Goal: Task Accomplishment & Management: Manage account settings

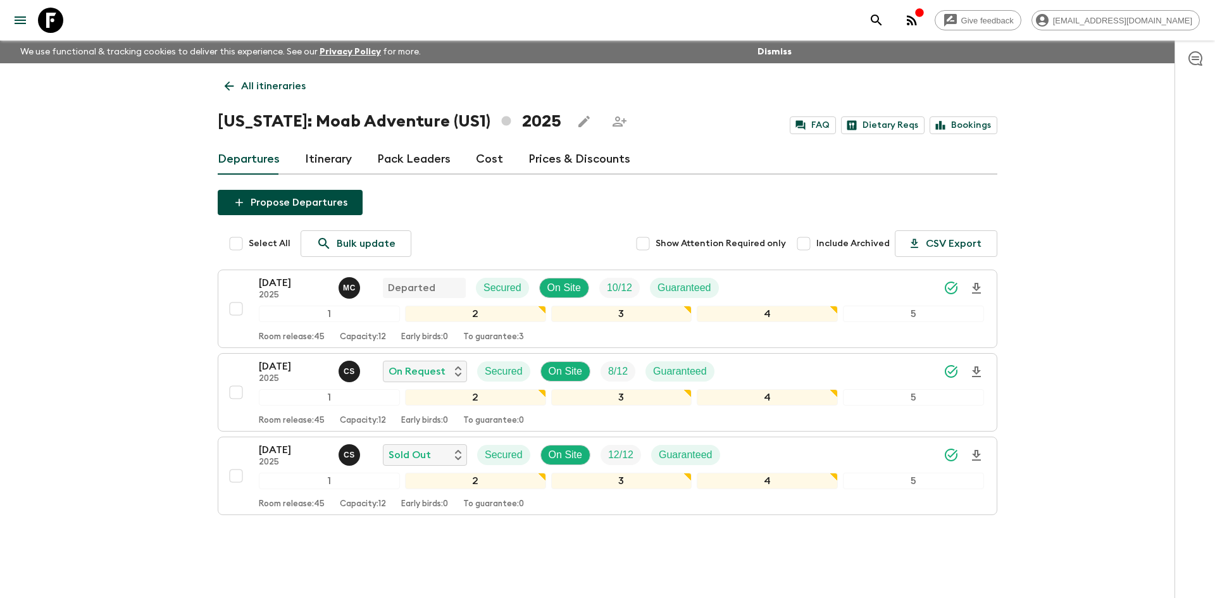
click at [263, 85] on p "All itineraries" at bounding box center [273, 85] width 65 height 15
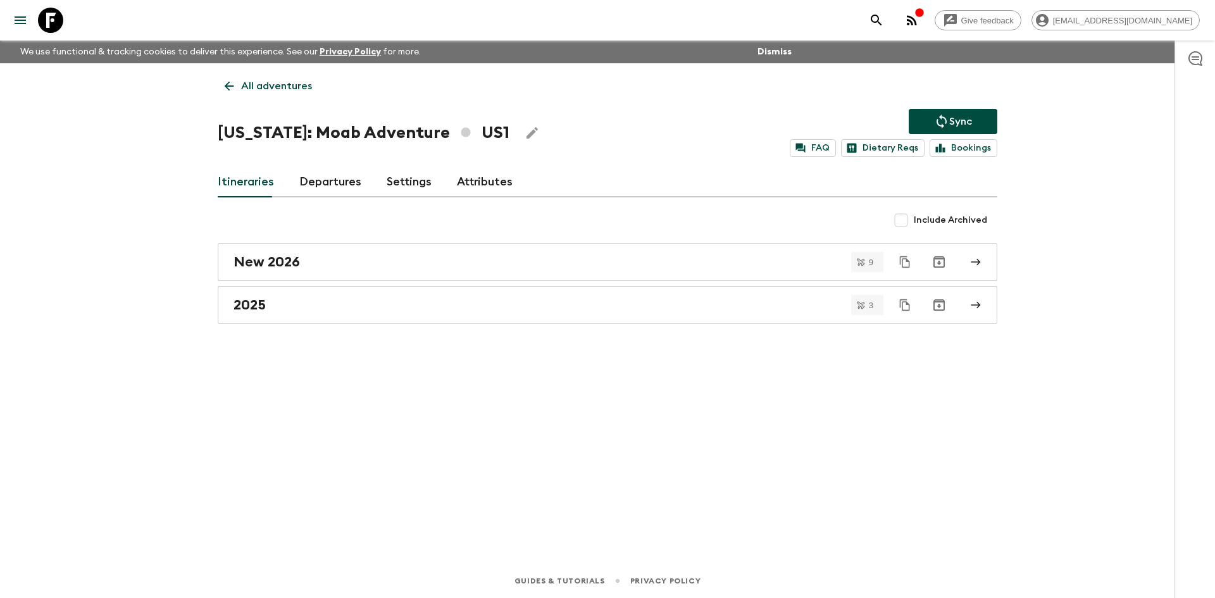
click at [263, 85] on p "All adventures" at bounding box center [276, 85] width 71 height 15
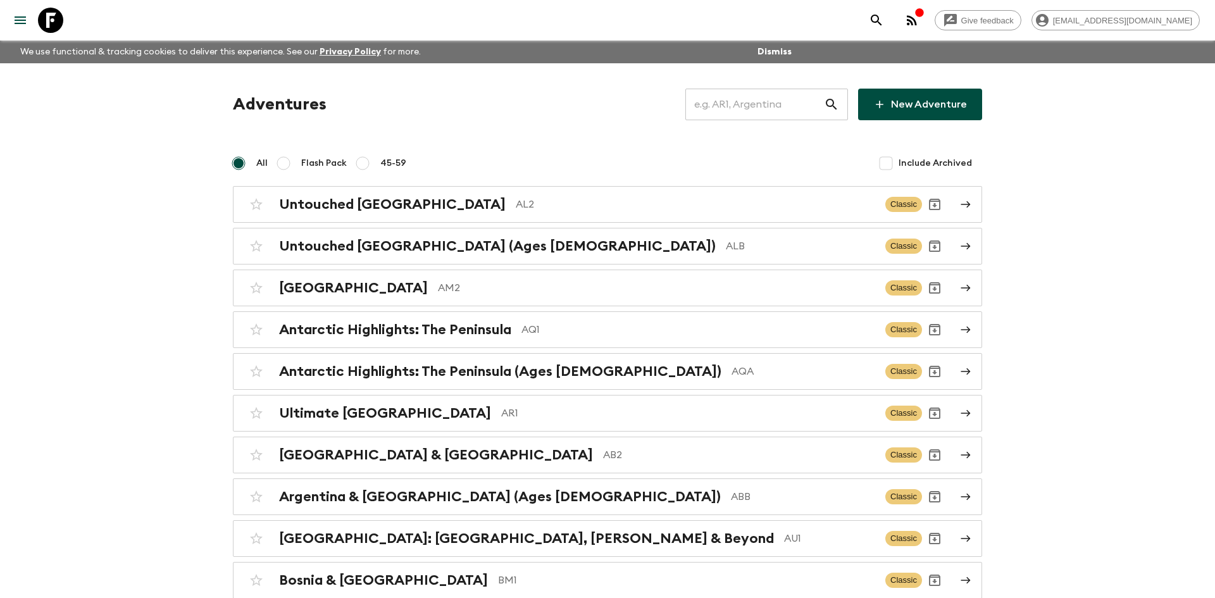
click at [745, 97] on input "text" at bounding box center [754, 104] width 139 height 35
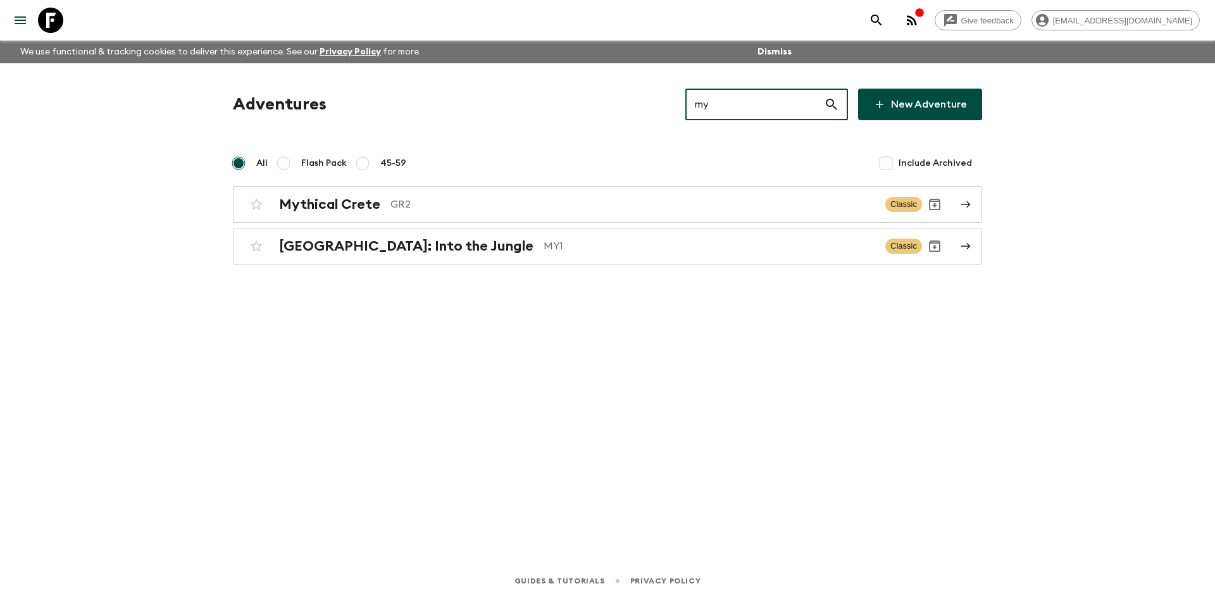
type input "my1"
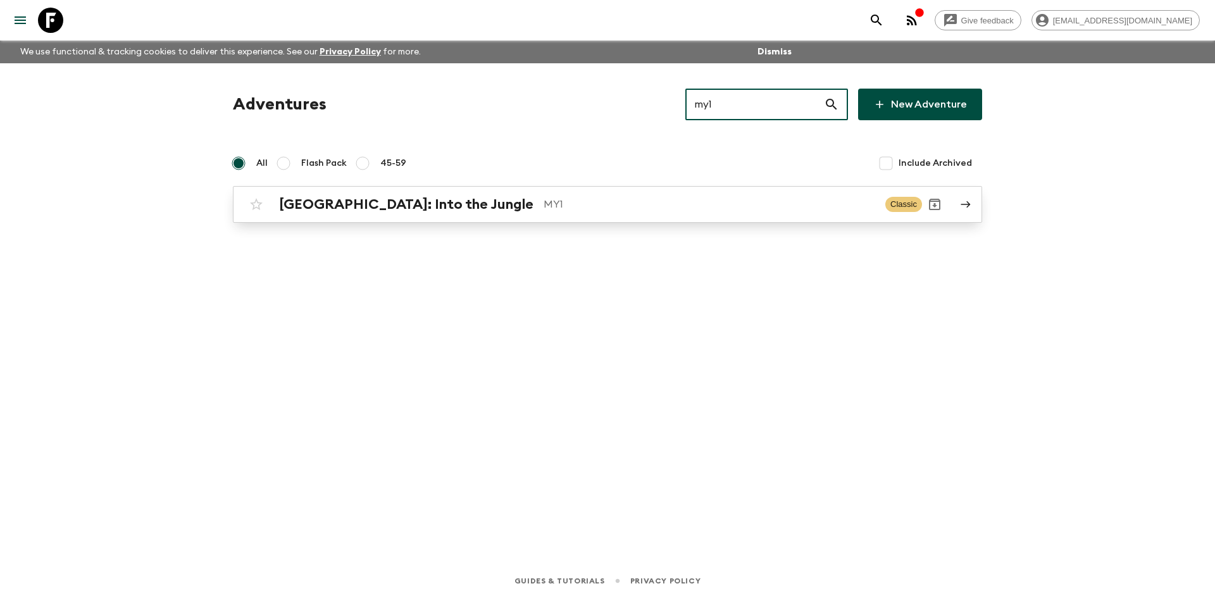
click at [435, 213] on div "[GEOGRAPHIC_DATA]: Into the Jungle MY1 Classic" at bounding box center [583, 204] width 678 height 25
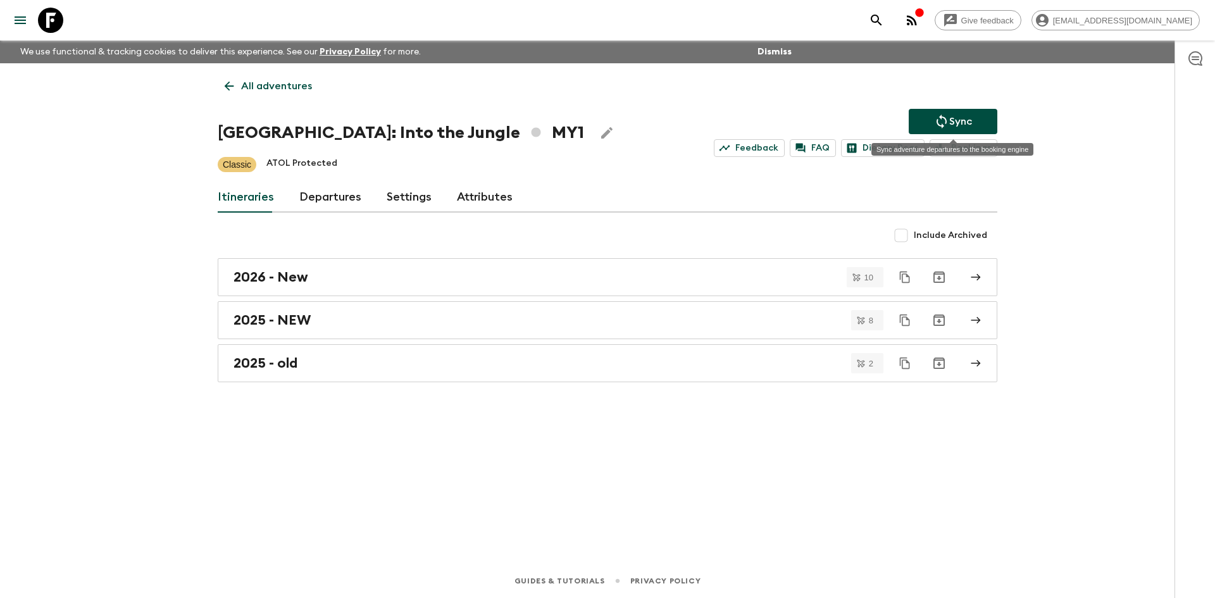
click at [949, 121] on p "Sync" at bounding box center [960, 121] width 23 height 15
click at [296, 321] on h2 "2025 - NEW" at bounding box center [272, 320] width 77 height 16
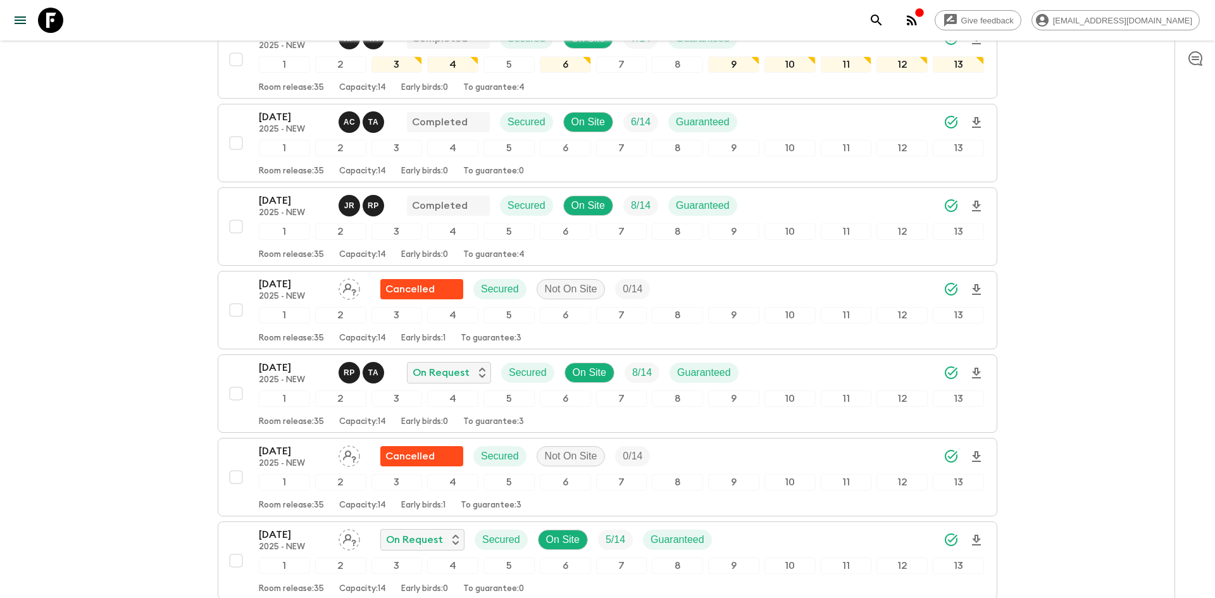
scroll to position [450, 0]
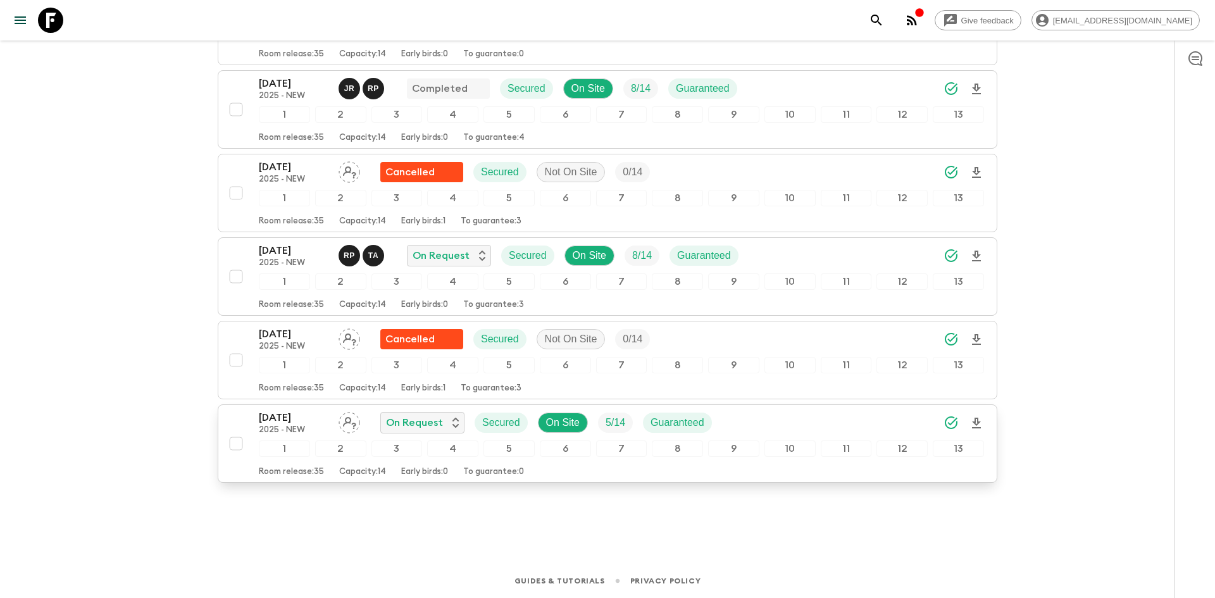
click at [783, 430] on div "[DATE] 2025 - NEW On Request Secured On Site 5 / 14 Guaranteed" at bounding box center [621, 422] width 725 height 25
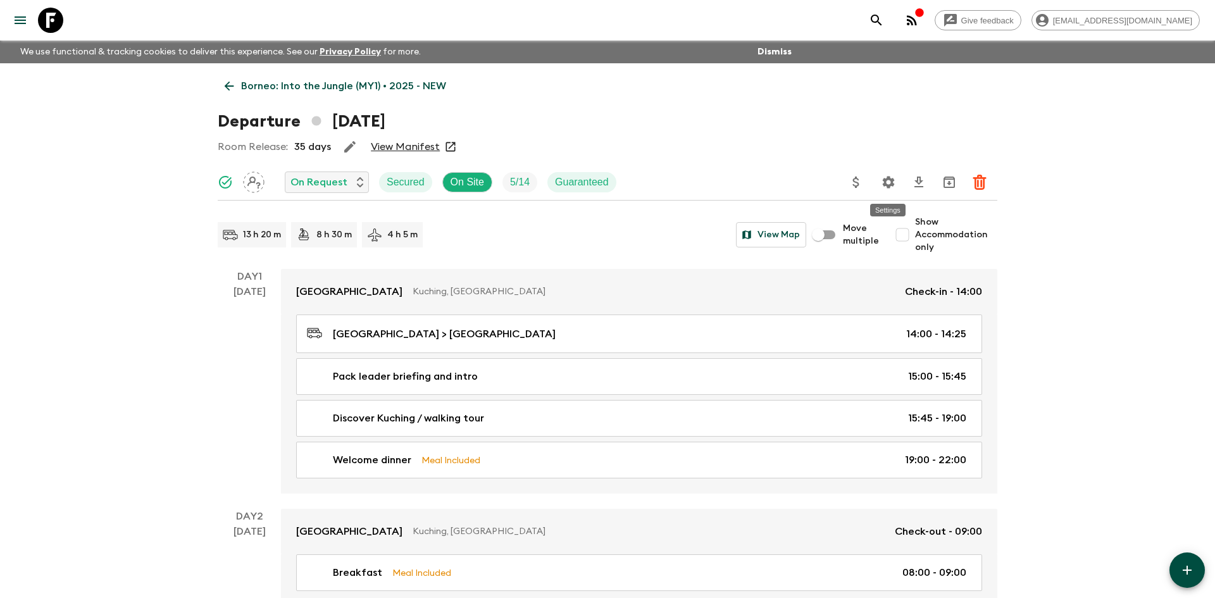
click at [894, 187] on icon "Settings" at bounding box center [888, 182] width 15 height 15
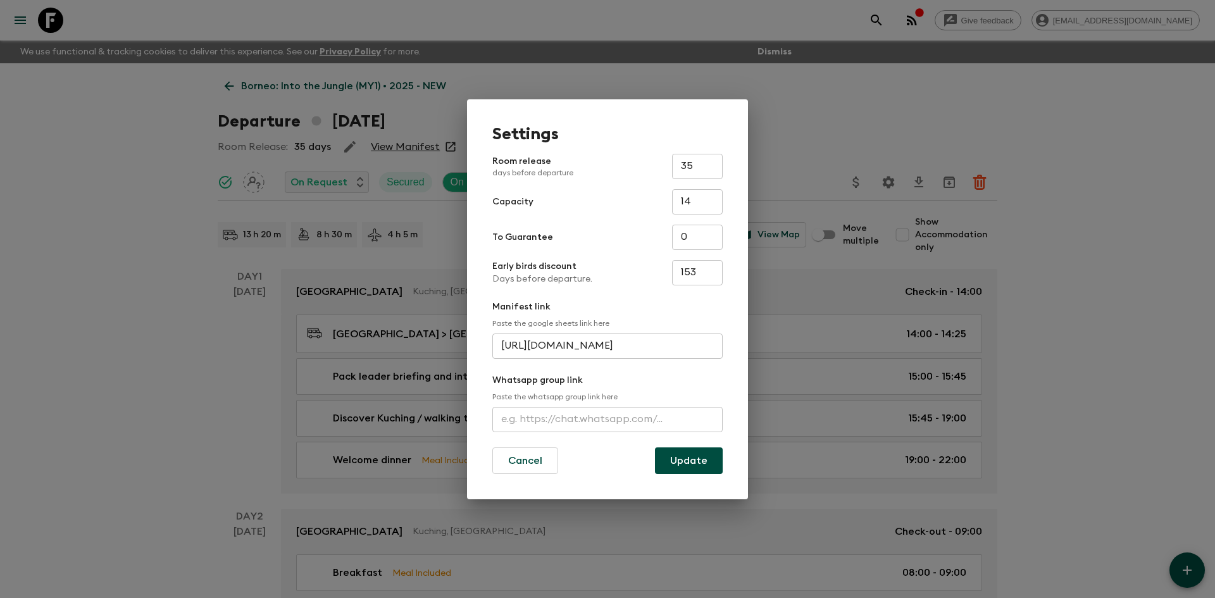
click at [63, 354] on div "Settings Room release days before departure 35 ​ Capacity 14 ​ To Guarantee 0 ​…" at bounding box center [607, 299] width 1215 height 598
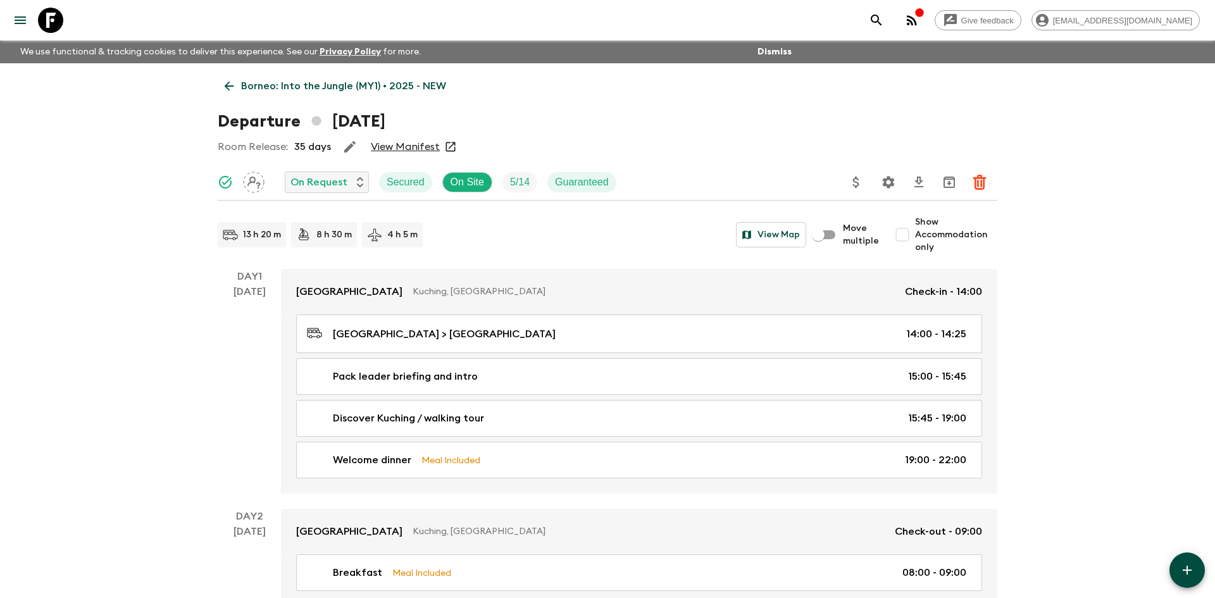
click at [317, 75] on link "Borneo: Into the Jungle (MY1) • 2025 - NEW" at bounding box center [335, 85] width 235 height 25
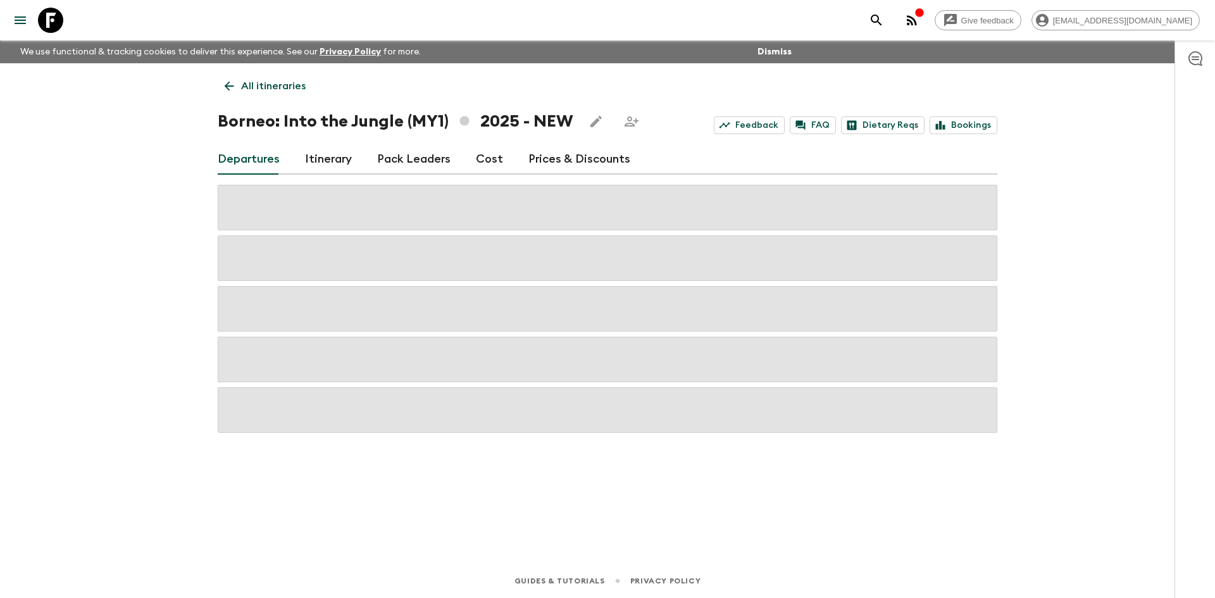
click at [247, 80] on p "All itineraries" at bounding box center [273, 85] width 65 height 15
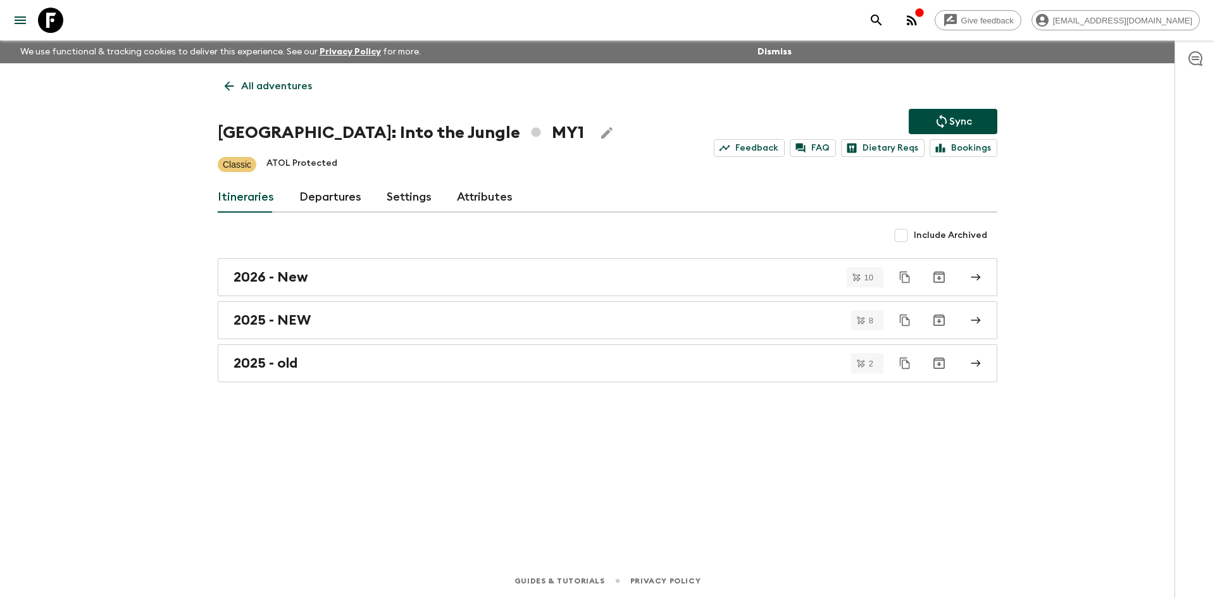
click at [247, 80] on p "All adventures" at bounding box center [276, 85] width 71 height 15
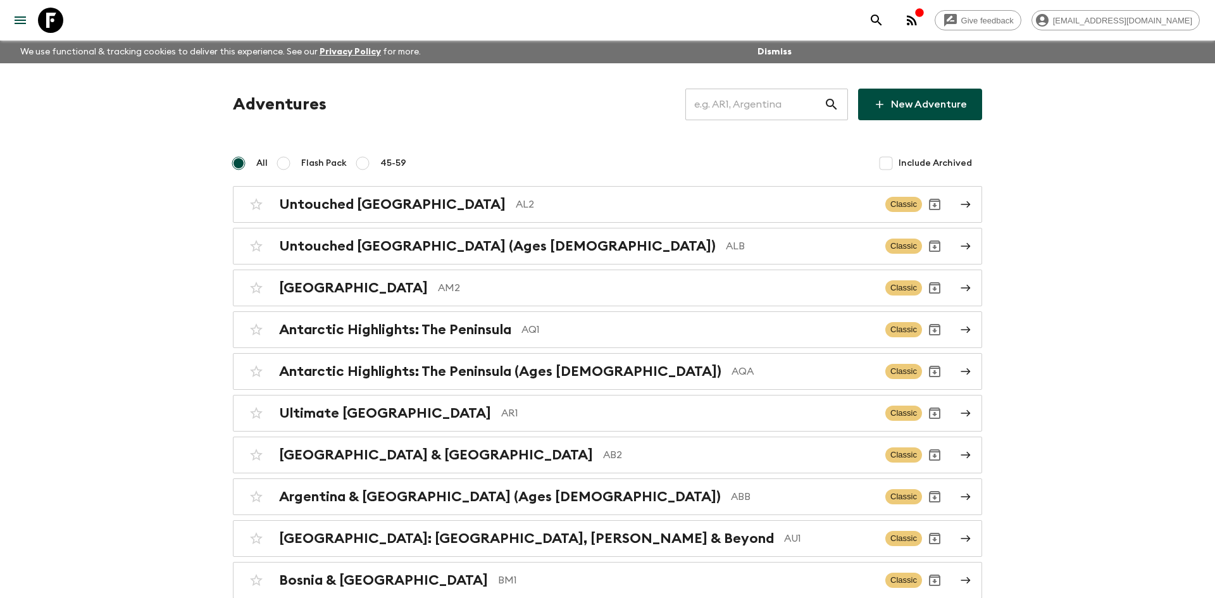
click at [732, 104] on input "text" at bounding box center [754, 104] width 139 height 35
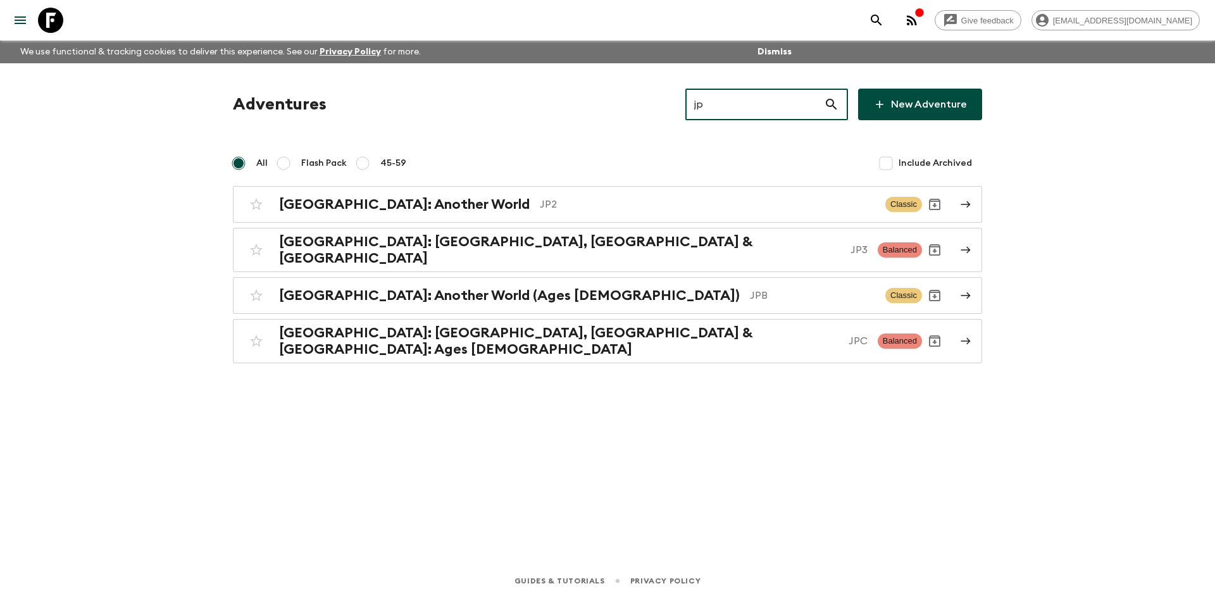
type input "jp2"
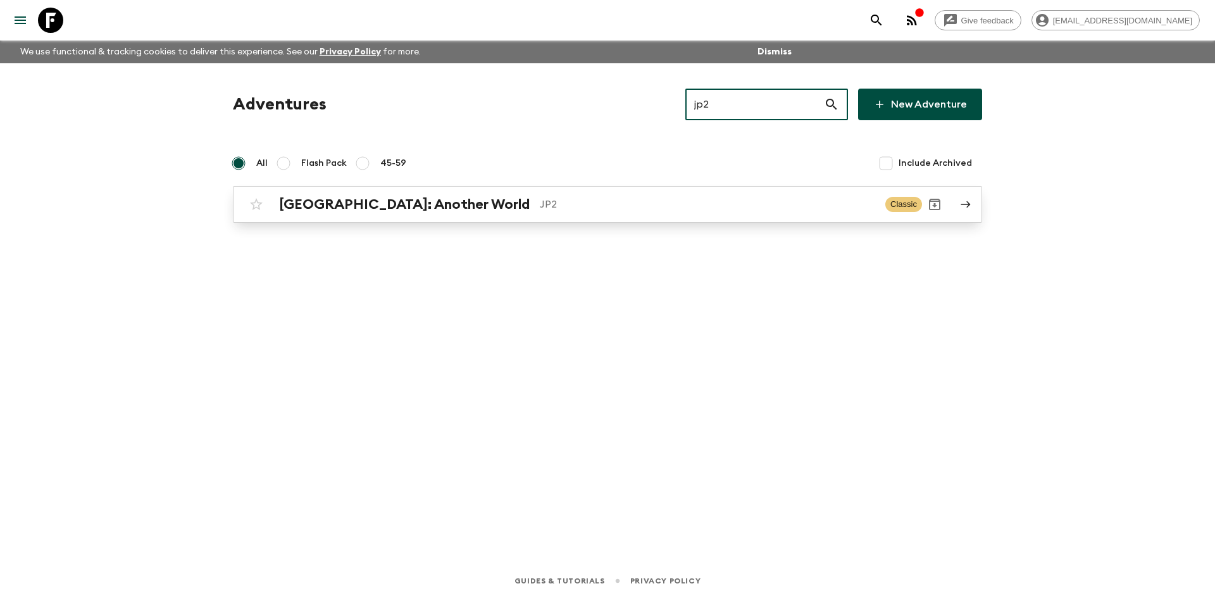
click at [540, 202] on p "JP2" at bounding box center [707, 204] width 335 height 15
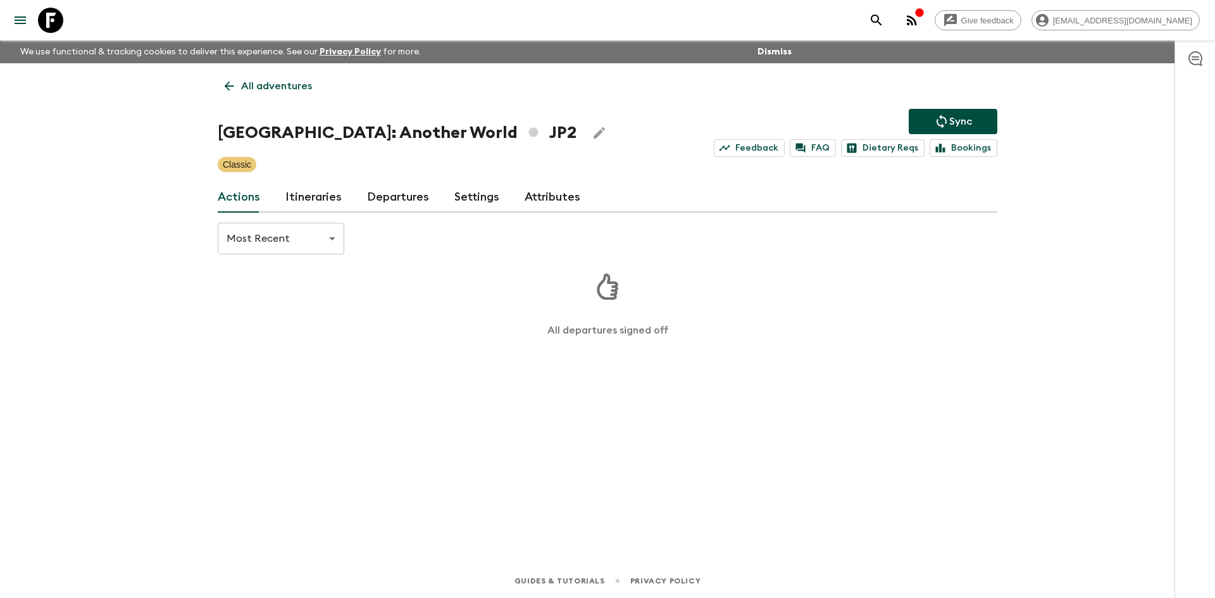
click at [935, 121] on icon "Sync adventure departures to the booking engine" at bounding box center [941, 121] width 15 height 15
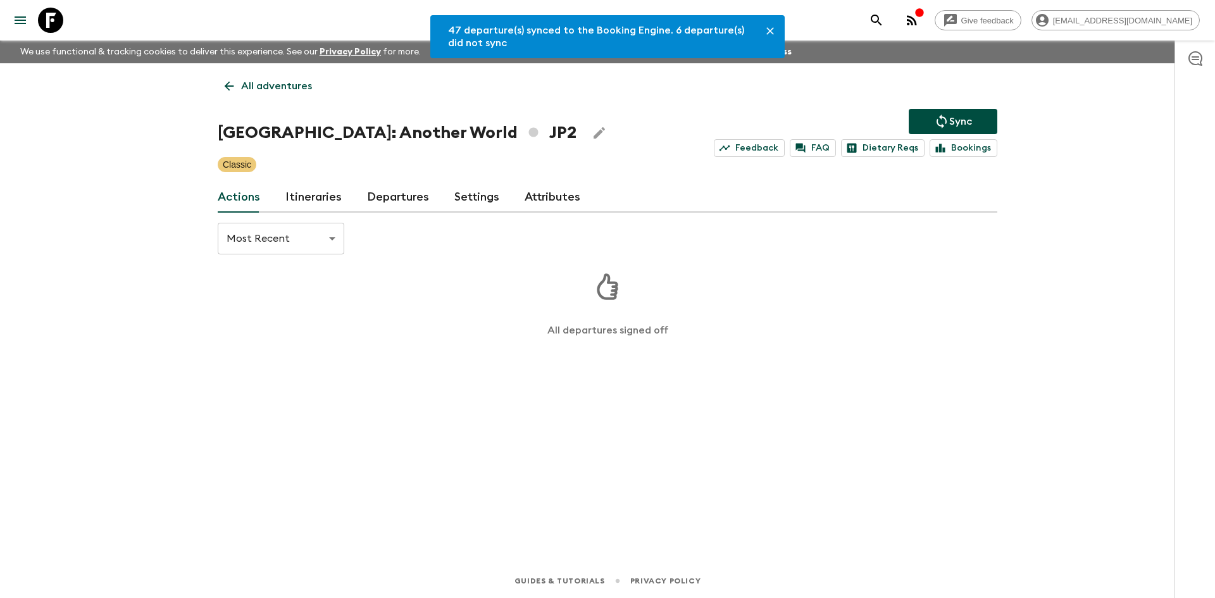
click at [421, 196] on link "Departures" at bounding box center [398, 197] width 62 height 30
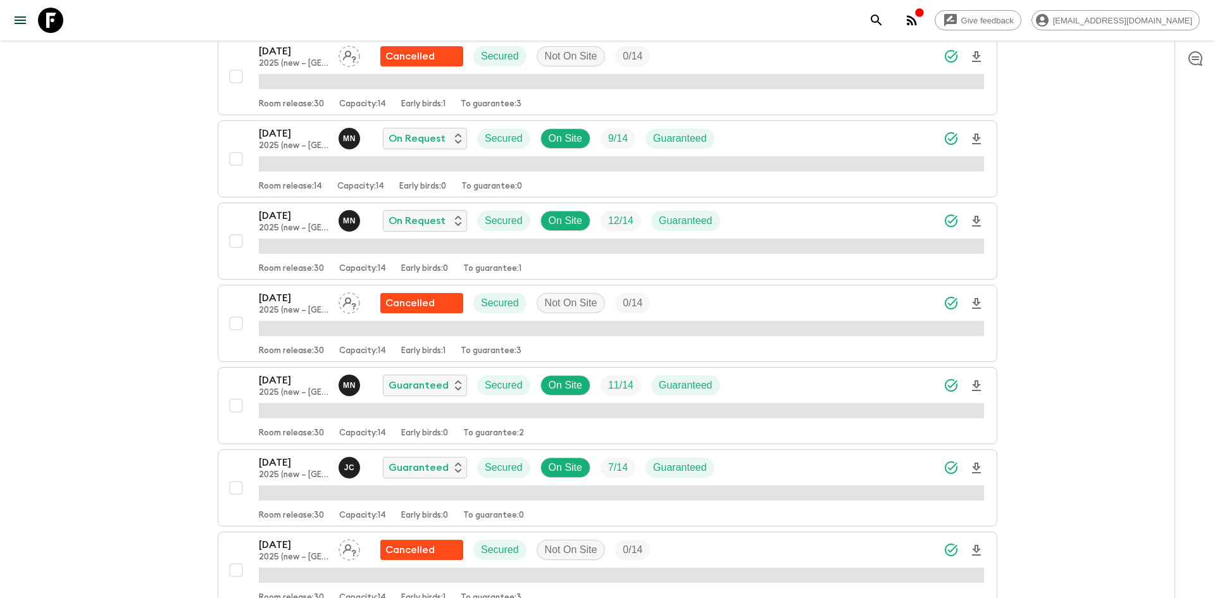
scroll to position [518, 0]
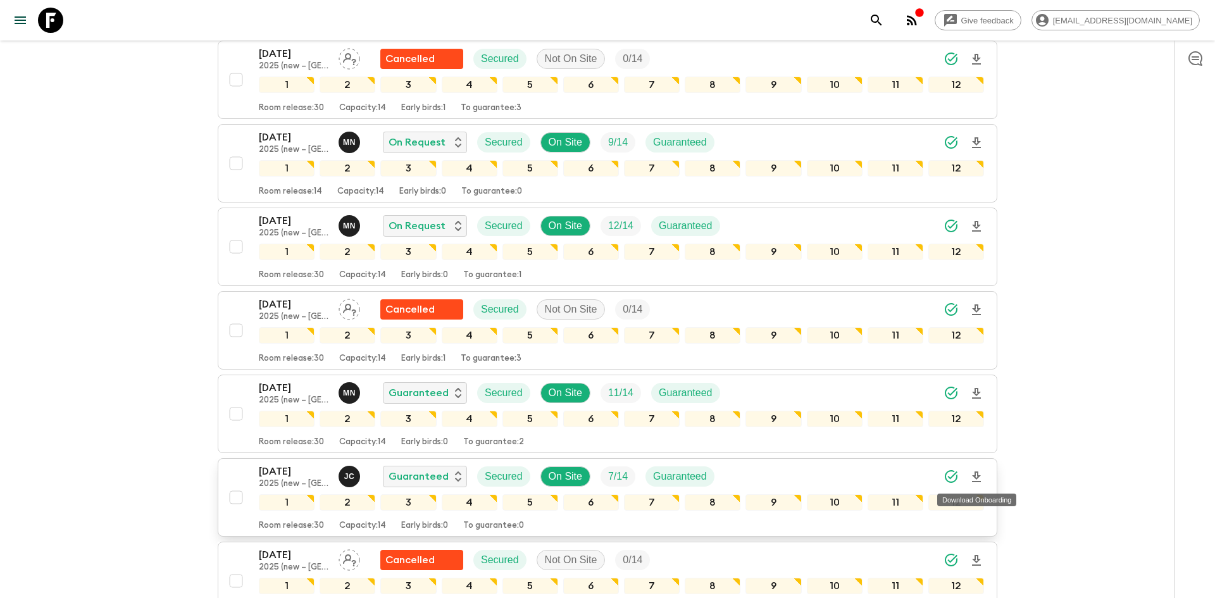
click at [981, 478] on icon "Download Onboarding" at bounding box center [976, 477] width 15 height 15
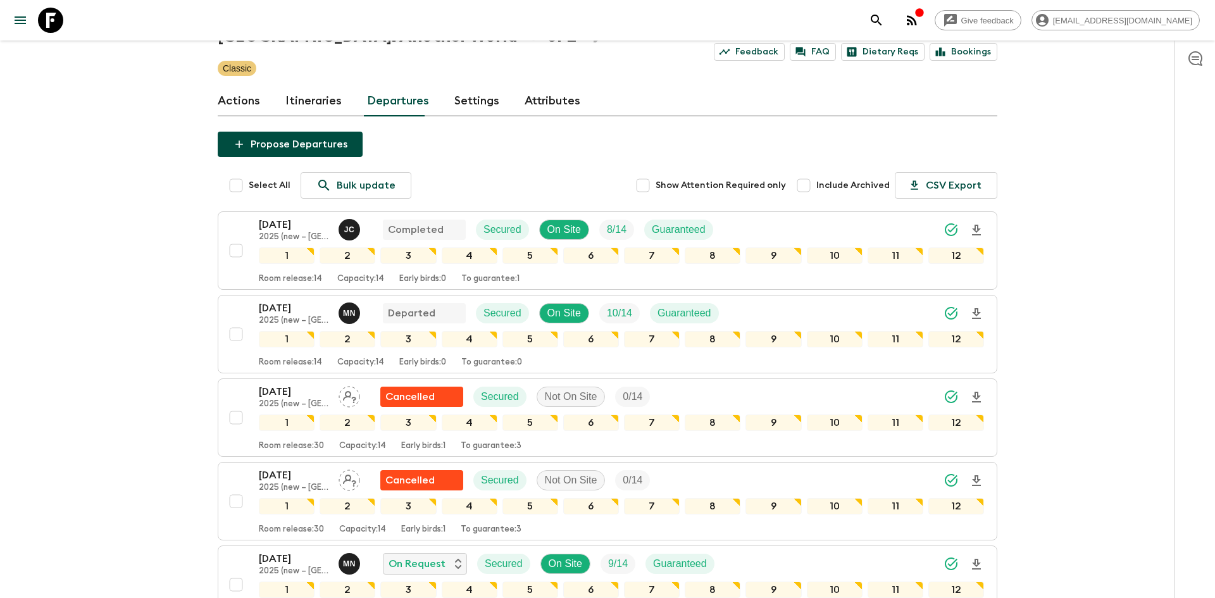
scroll to position [0, 0]
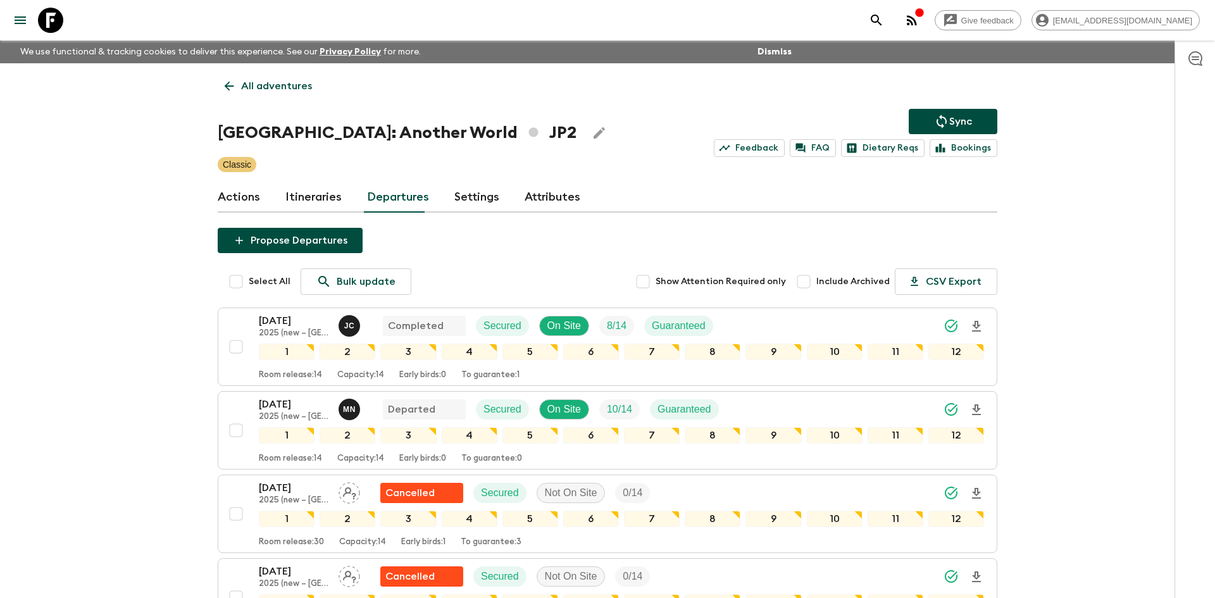
click at [273, 92] on p "All adventures" at bounding box center [276, 85] width 71 height 15
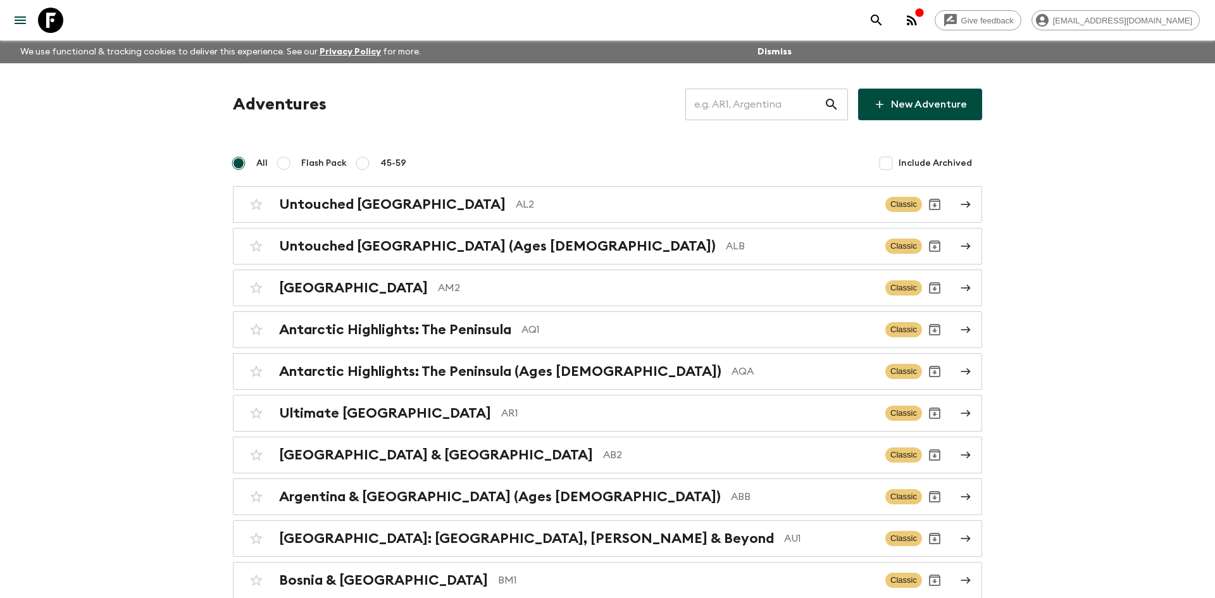
click at [728, 110] on input "text" at bounding box center [754, 104] width 139 height 35
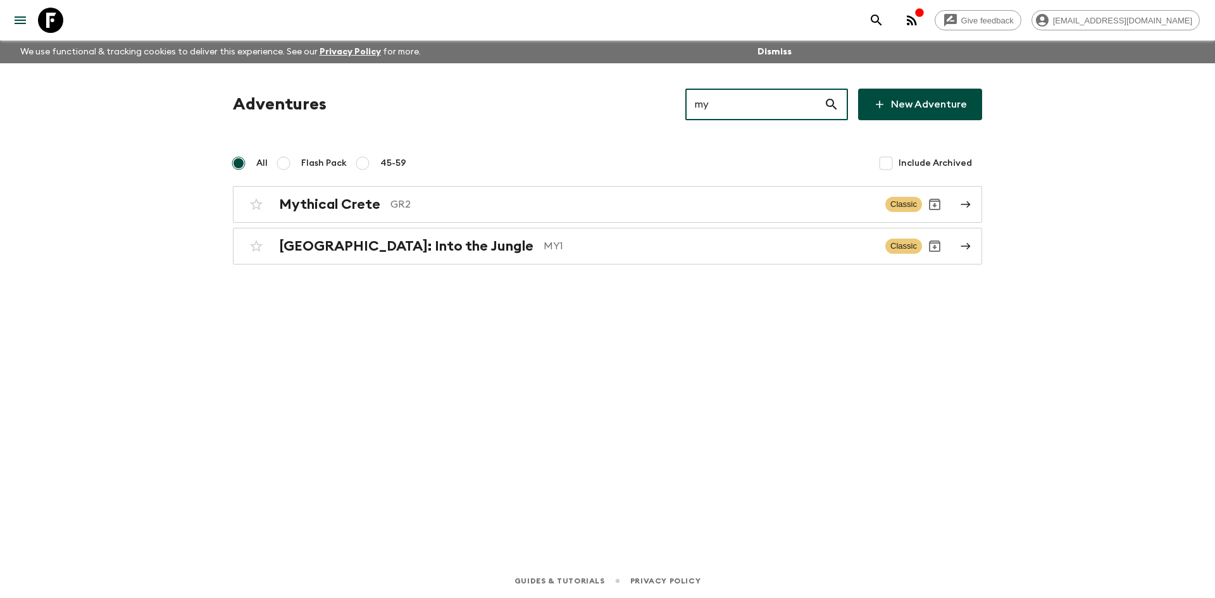
type input "my1"
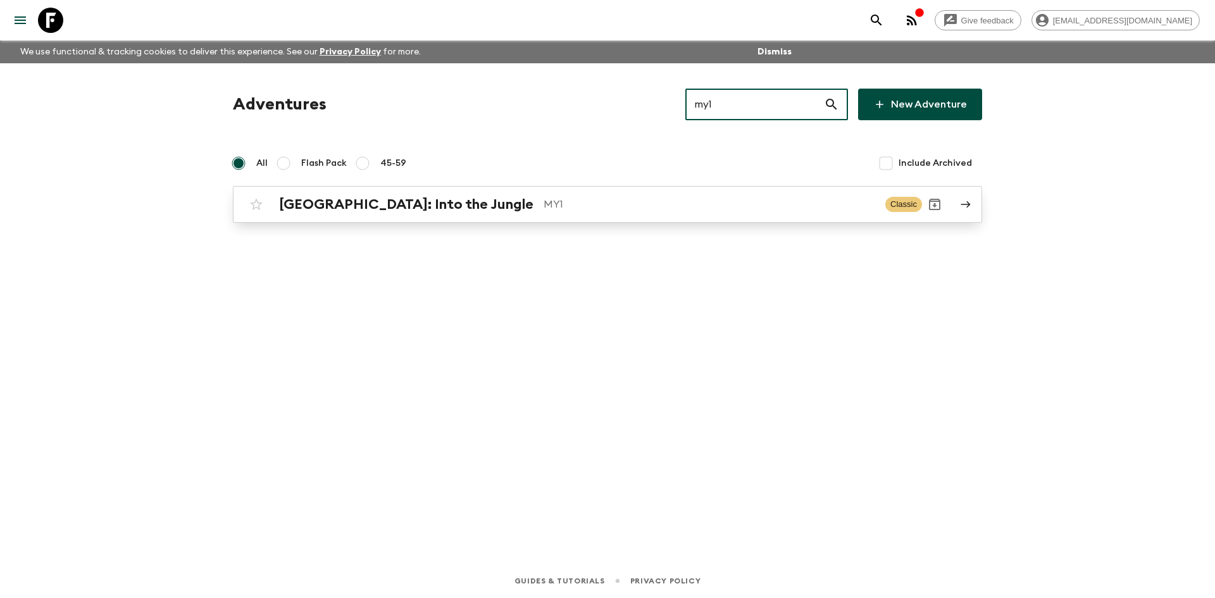
click at [443, 217] on link "[GEOGRAPHIC_DATA]: Into the Jungle MY1 Classic" at bounding box center [607, 204] width 749 height 37
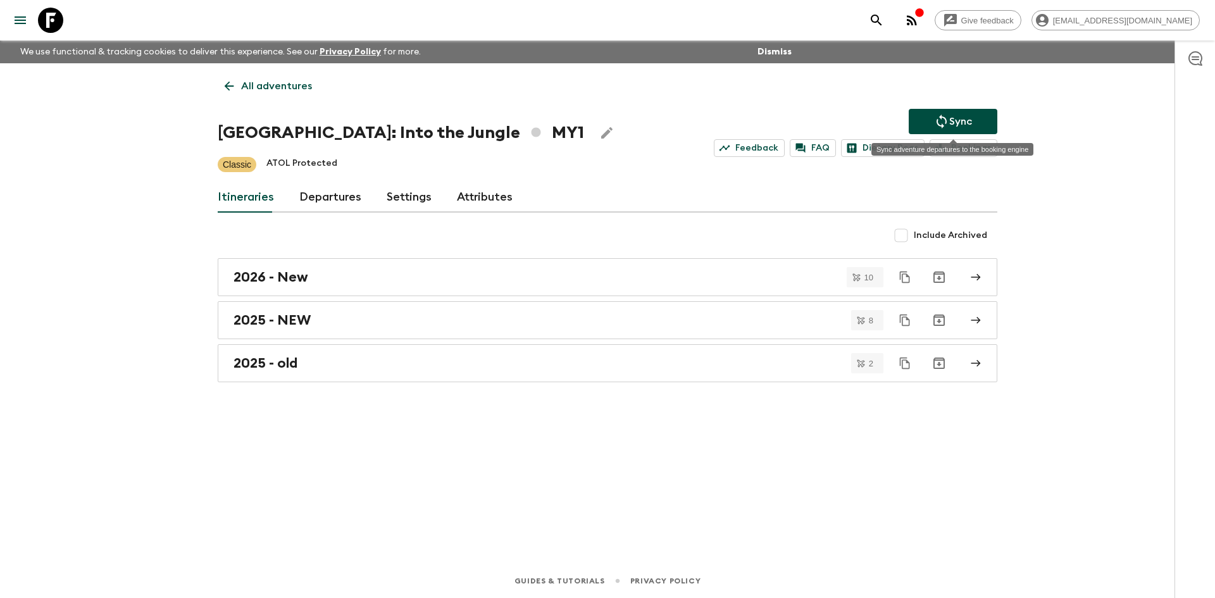
click at [948, 115] on icon "Sync adventure departures to the booking engine" at bounding box center [941, 121] width 15 height 15
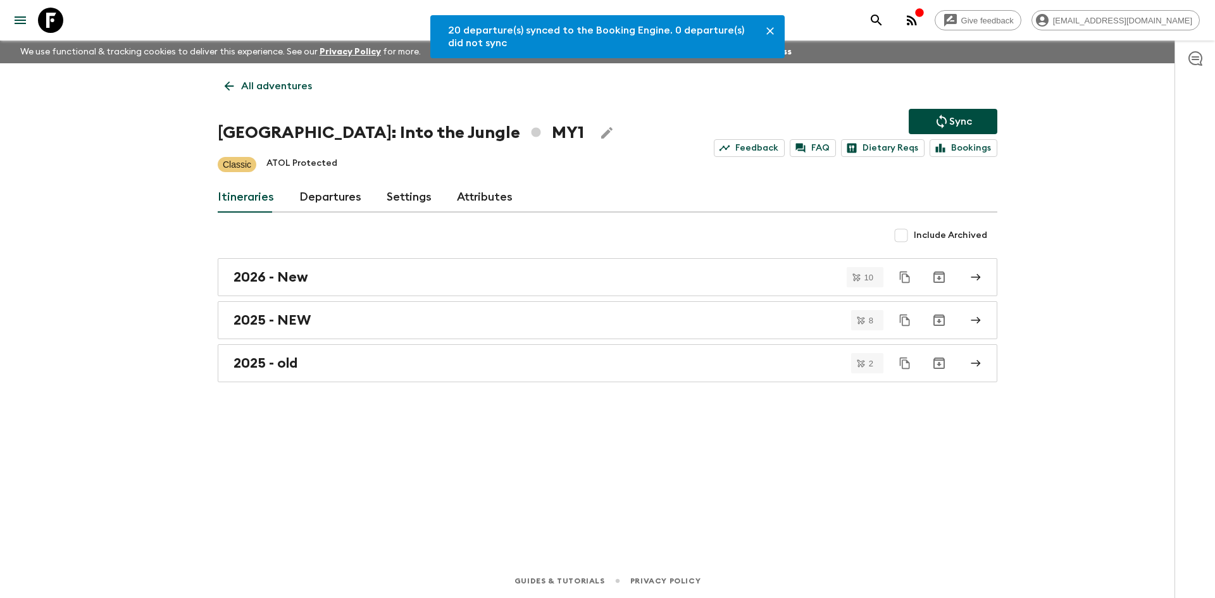
click at [413, 192] on link "Settings" at bounding box center [409, 197] width 45 height 30
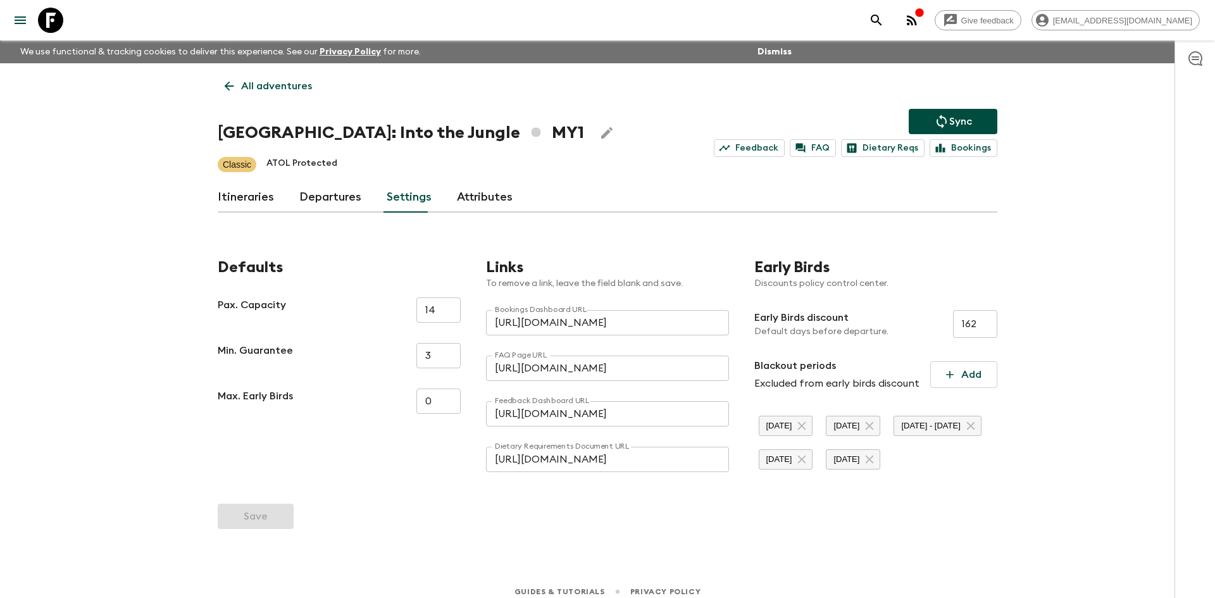
click at [329, 199] on link "Departures" at bounding box center [330, 197] width 62 height 30
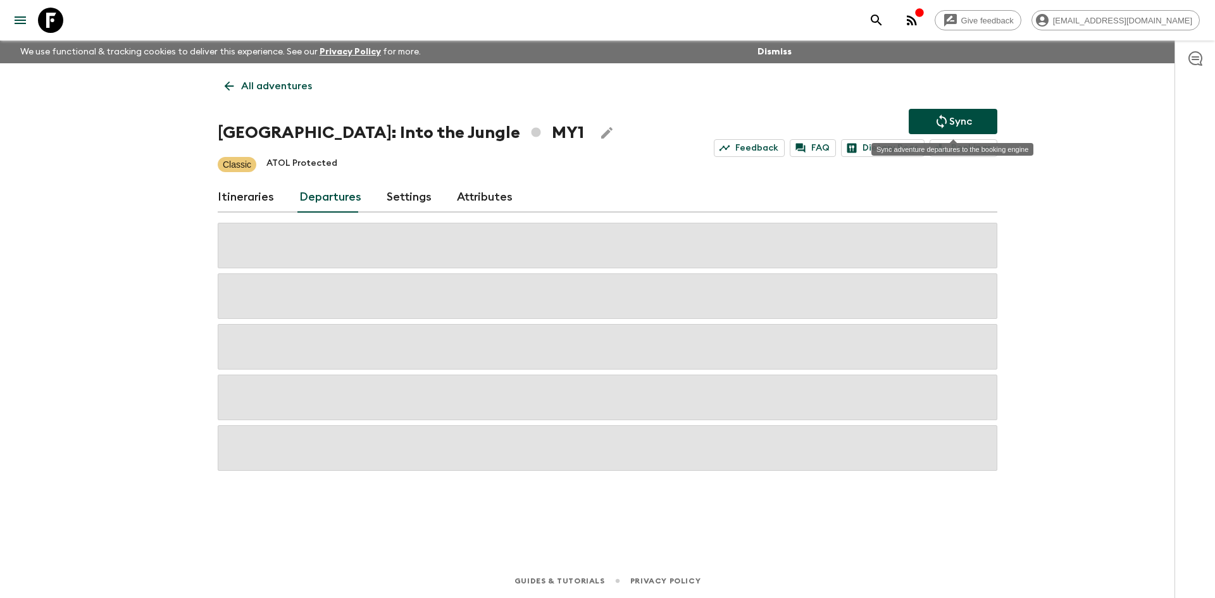
click at [946, 120] on icon "Sync adventure departures to the booking engine" at bounding box center [941, 121] width 15 height 15
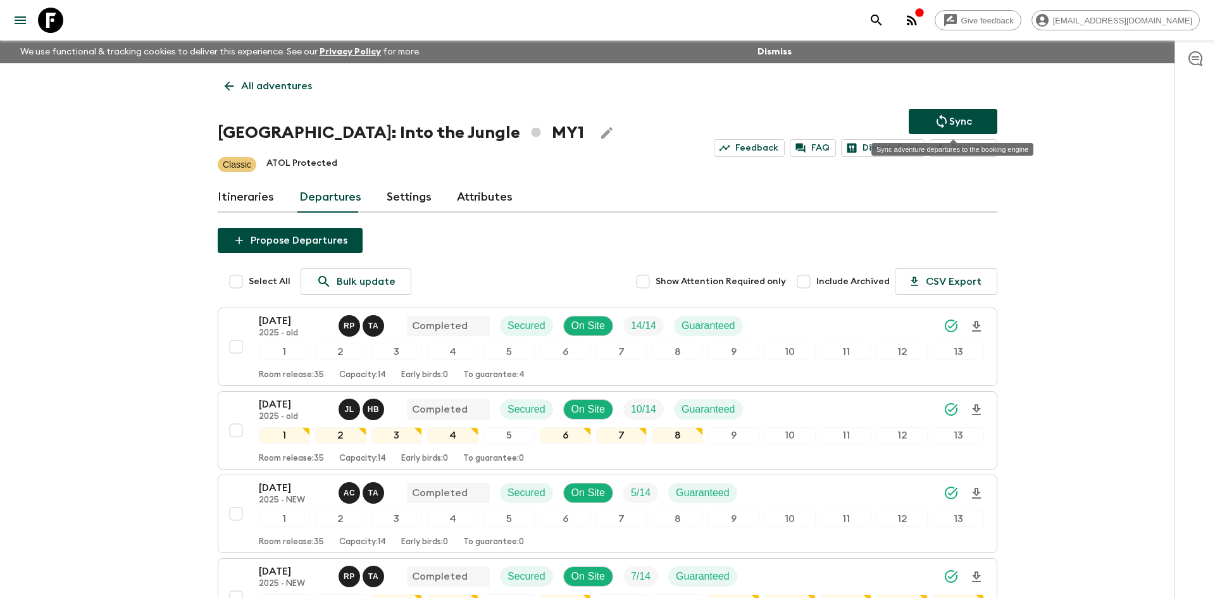
click at [956, 123] on p "Sync" at bounding box center [960, 121] width 23 height 15
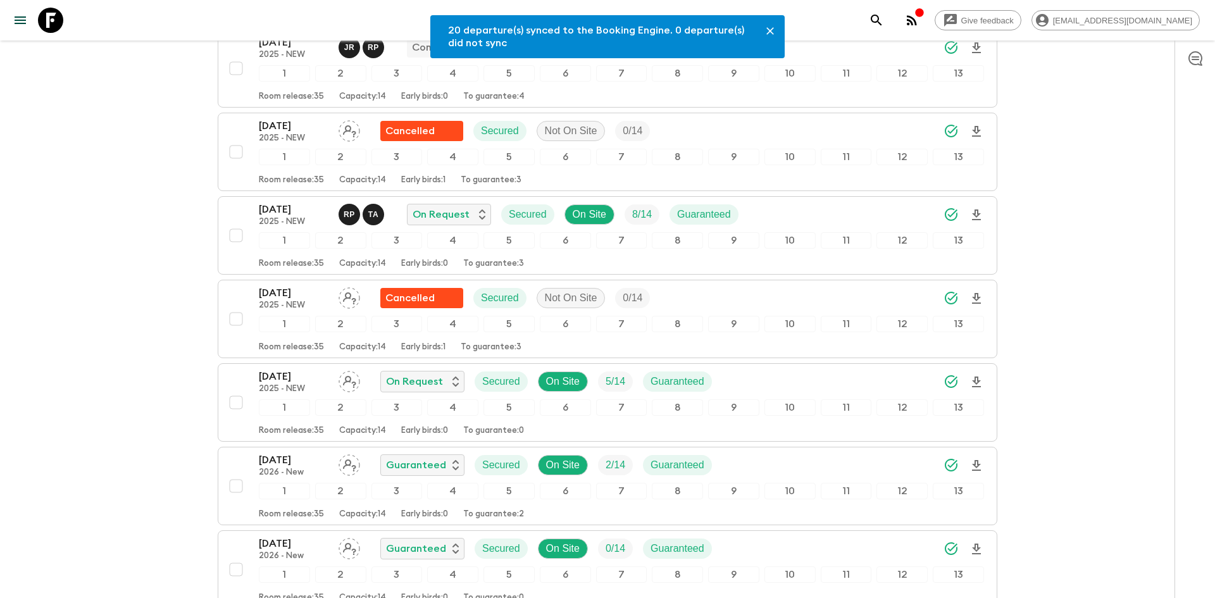
scroll to position [750, 0]
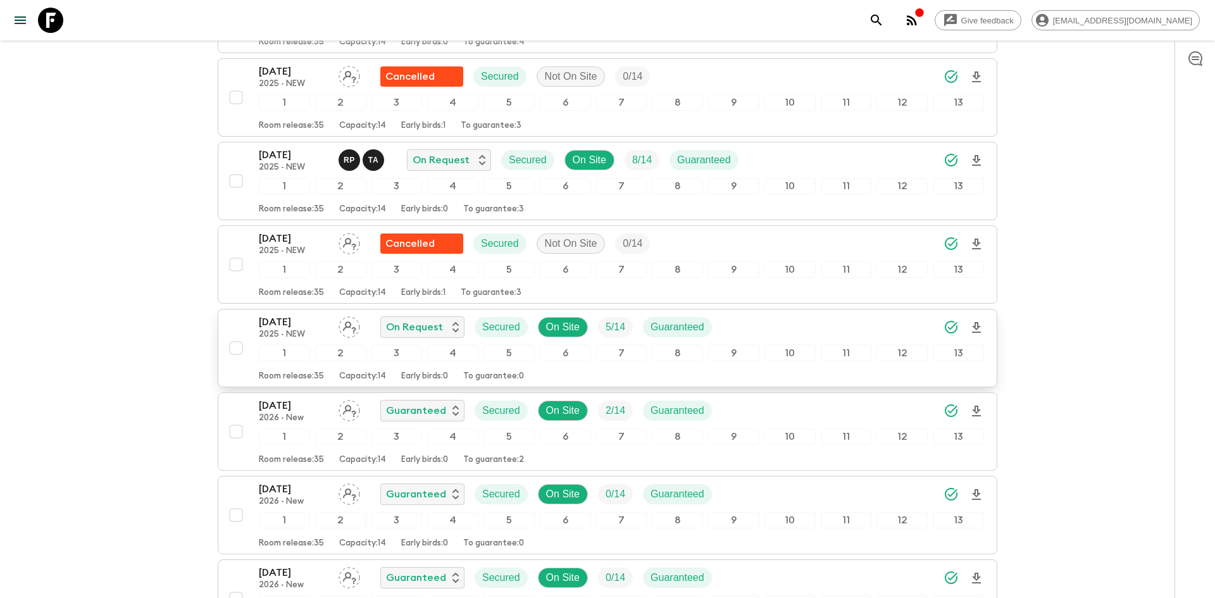
click at [759, 319] on div "[DATE] 2025 - NEW On Request Secured On Site 5 / 14 Guaranteed" at bounding box center [621, 326] width 725 height 25
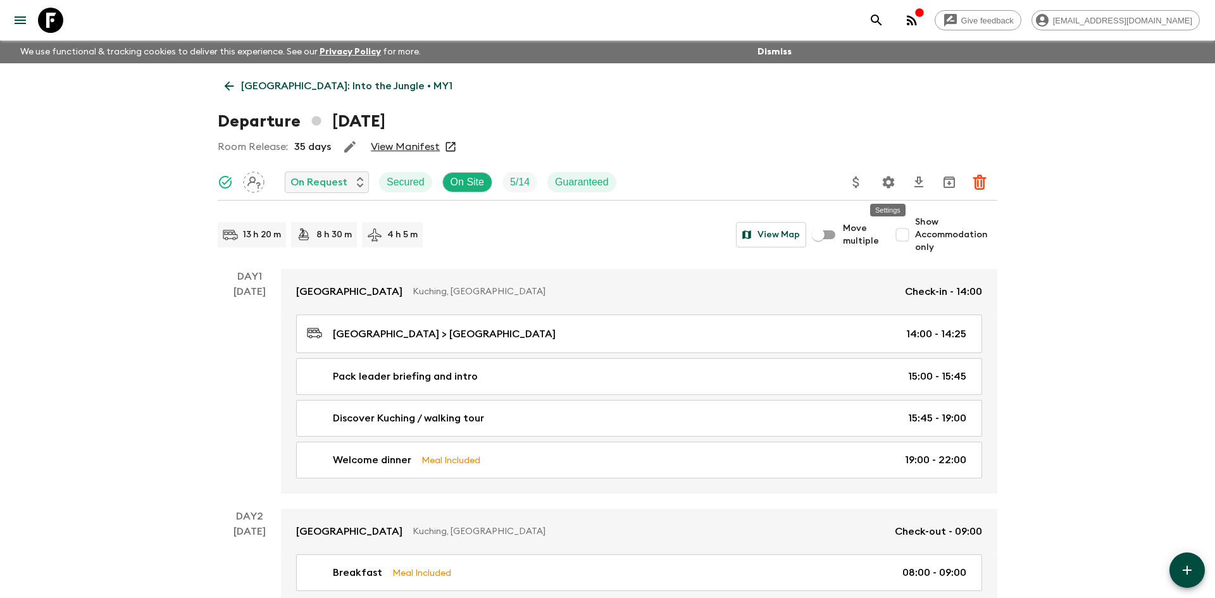
click at [887, 187] on icon "Settings" at bounding box center [889, 182] width 12 height 12
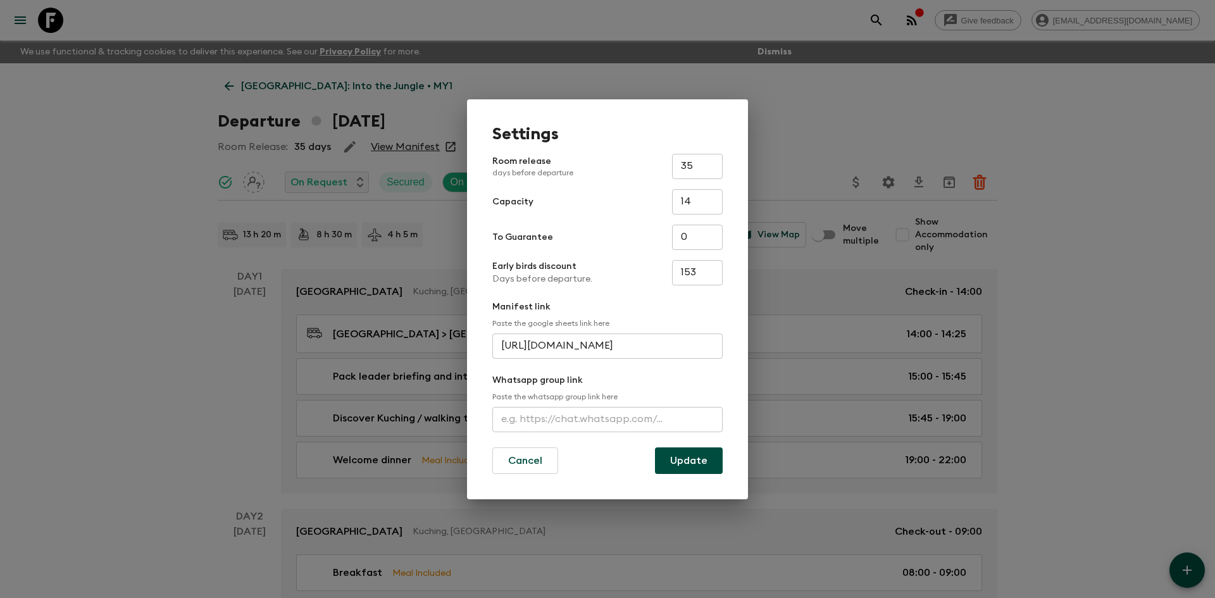
click at [535, 416] on input "text" at bounding box center [607, 419] width 230 height 25
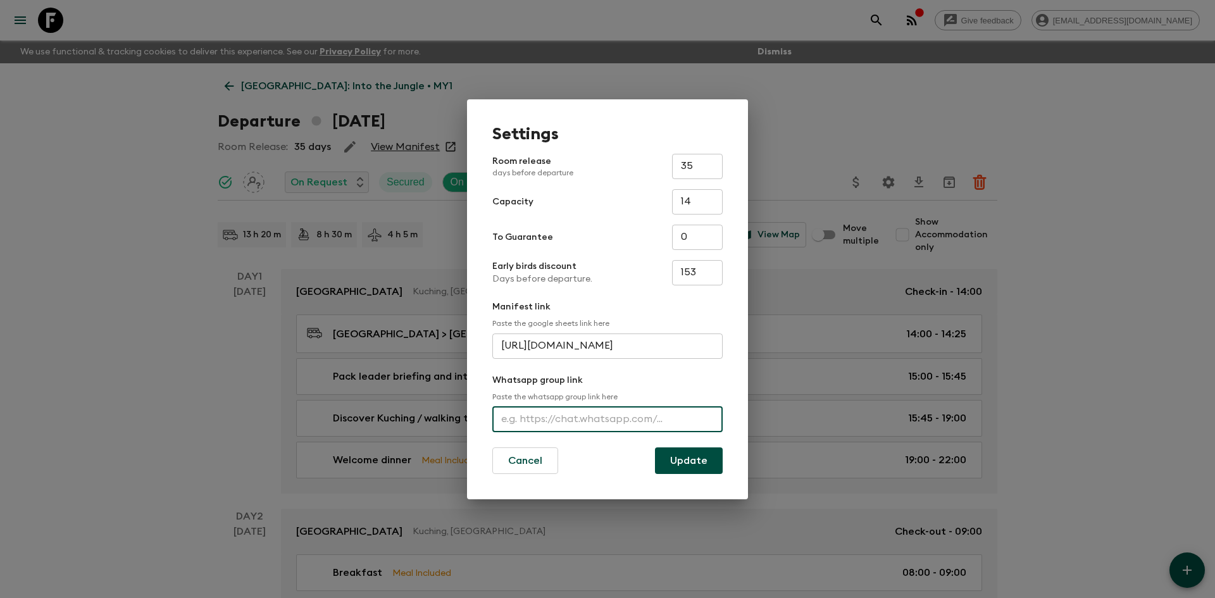
paste input "[URL][DOMAIN_NAME]"
type input "[URL][DOMAIN_NAME]"
click at [700, 456] on button "Update" at bounding box center [689, 460] width 68 height 27
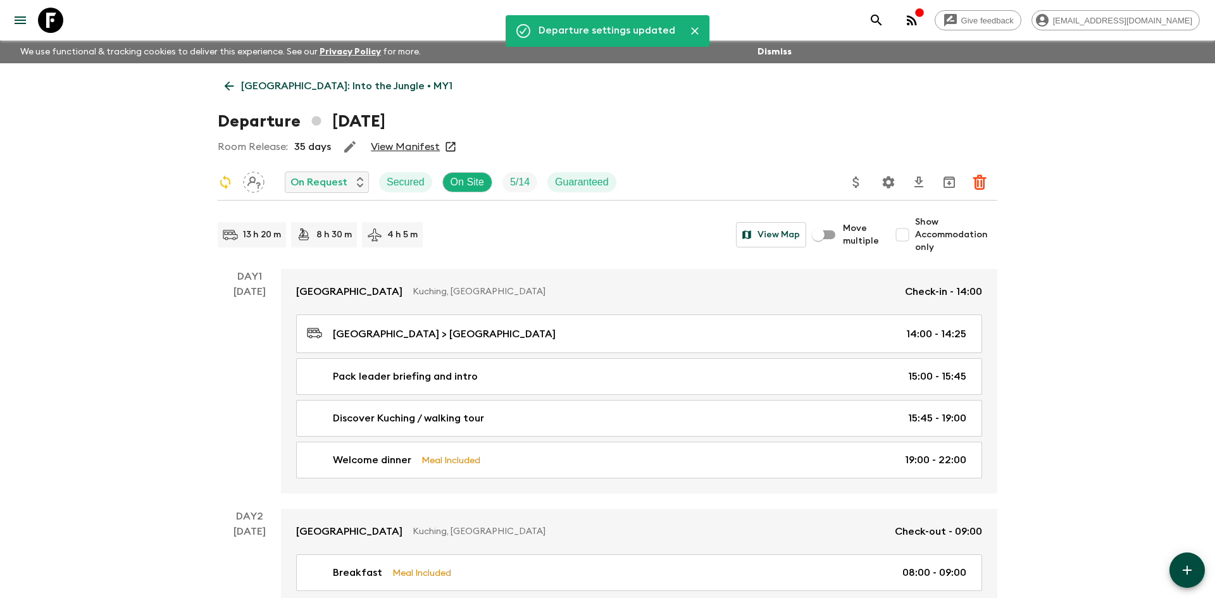
click at [339, 89] on p "[GEOGRAPHIC_DATA]: Into the Jungle • MY1" at bounding box center [346, 85] width 211 height 15
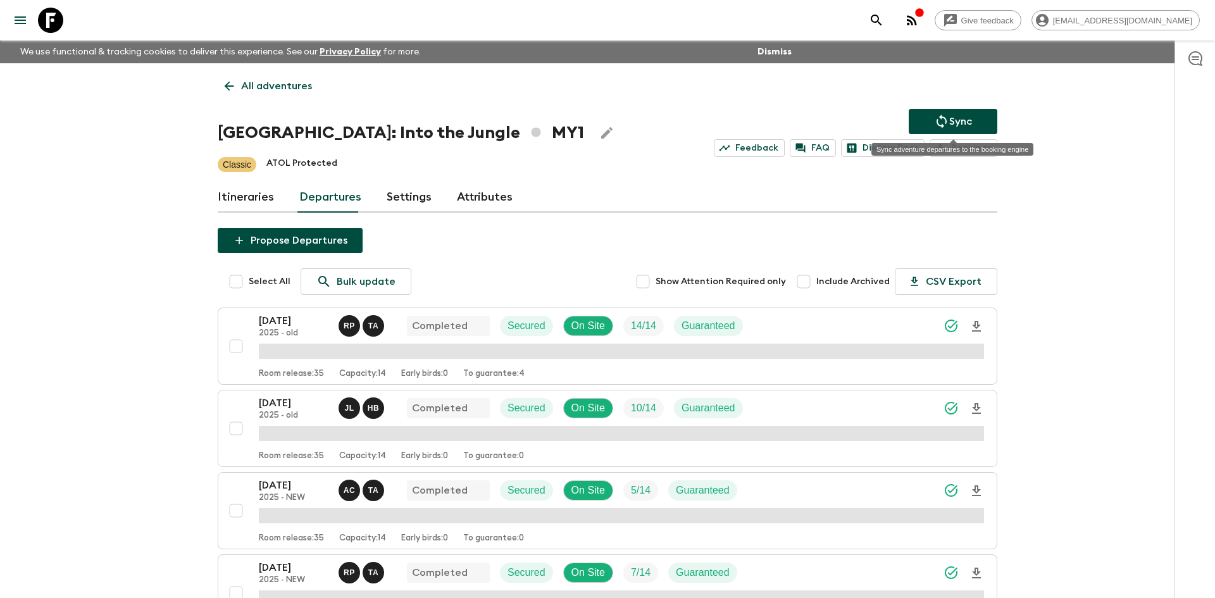
click at [937, 114] on icon "Sync adventure departures to the booking engine" at bounding box center [941, 121] width 15 height 15
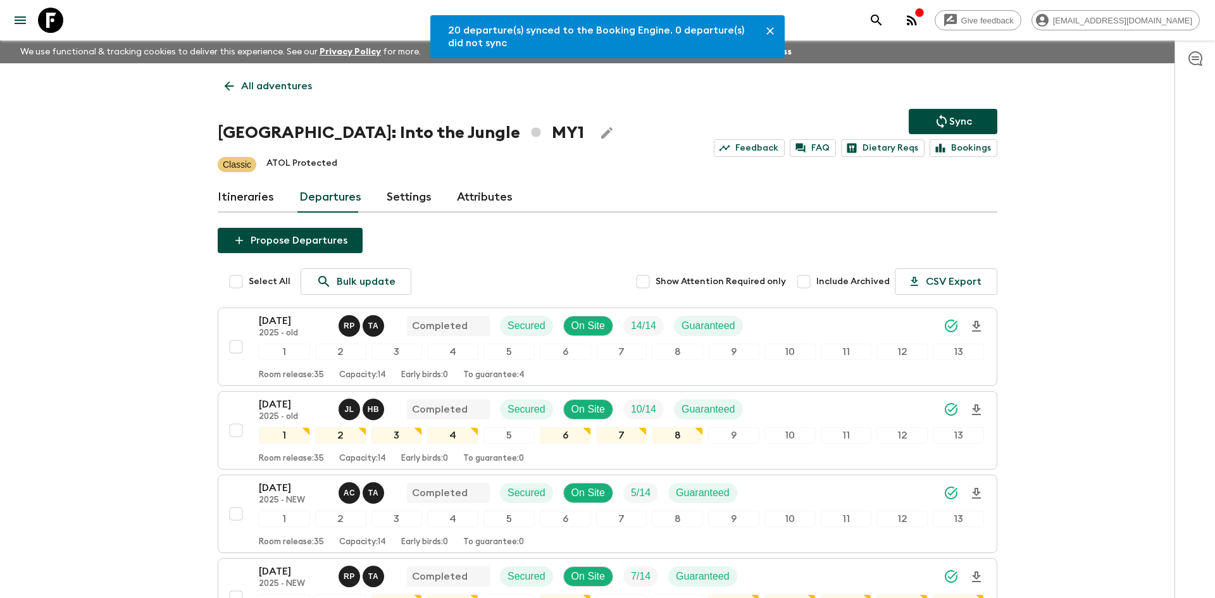
click at [296, 92] on p "All adventures" at bounding box center [276, 85] width 71 height 15
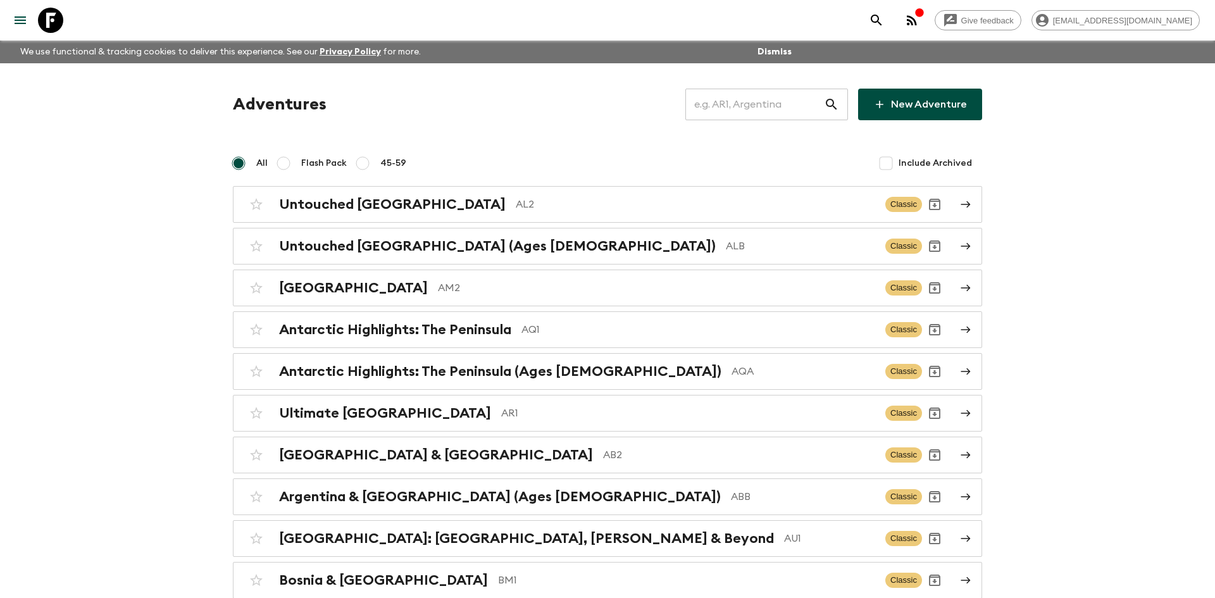
click at [744, 100] on input "text" at bounding box center [754, 104] width 139 height 35
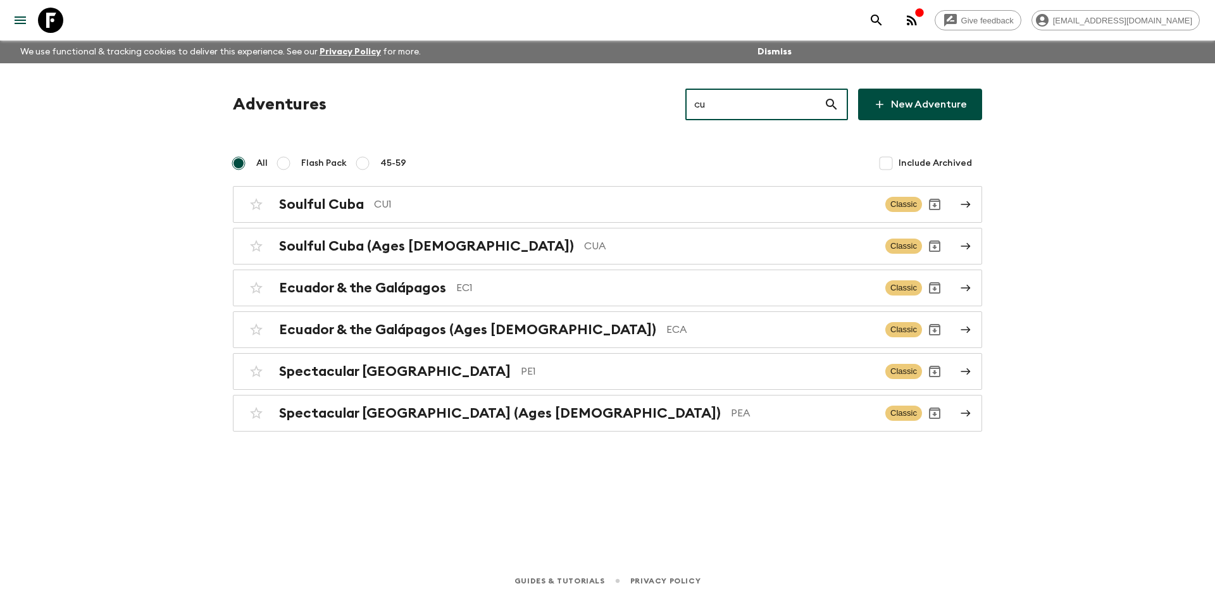
type input "cu1"
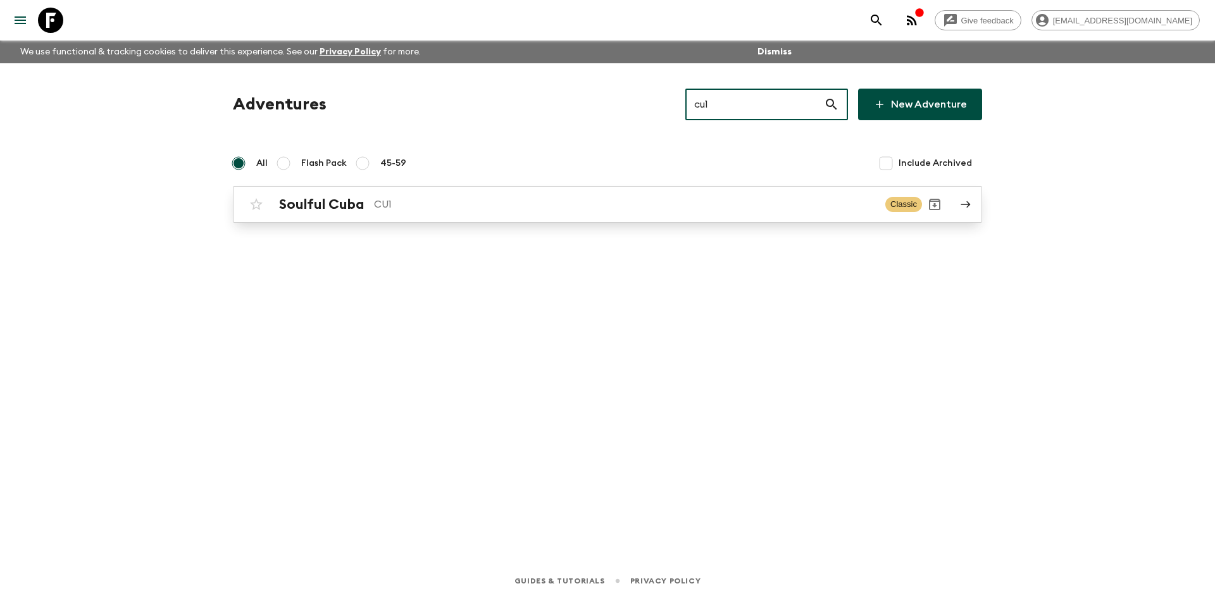
click at [380, 220] on link "Soulful Cuba CU1 Classic" at bounding box center [607, 204] width 749 height 37
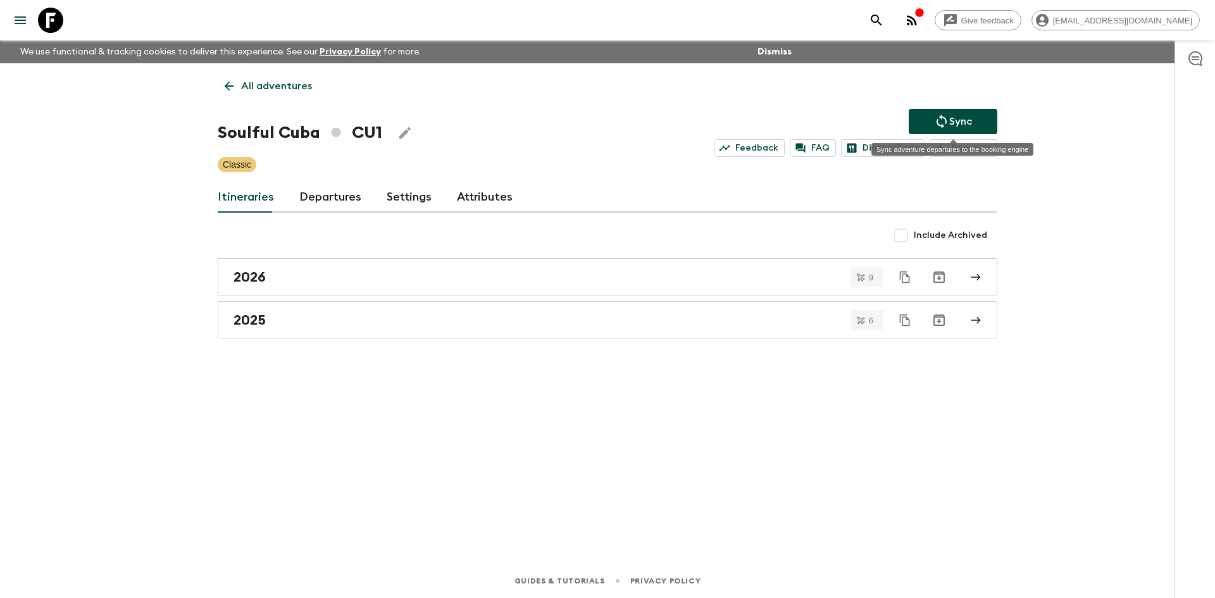
click at [959, 125] on p "Sync" at bounding box center [960, 121] width 23 height 15
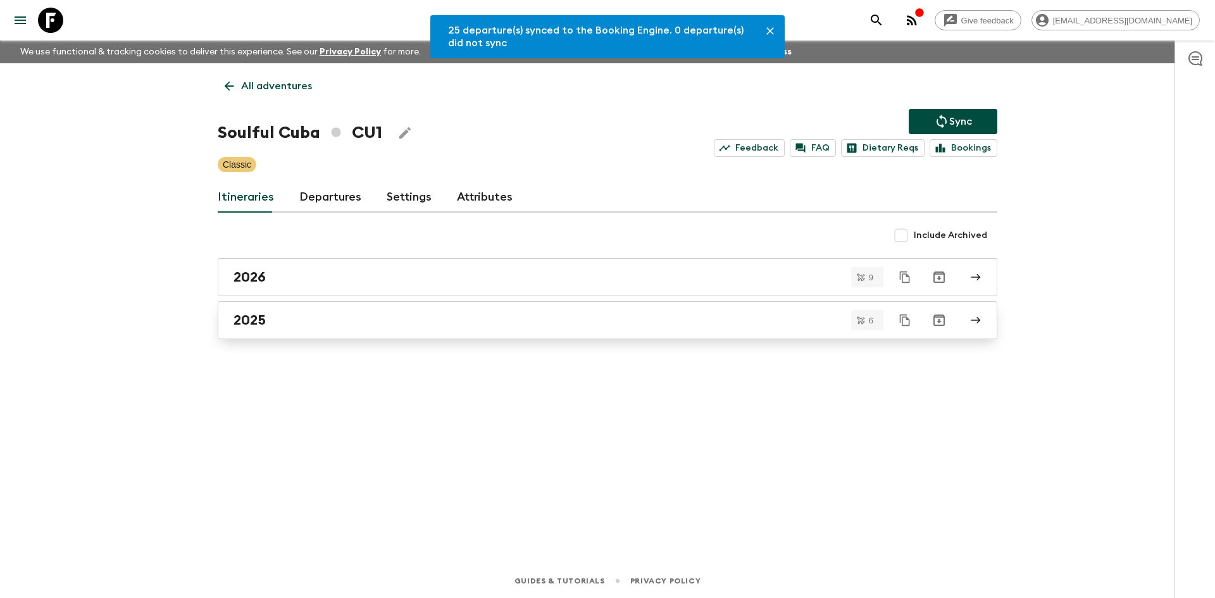
click at [385, 325] on div "2025" at bounding box center [596, 320] width 724 height 16
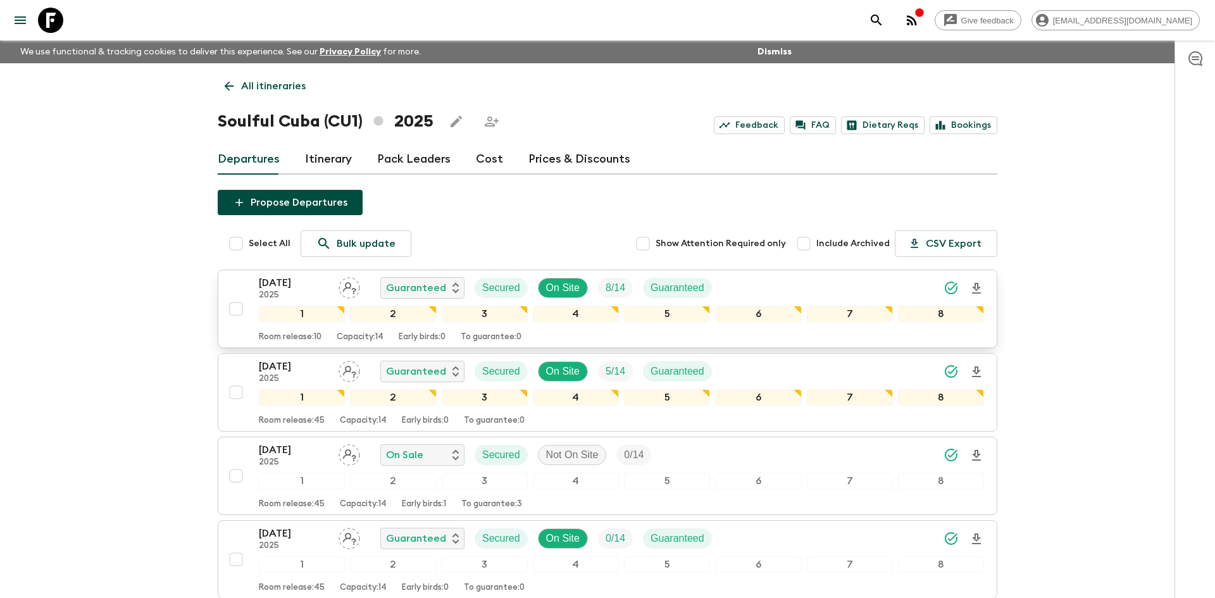
click at [773, 277] on div "[DATE] 2025 Guaranteed Secured On Site 8 / 14 Guaranteed" at bounding box center [621, 287] width 725 height 25
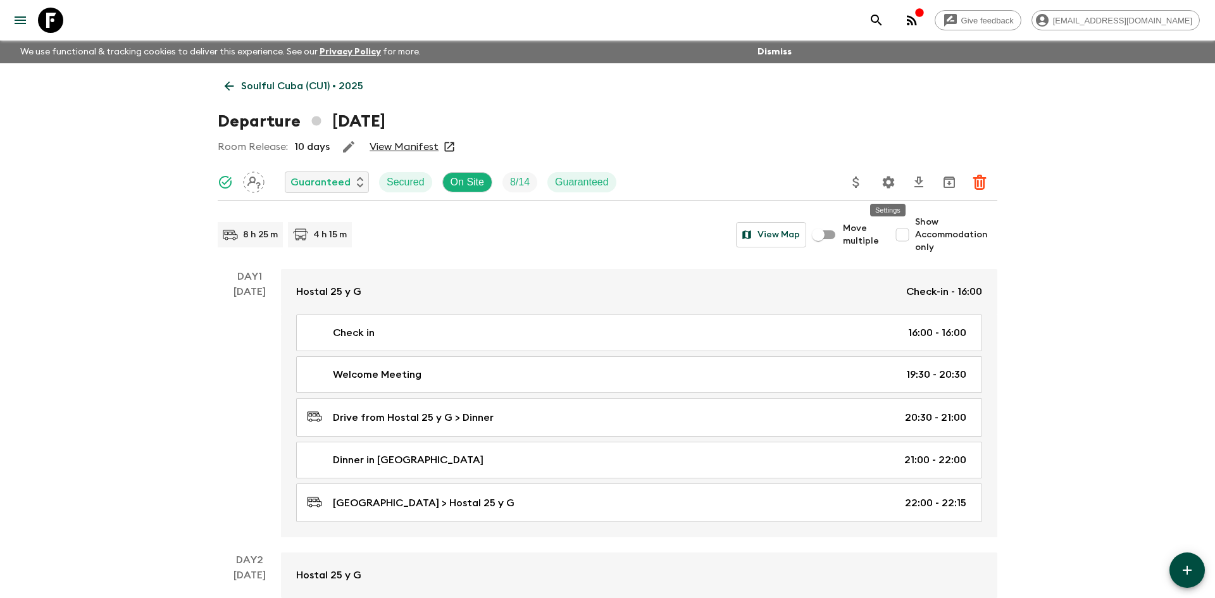
click at [892, 180] on icon "Settings" at bounding box center [889, 182] width 12 height 12
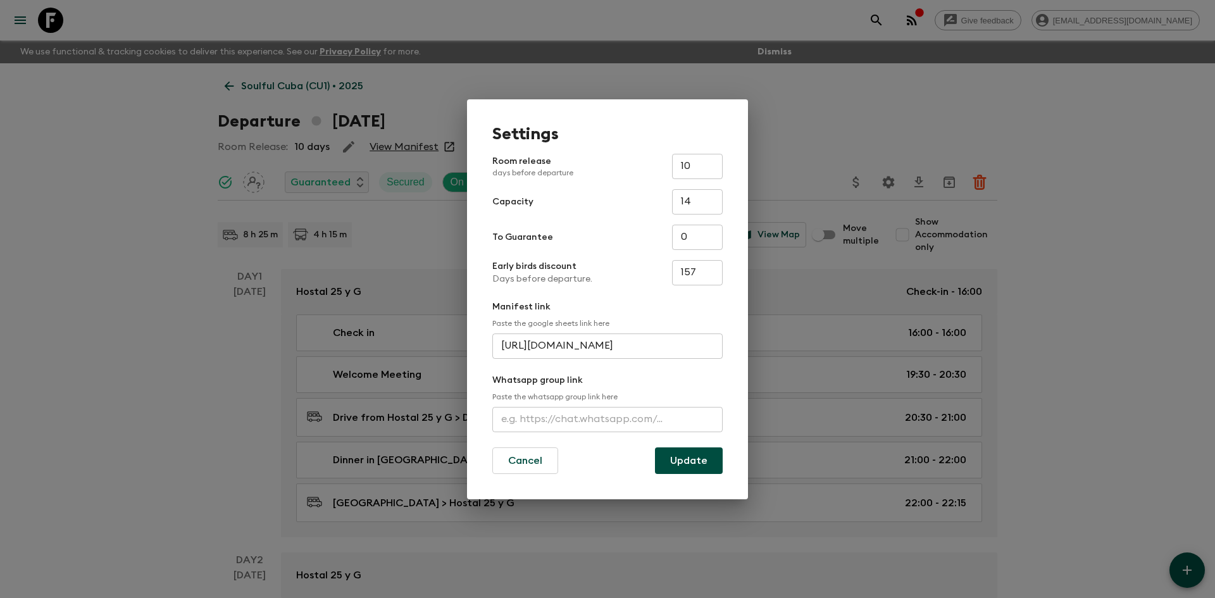
click at [77, 183] on div "Settings Room release days before departure 10 ​ Capacity 14 ​ To Guarantee 0 ​…" at bounding box center [607, 299] width 1215 height 598
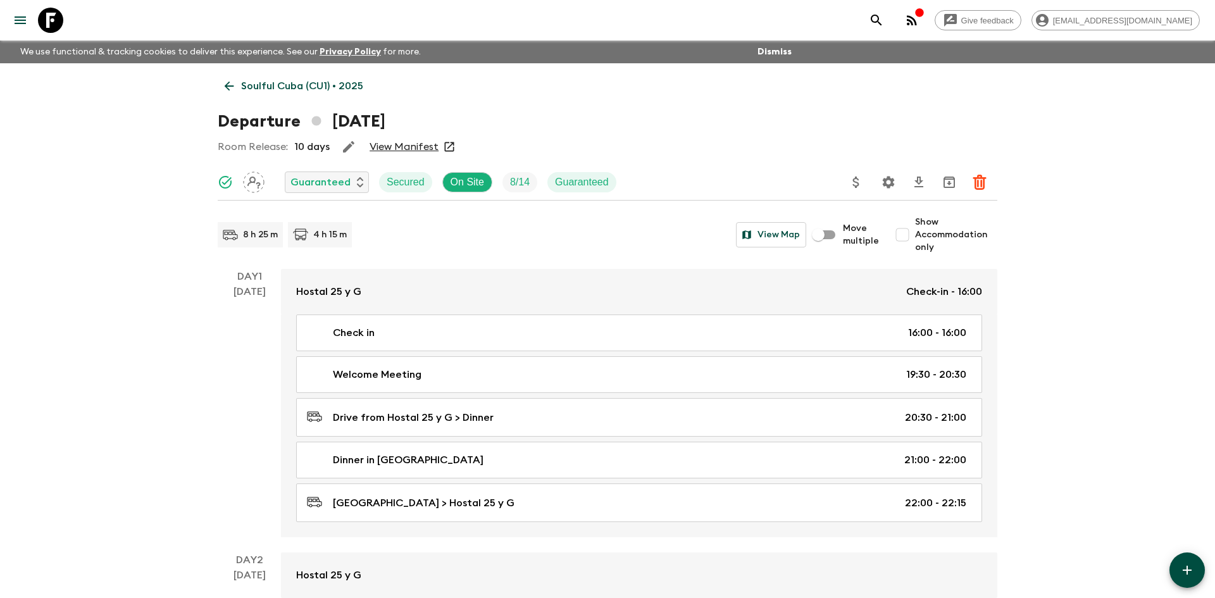
click at [339, 79] on p "Soulful Cuba (CU1) • 2025" at bounding box center [302, 85] width 122 height 15
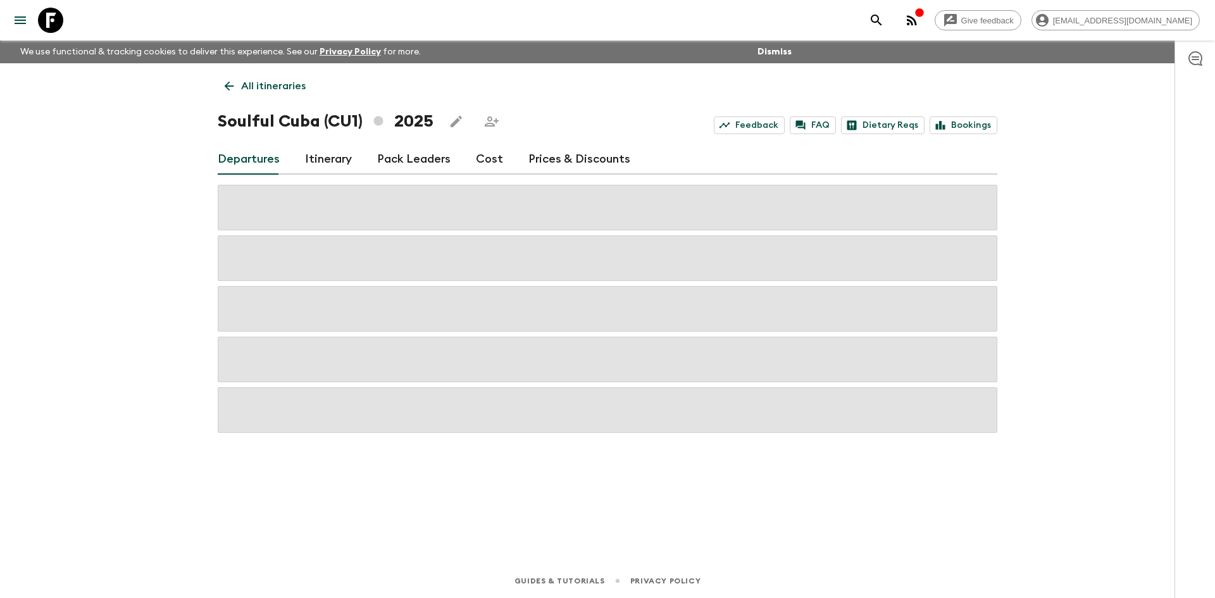
click at [283, 83] on p "All itineraries" at bounding box center [273, 85] width 65 height 15
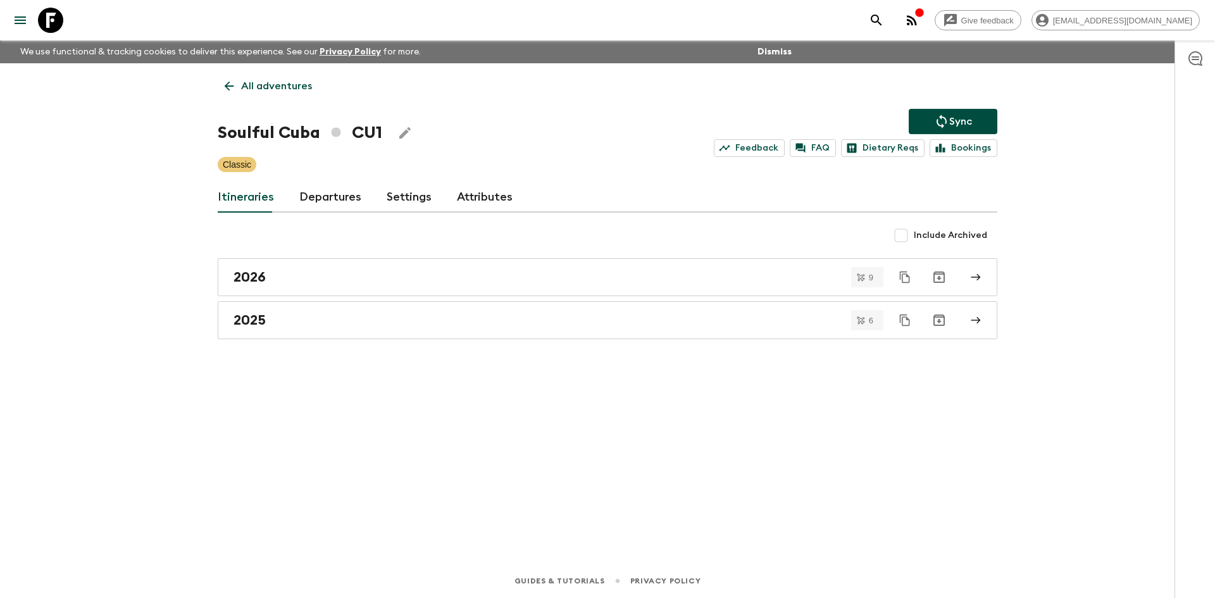
click at [290, 89] on p "All adventures" at bounding box center [276, 85] width 71 height 15
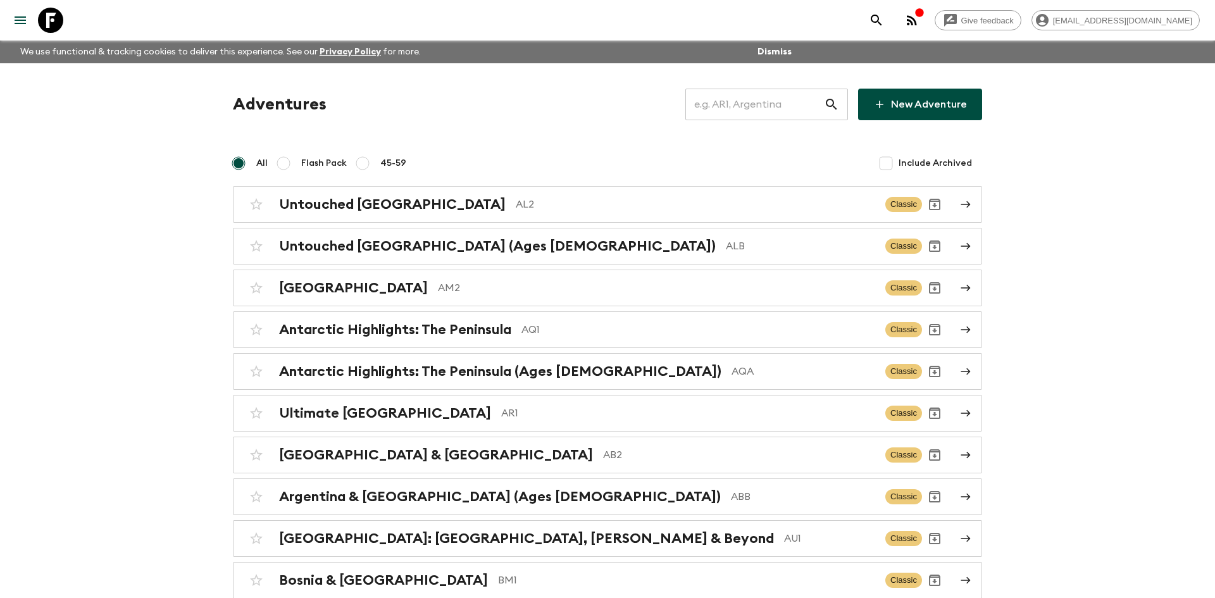
click at [719, 103] on input "text" at bounding box center [754, 104] width 139 height 35
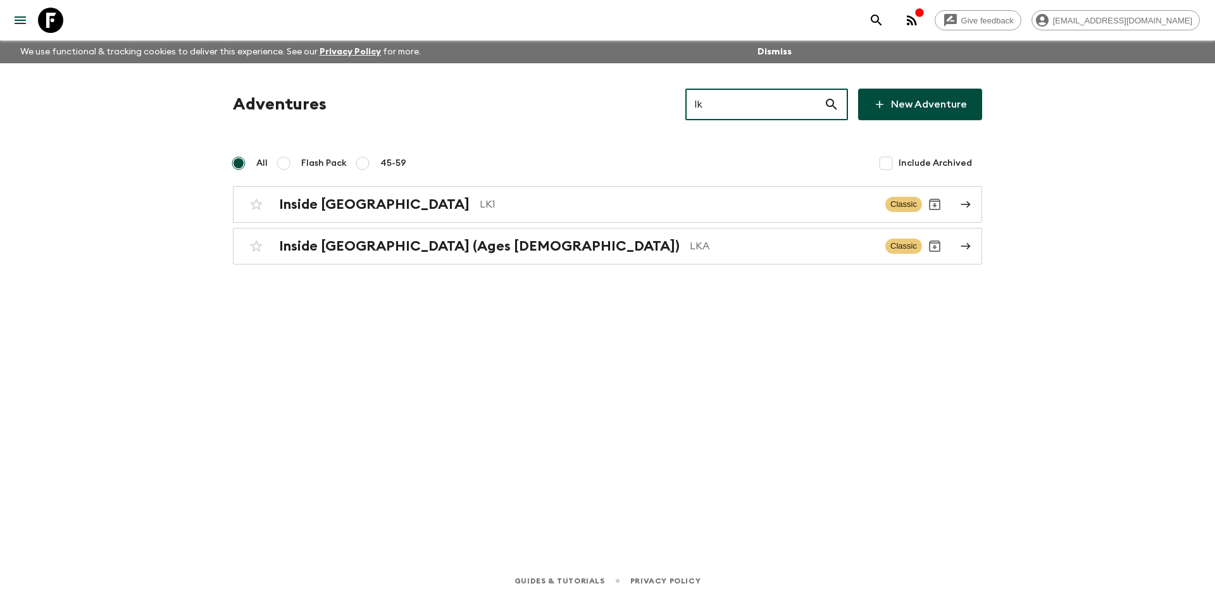
type input "lk1"
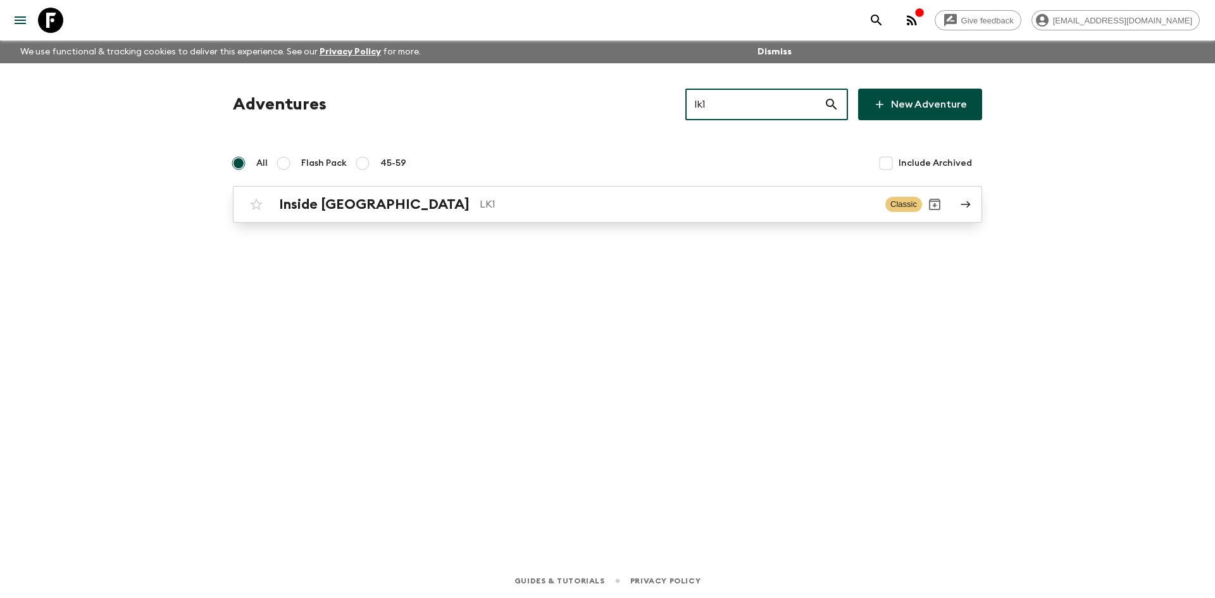
click at [480, 204] on p "LK1" at bounding box center [677, 204] width 395 height 15
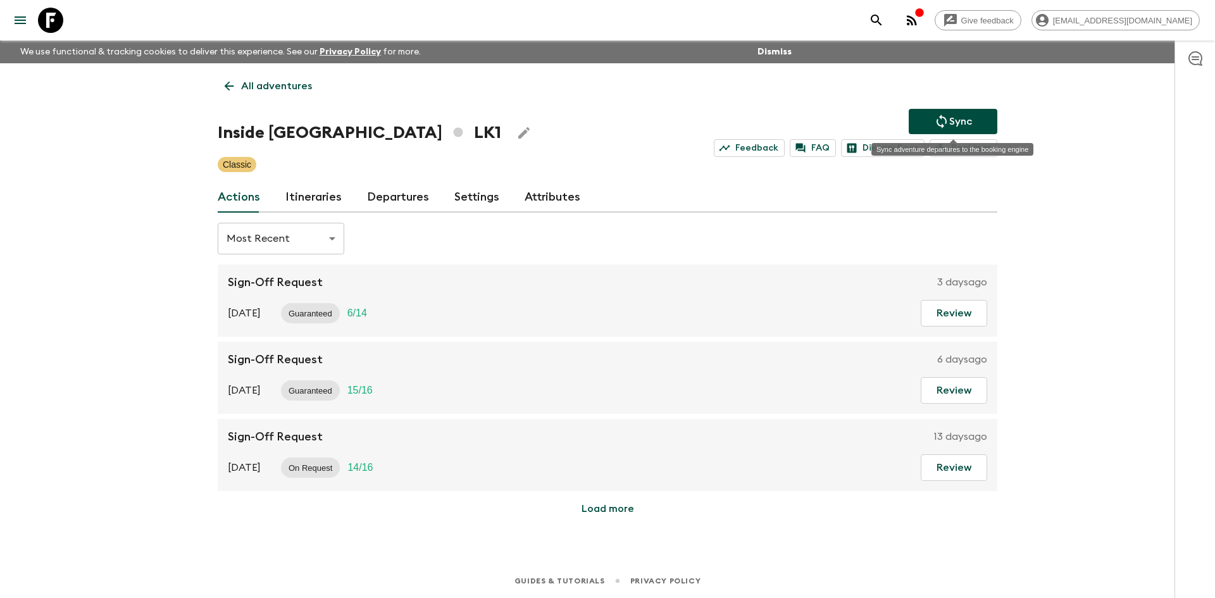
click at [935, 119] on icon "Sync adventure departures to the booking engine" at bounding box center [941, 121] width 15 height 15
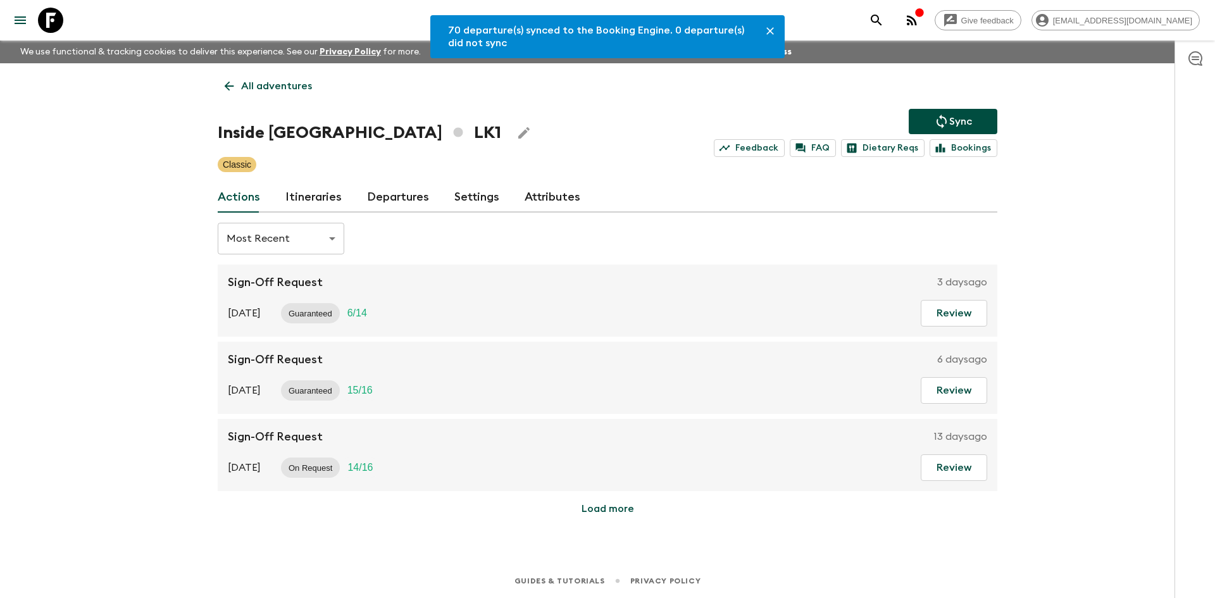
click at [418, 197] on link "Departures" at bounding box center [398, 197] width 62 height 30
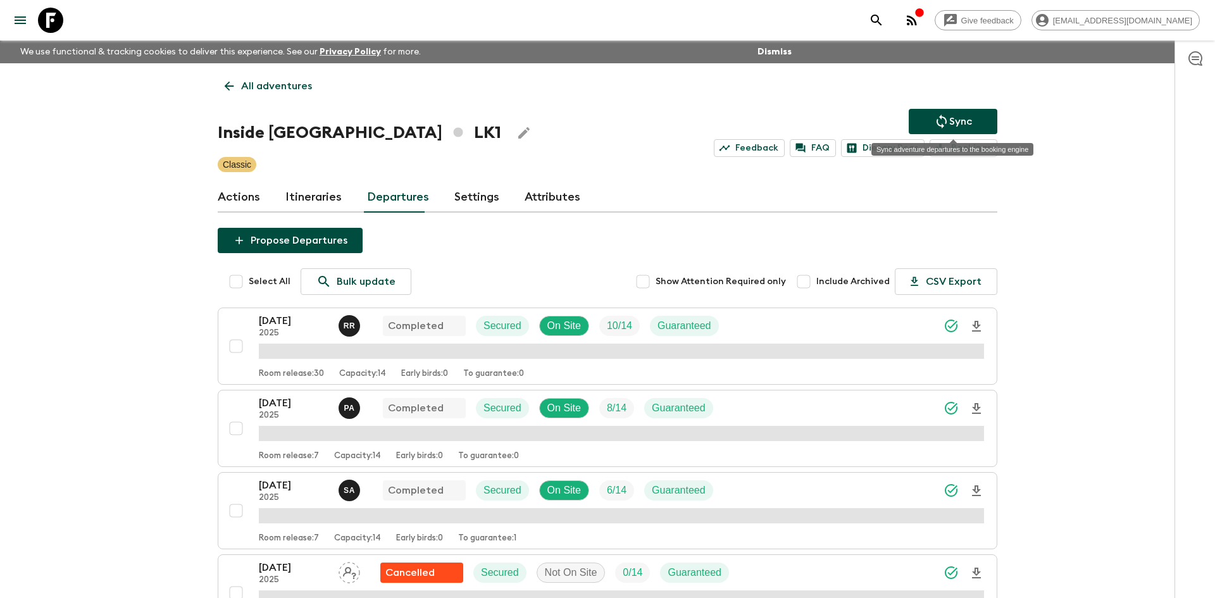
click at [945, 123] on icon "Sync adventure departures to the booking engine" at bounding box center [942, 122] width 10 height 14
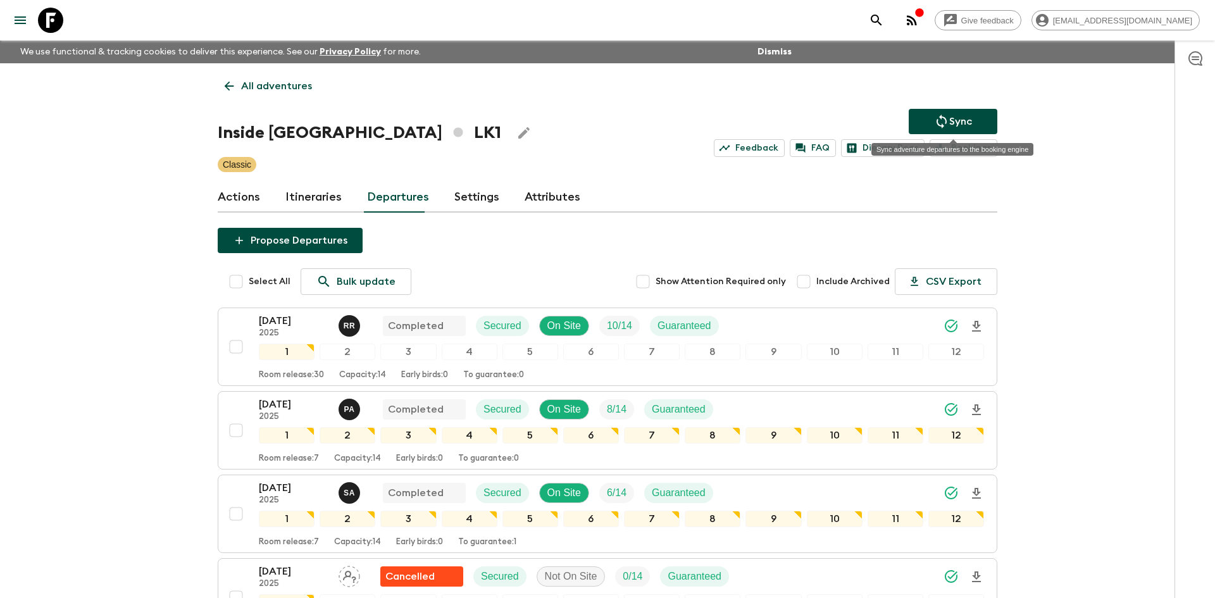
click at [930, 130] on button "Sync" at bounding box center [953, 121] width 89 height 25
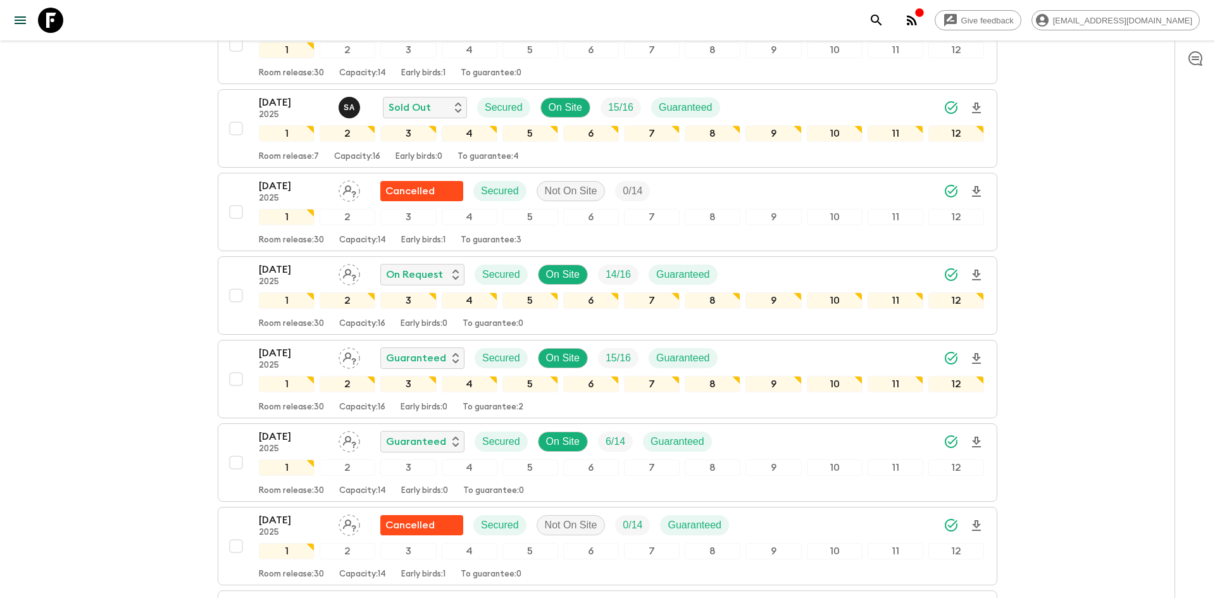
scroll to position [881, 0]
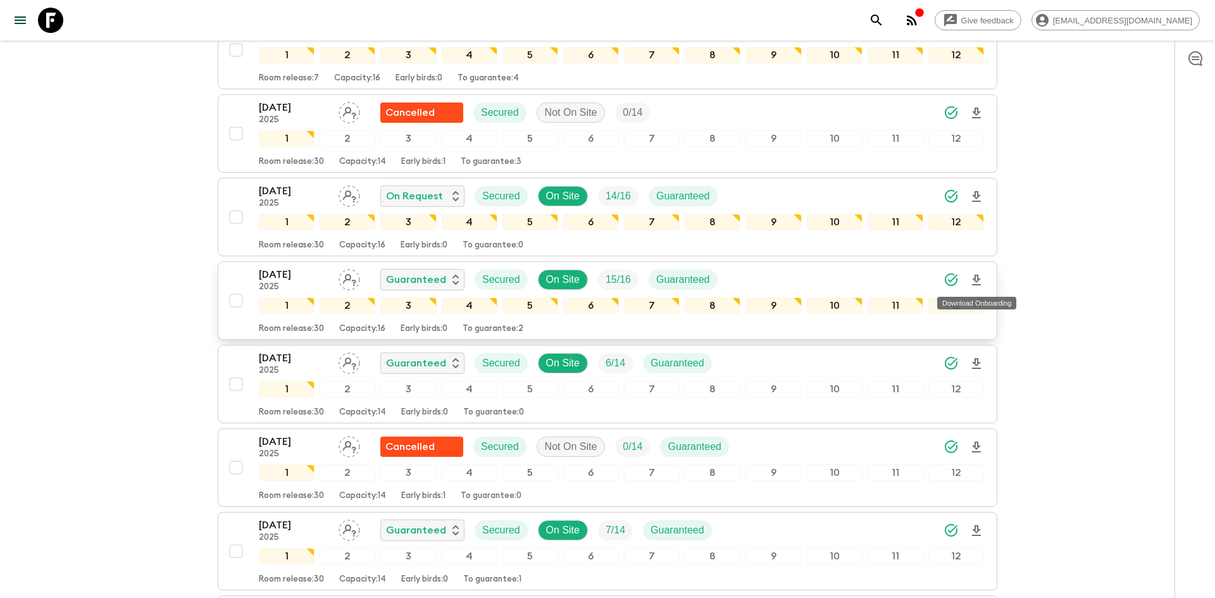
click at [978, 280] on icon "Download Onboarding" at bounding box center [976, 280] width 9 height 11
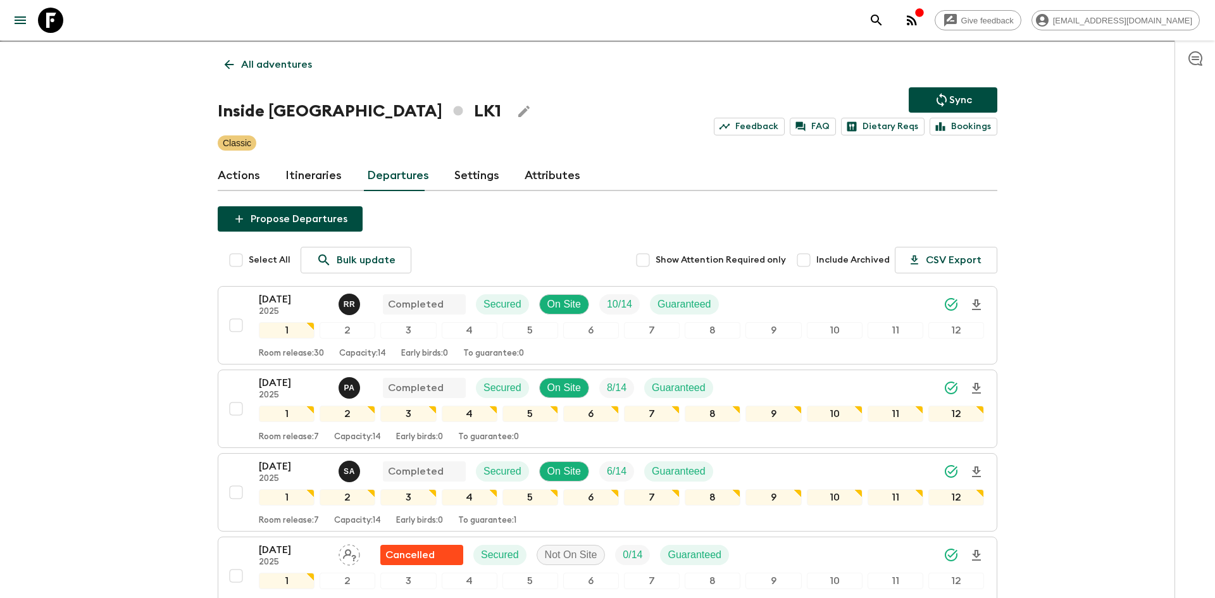
scroll to position [11, 0]
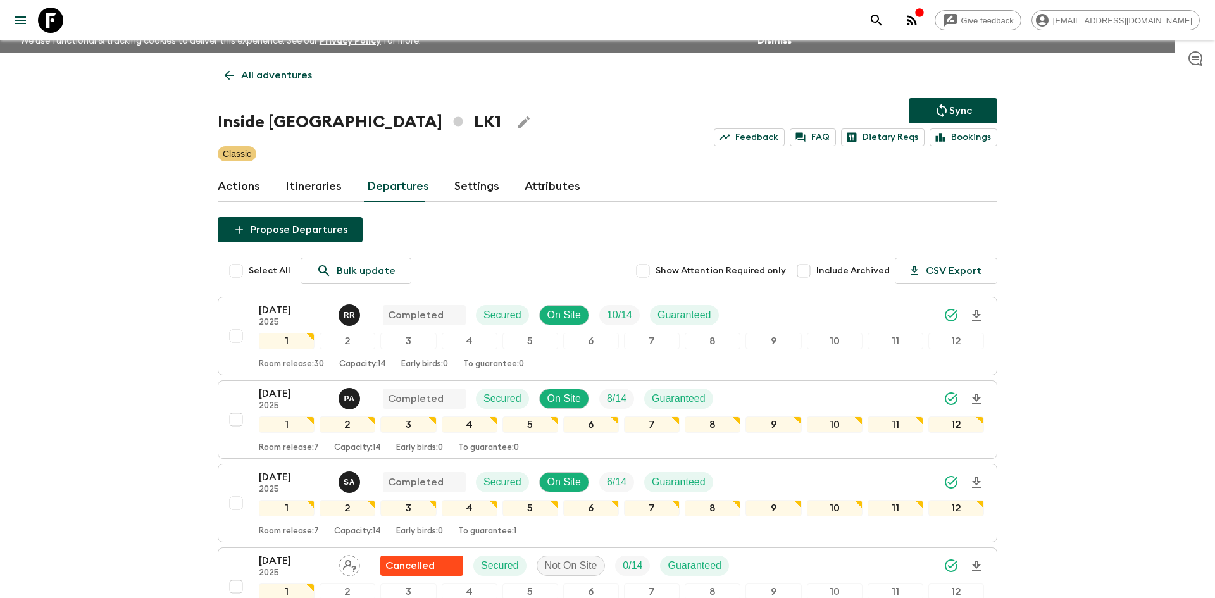
click at [277, 84] on link "All adventures" at bounding box center [268, 75] width 101 height 25
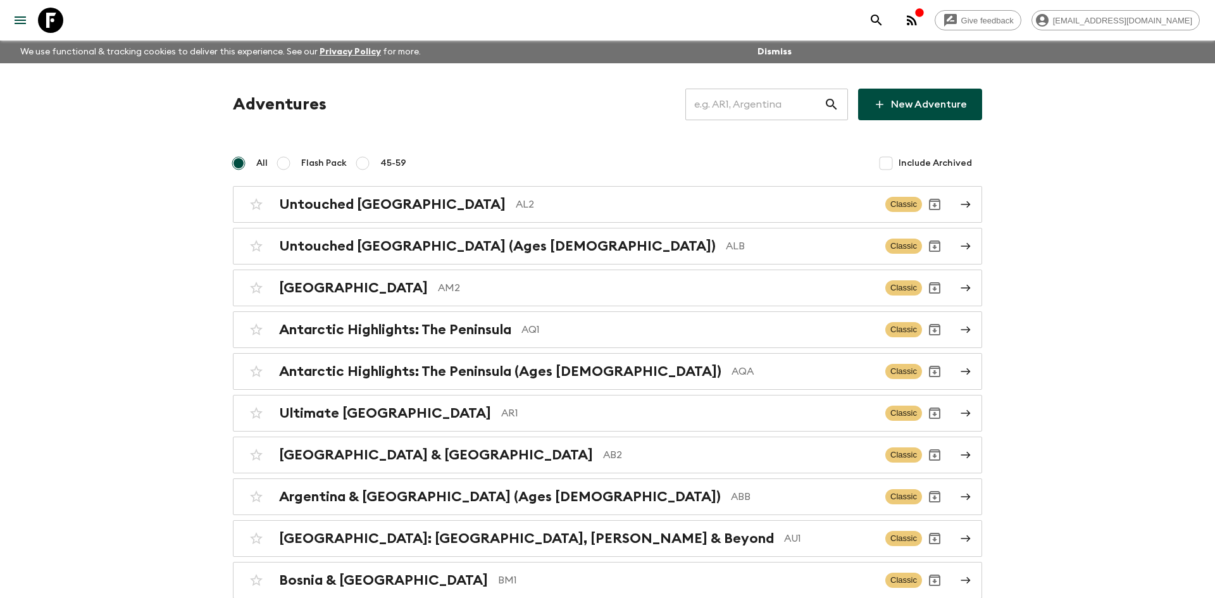
click at [707, 102] on input "text" at bounding box center [754, 104] width 139 height 35
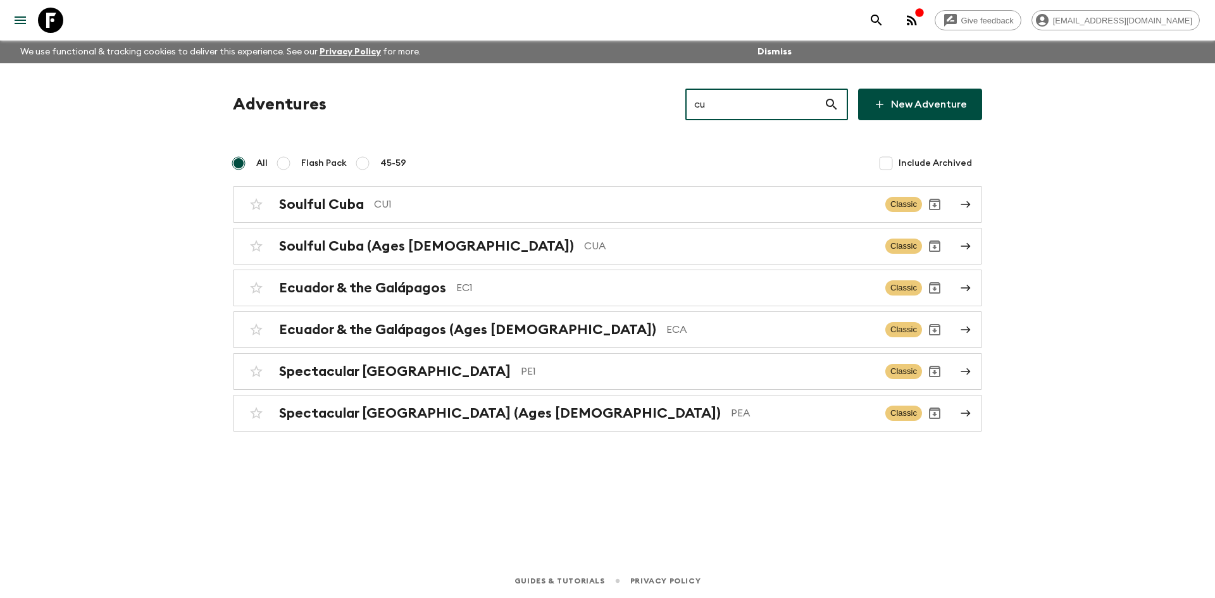
type input "cu1"
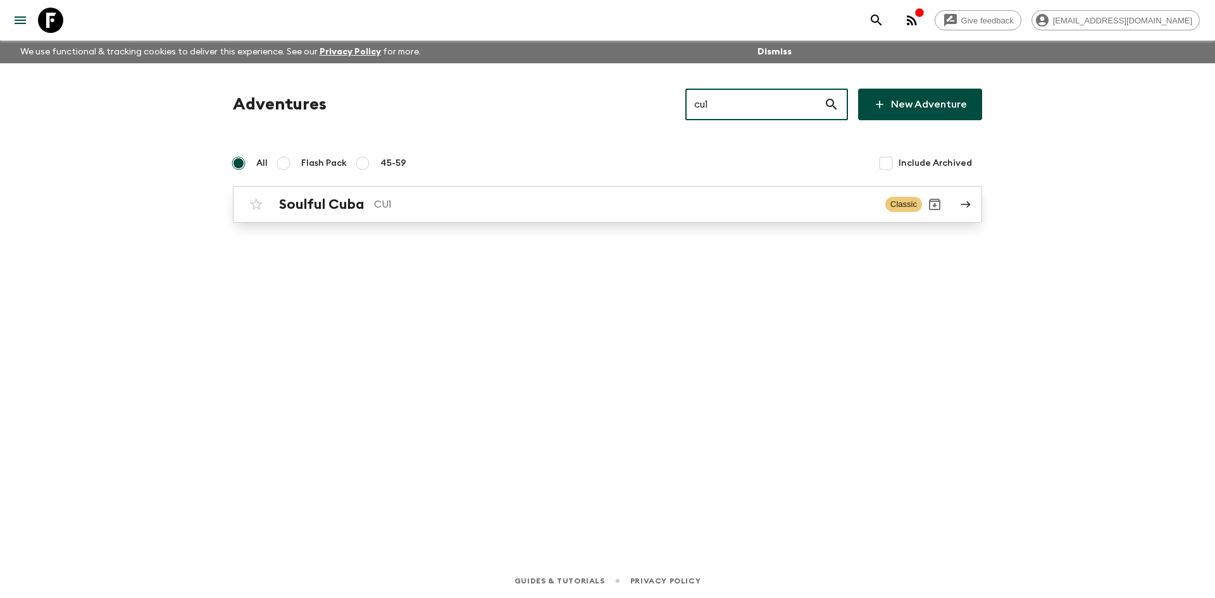
click at [428, 195] on div "Soulful Cuba CU1 Classic" at bounding box center [583, 204] width 678 height 25
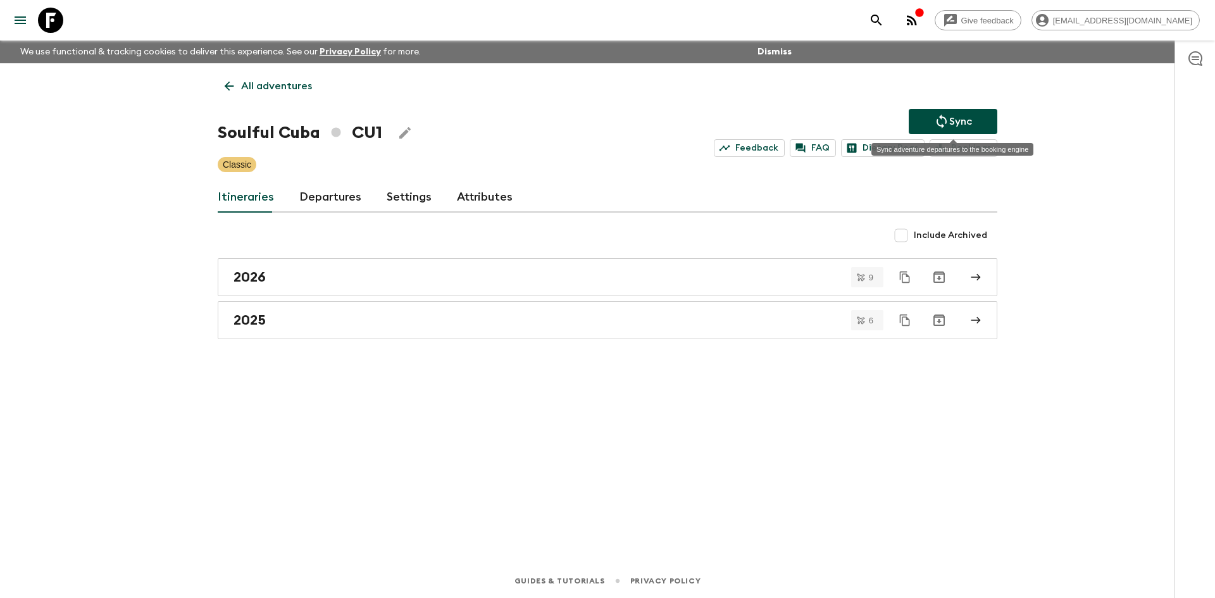
click at [955, 125] on p "Sync" at bounding box center [960, 121] width 23 height 15
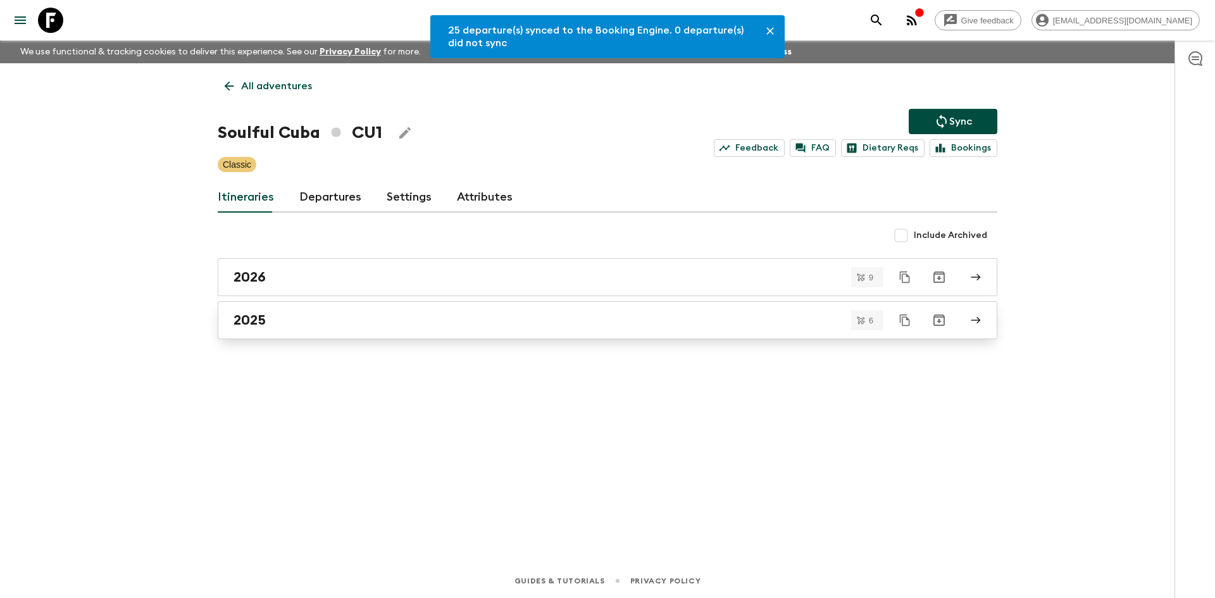
click at [379, 325] on div "2025" at bounding box center [596, 320] width 724 height 16
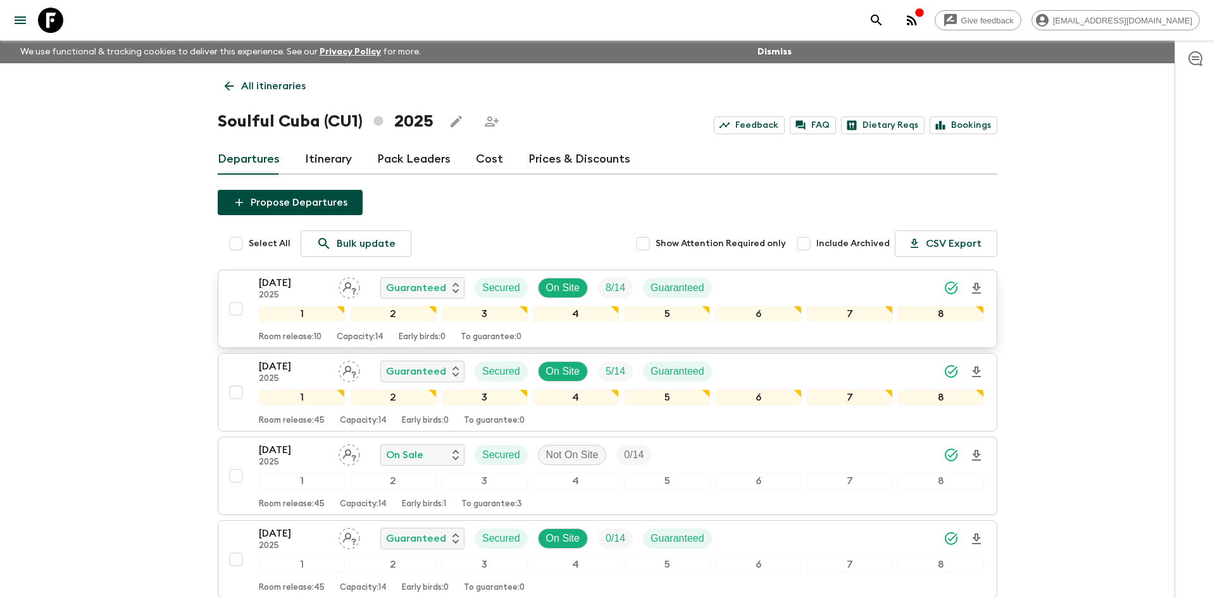
click at [828, 283] on div "[DATE] 2025 Guaranteed Secured On Site 8 / 14 Guaranteed" at bounding box center [621, 287] width 725 height 25
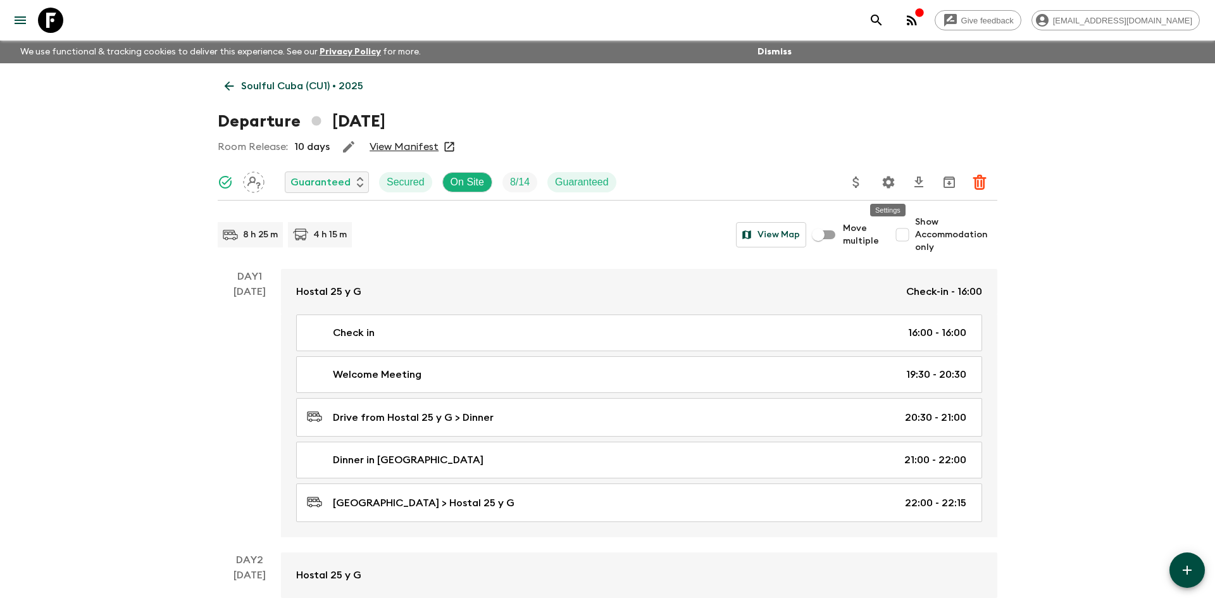
click at [892, 181] on icon "Settings" at bounding box center [889, 182] width 12 height 12
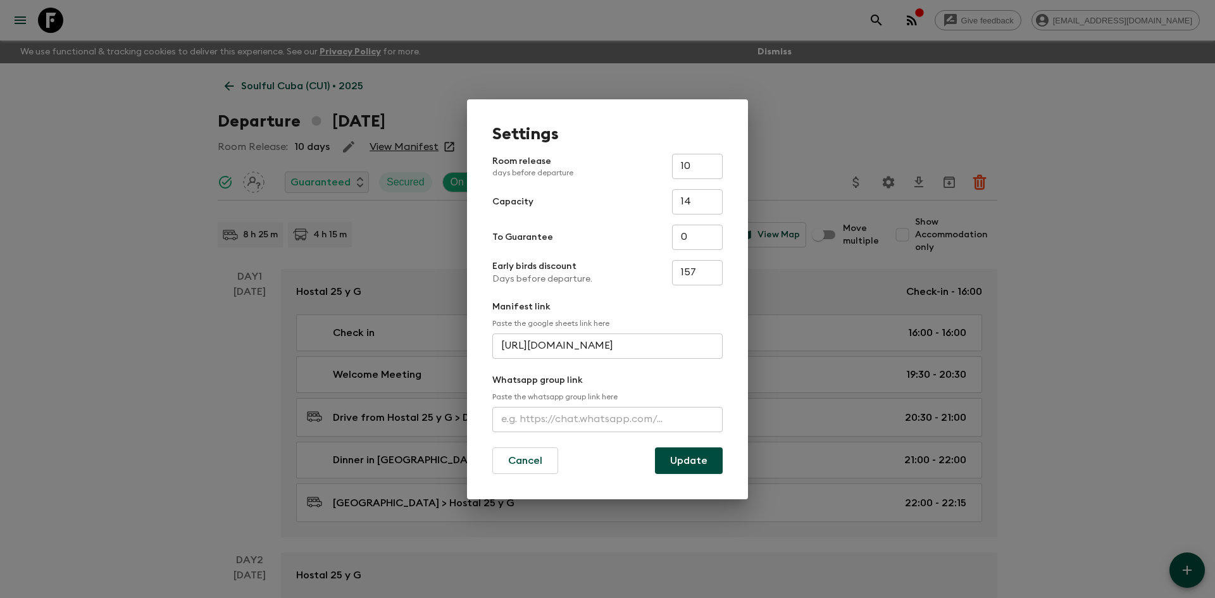
click at [608, 415] on input "text" at bounding box center [607, 419] width 230 height 25
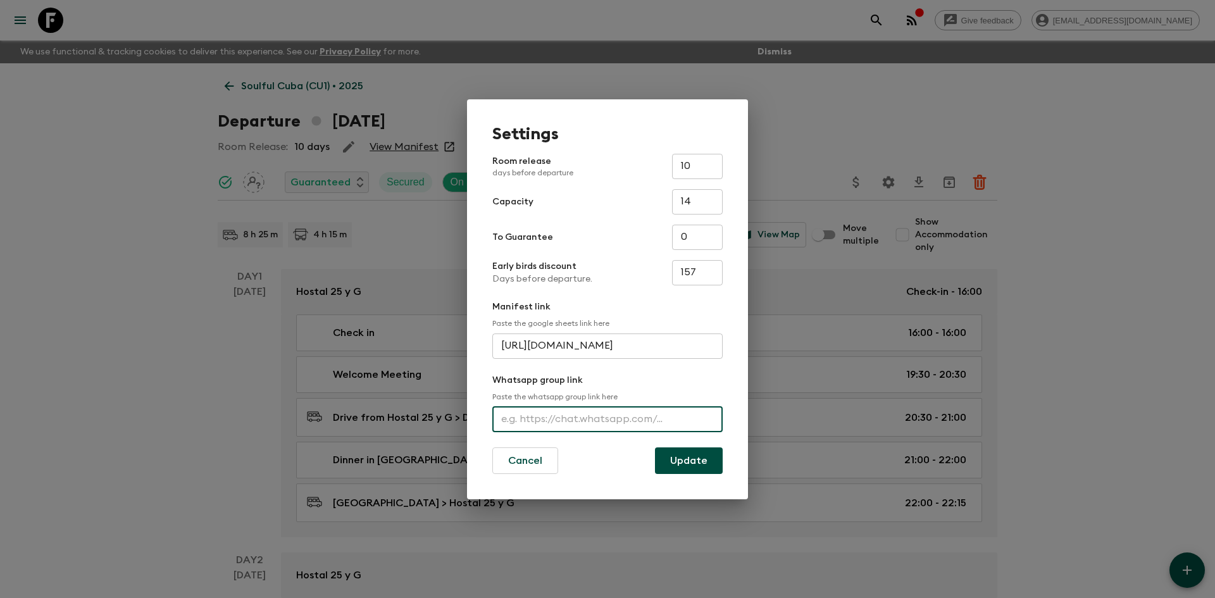
paste input "[URL][DOMAIN_NAME]"
type input "[URL][DOMAIN_NAME]"
click at [683, 458] on button "Update" at bounding box center [689, 460] width 68 height 27
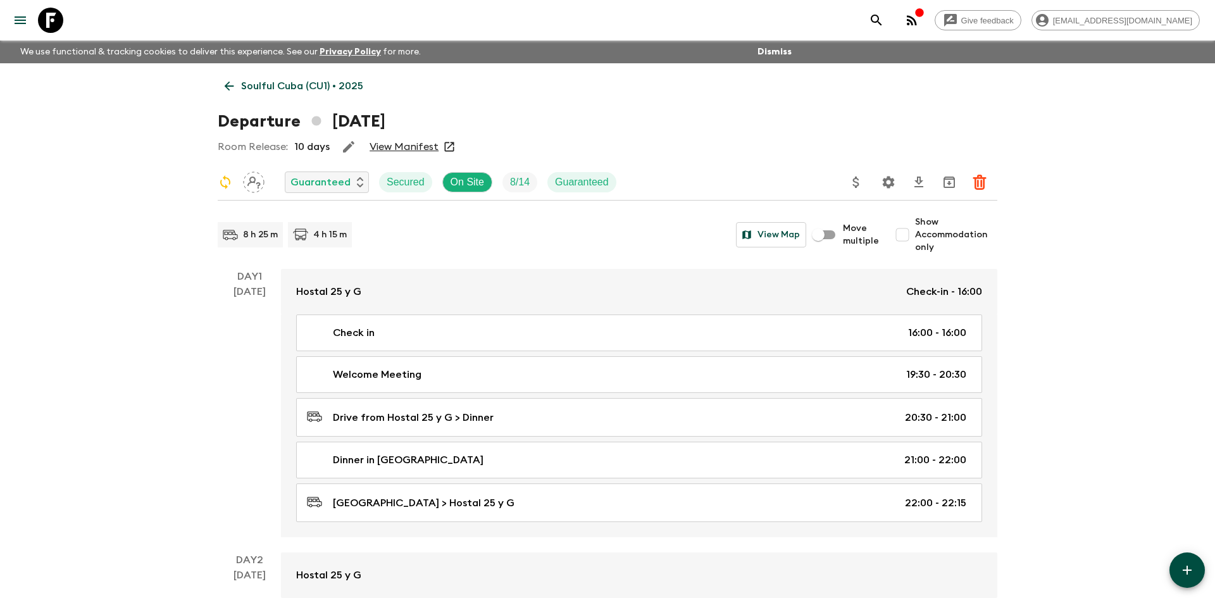
click at [308, 89] on p "Soulful Cuba (CU1) • 2025" at bounding box center [302, 85] width 122 height 15
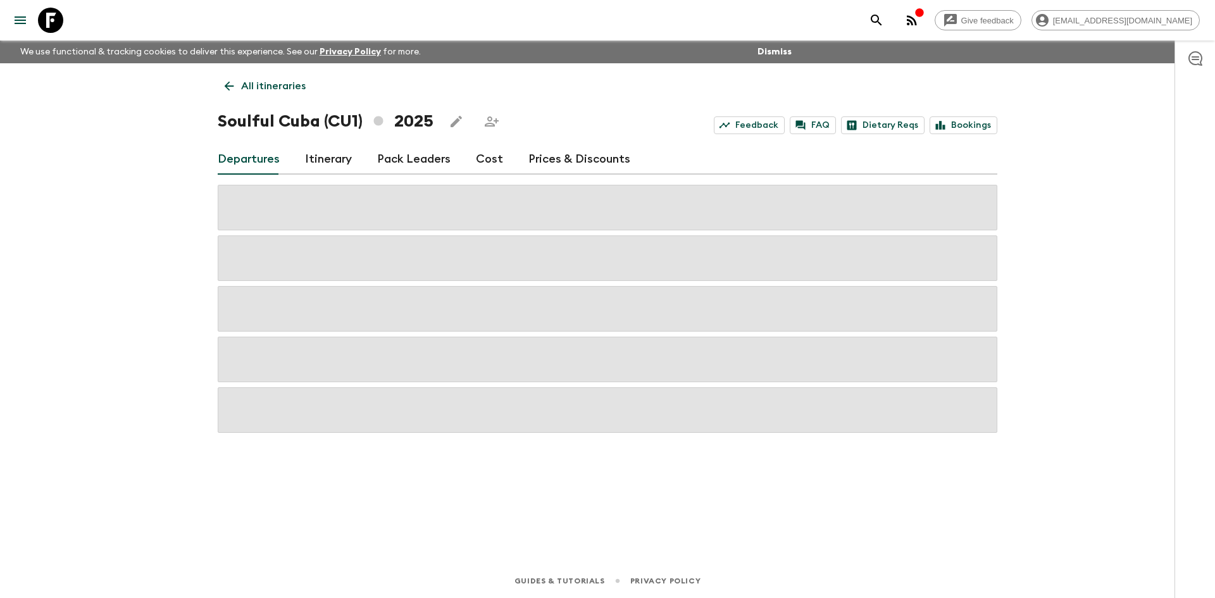
click at [296, 87] on p "All itineraries" at bounding box center [273, 85] width 65 height 15
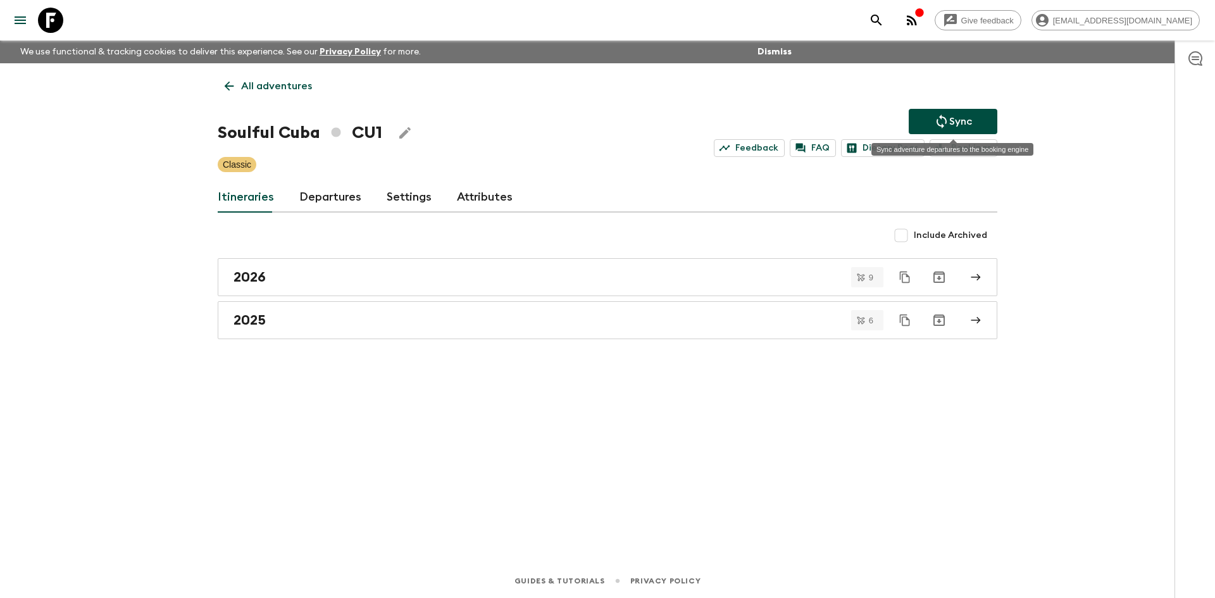
click at [953, 123] on p "Sync" at bounding box center [960, 121] width 23 height 15
click at [977, 125] on button "Sync" at bounding box center [953, 121] width 89 height 25
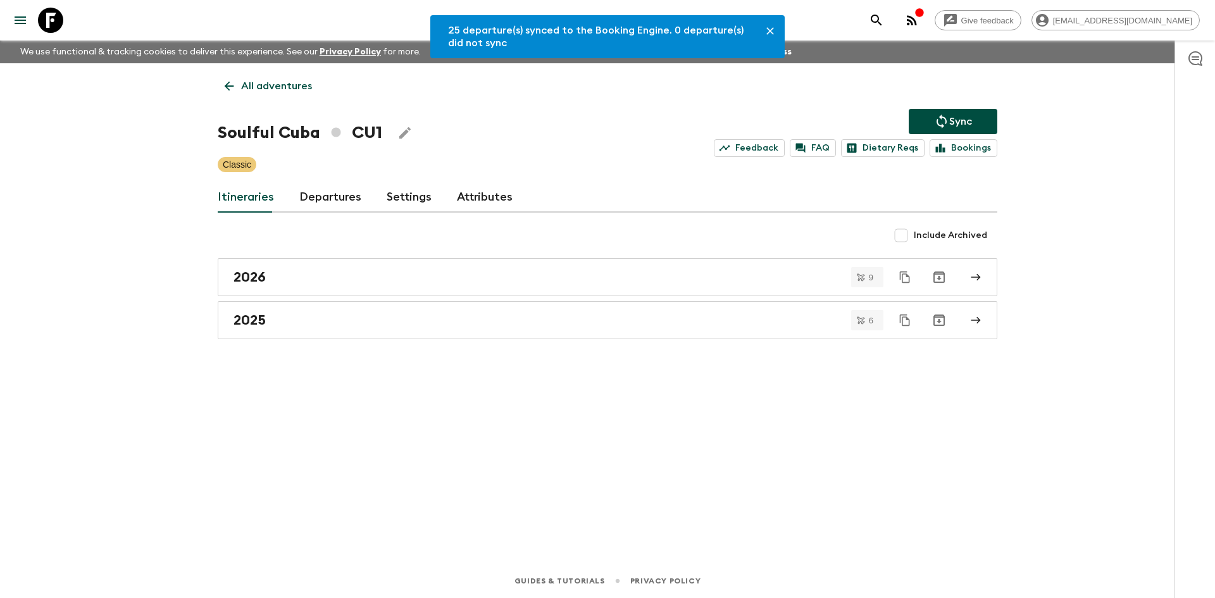
click at [291, 94] on link "All adventures" at bounding box center [268, 85] width 101 height 25
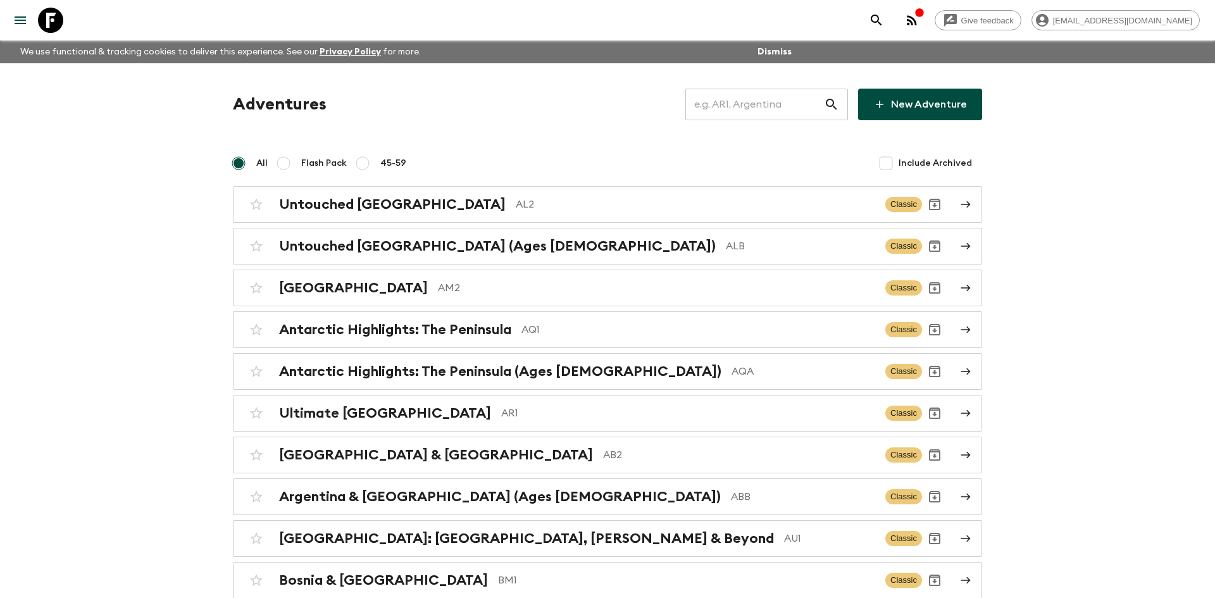
click at [742, 109] on input "text" at bounding box center [754, 104] width 139 height 35
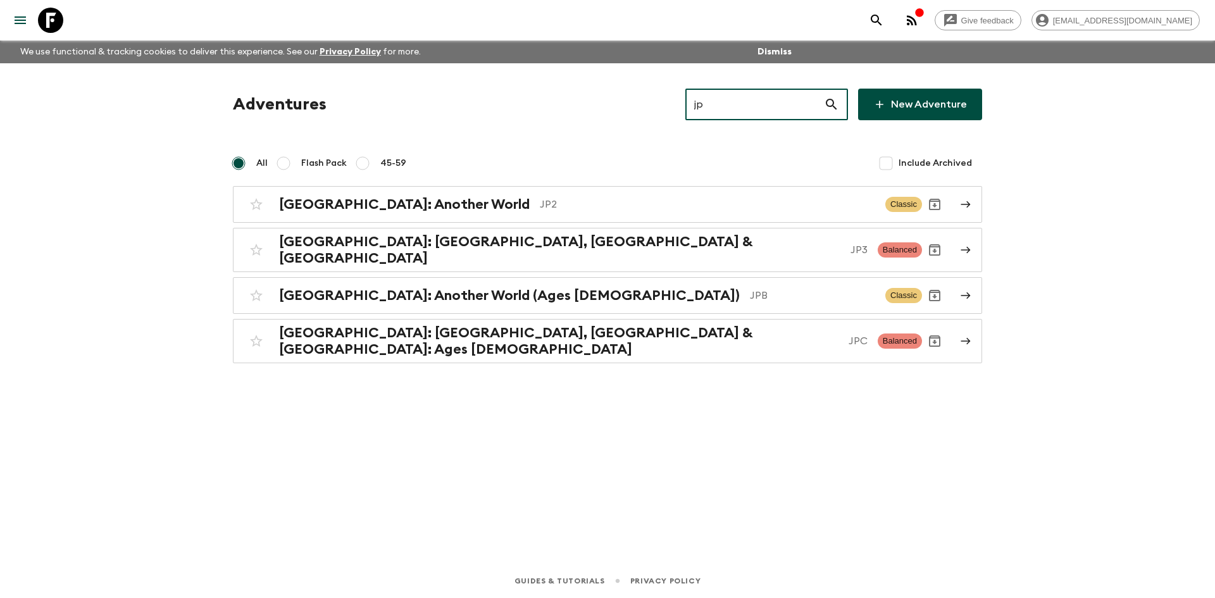
type input "jp3"
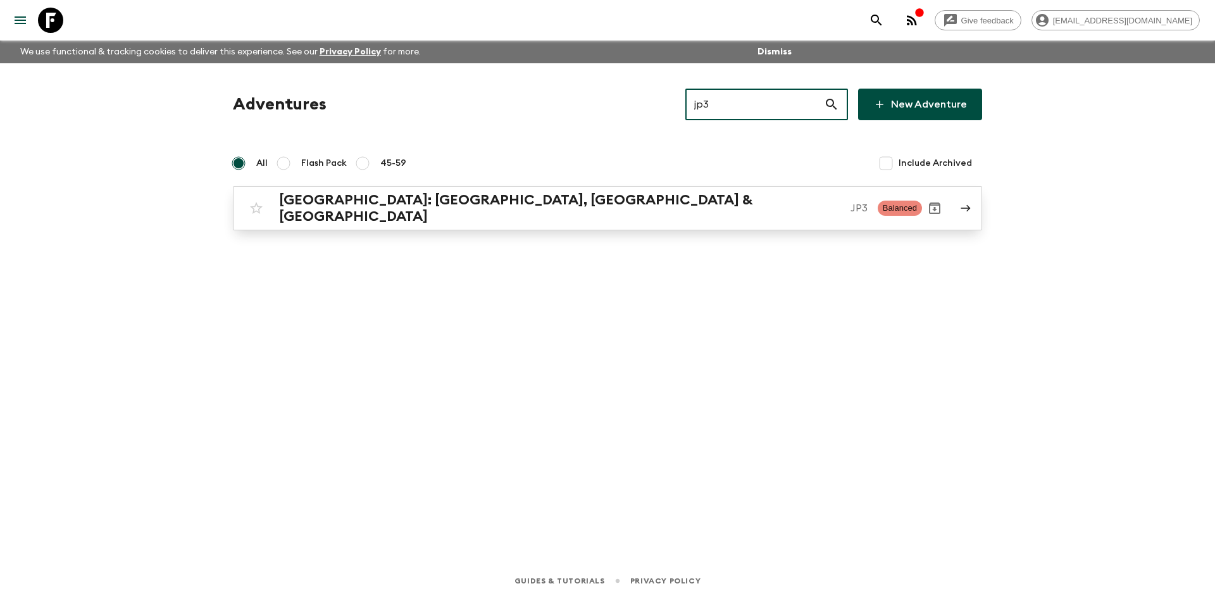
click at [394, 197] on h2 "[GEOGRAPHIC_DATA]: [GEOGRAPHIC_DATA], [GEOGRAPHIC_DATA] & [GEOGRAPHIC_DATA]" at bounding box center [559, 208] width 561 height 33
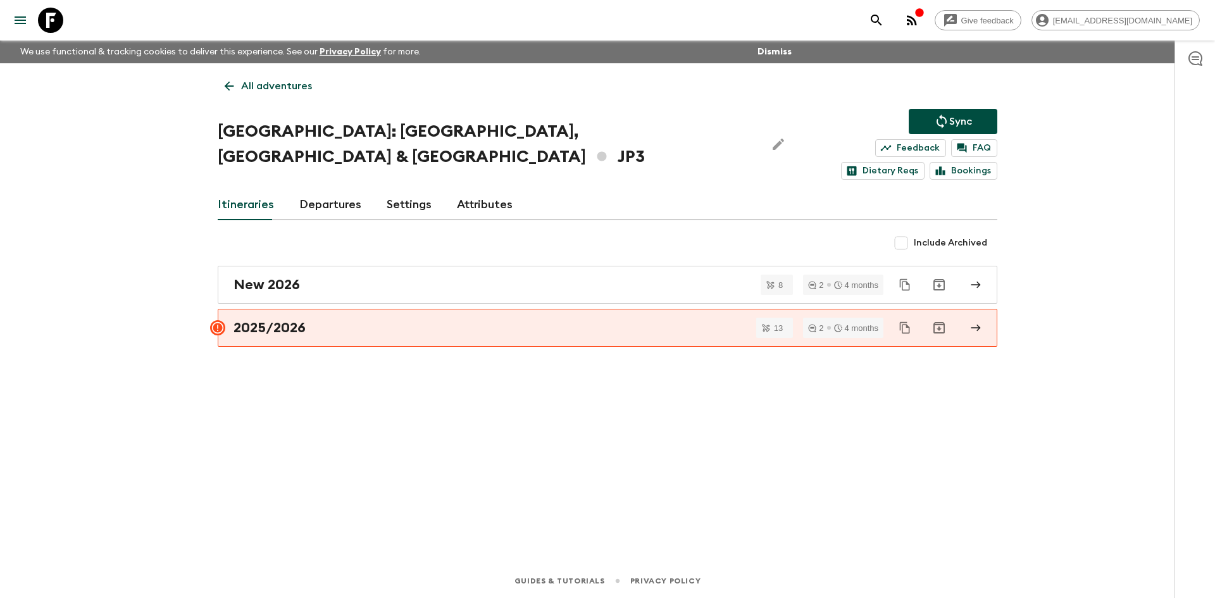
click at [962, 117] on p "Sync" at bounding box center [960, 121] width 23 height 15
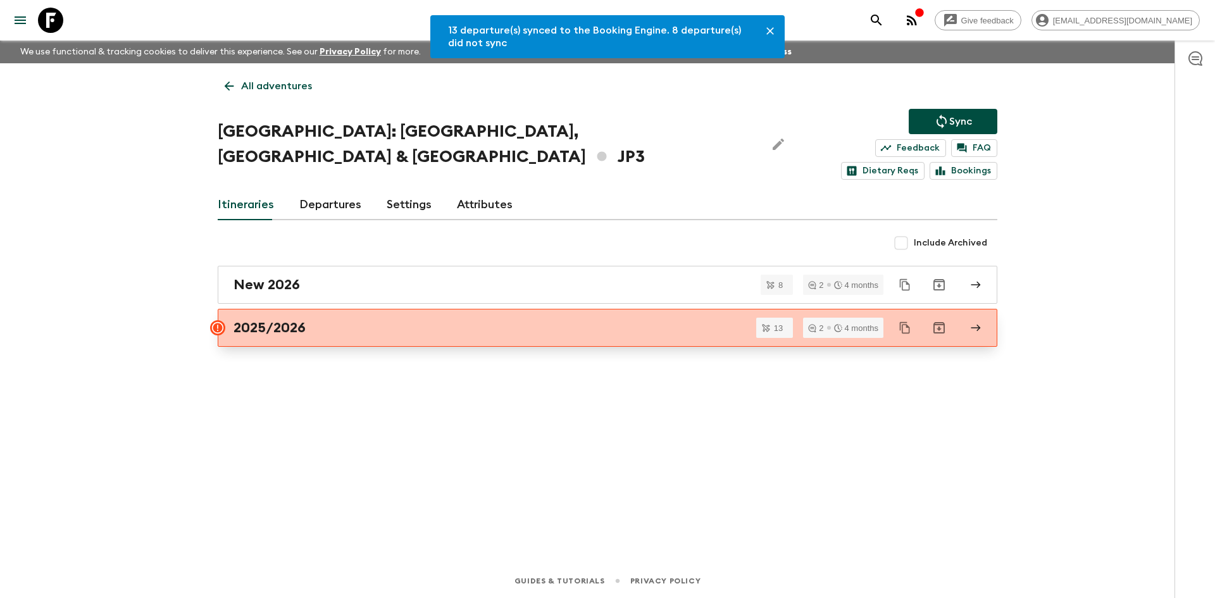
click at [383, 320] on div "2025/2026" at bounding box center [596, 328] width 724 height 16
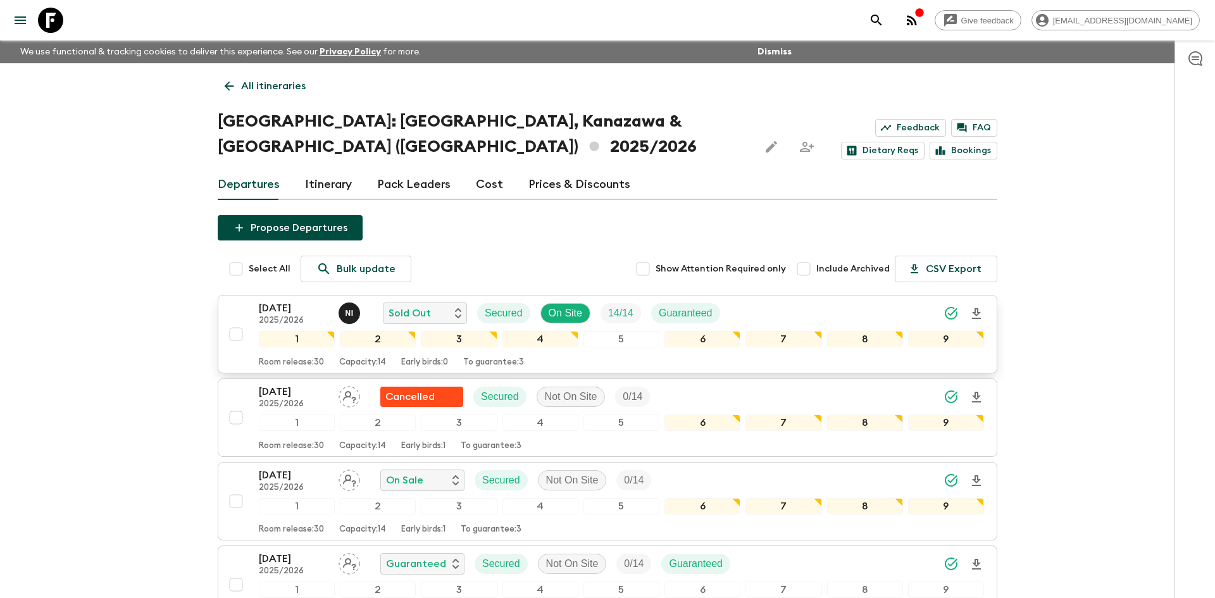
click at [831, 301] on div "[DATE] 2025/2026 N I Sold Out Secured On Site 14 / 14 Guaranteed" at bounding box center [621, 313] width 725 height 25
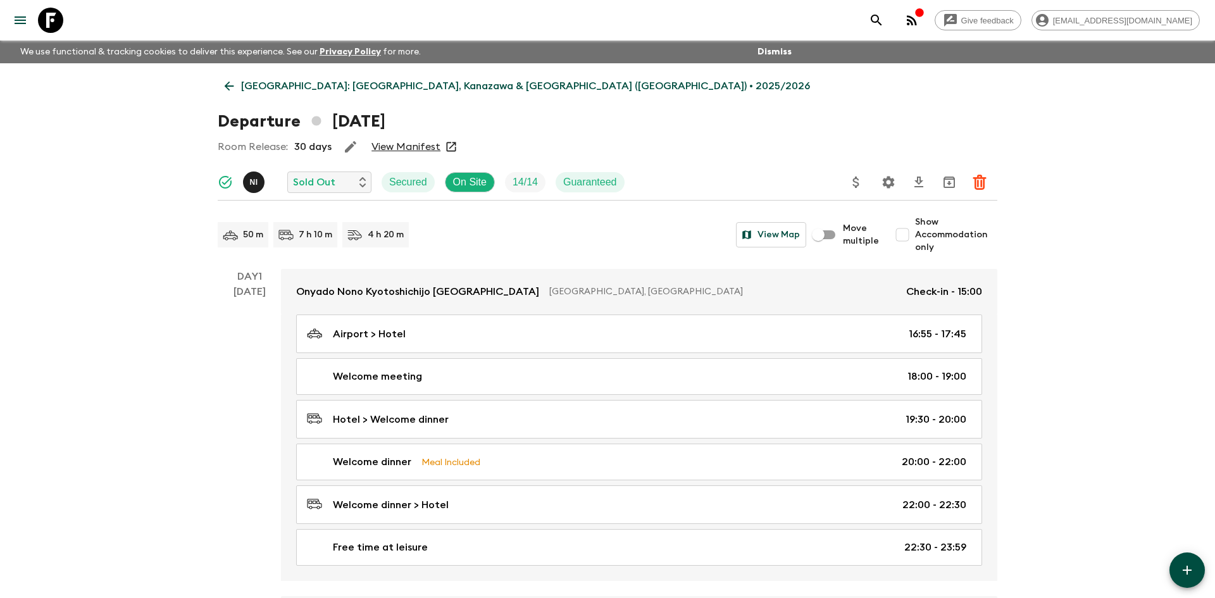
click at [889, 181] on icon "Settings" at bounding box center [888, 182] width 15 height 15
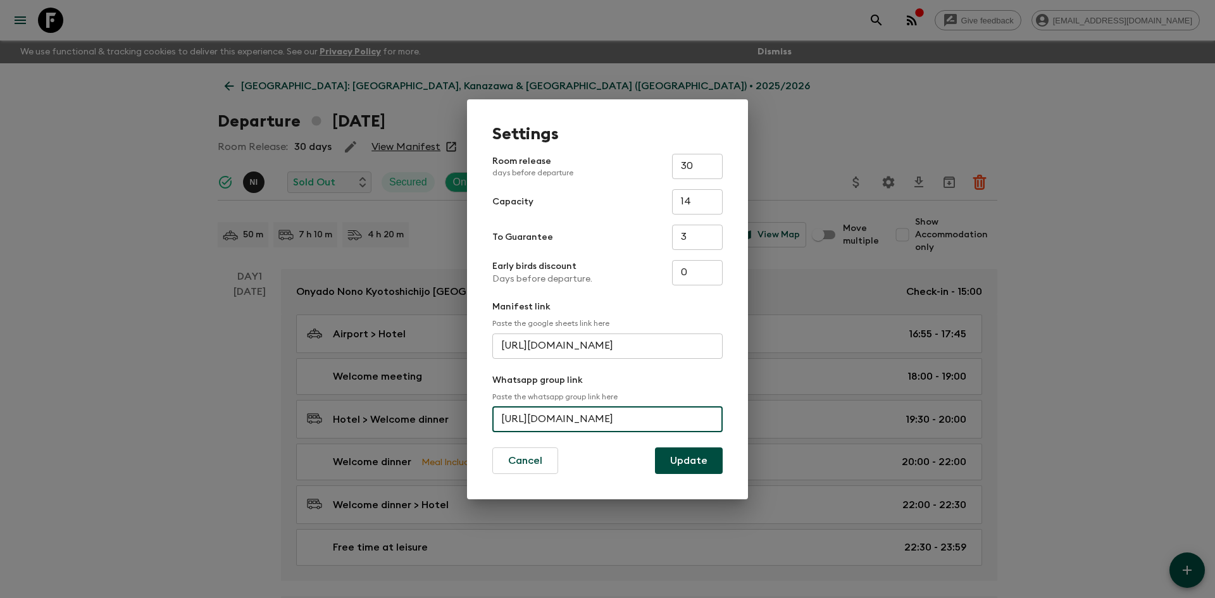
scroll to position [0, 46]
drag, startPoint x: 500, startPoint y: 422, endPoint x: 738, endPoint y: 427, distance: 238.0
click at [738, 427] on div "Settings Room release days before departure 30 ​ Capacity 14 ​ To Guarantee 3 ​…" at bounding box center [607, 299] width 281 height 400
click at [152, 240] on div "Settings Room release days before departure 30 ​ Capacity 14 ​ To Guarantee 3 ​…" at bounding box center [607, 299] width 1215 height 598
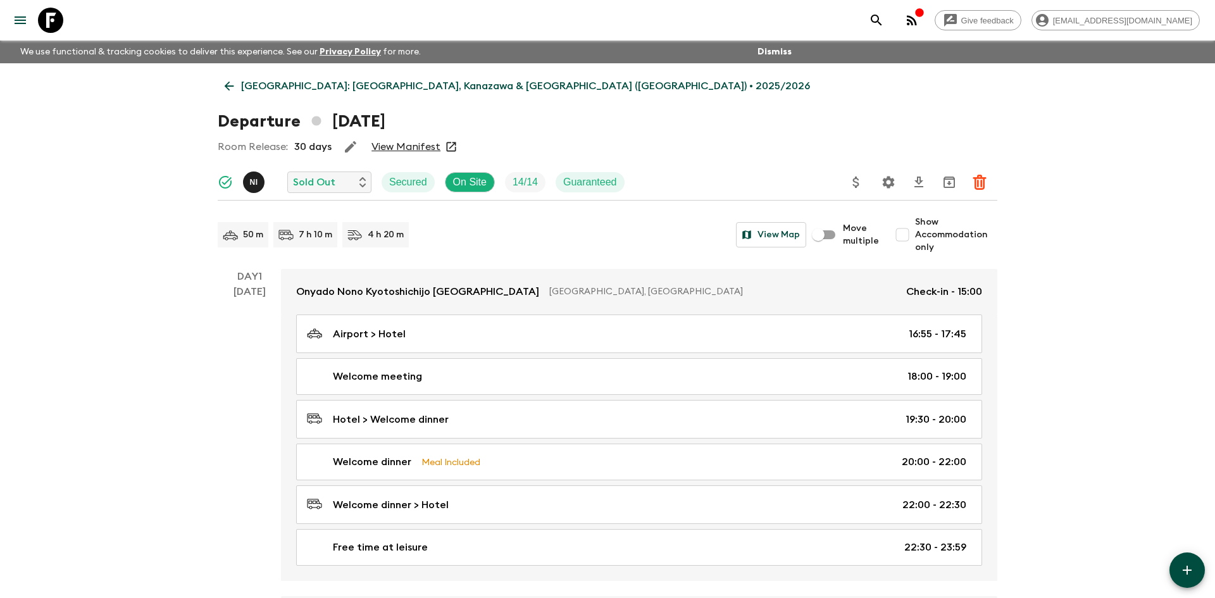
click at [407, 81] on p "[GEOGRAPHIC_DATA]: [GEOGRAPHIC_DATA], Kanazawa & [GEOGRAPHIC_DATA] ([GEOGRAPHIC…" at bounding box center [525, 85] width 569 height 15
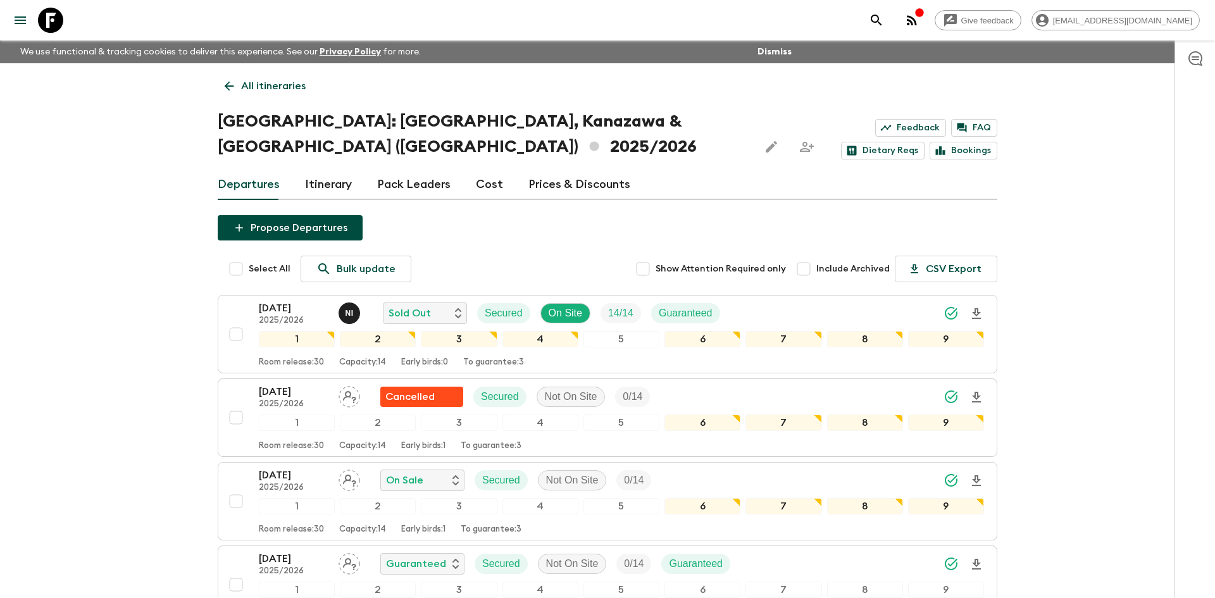
click at [252, 92] on p "All itineraries" at bounding box center [273, 85] width 65 height 15
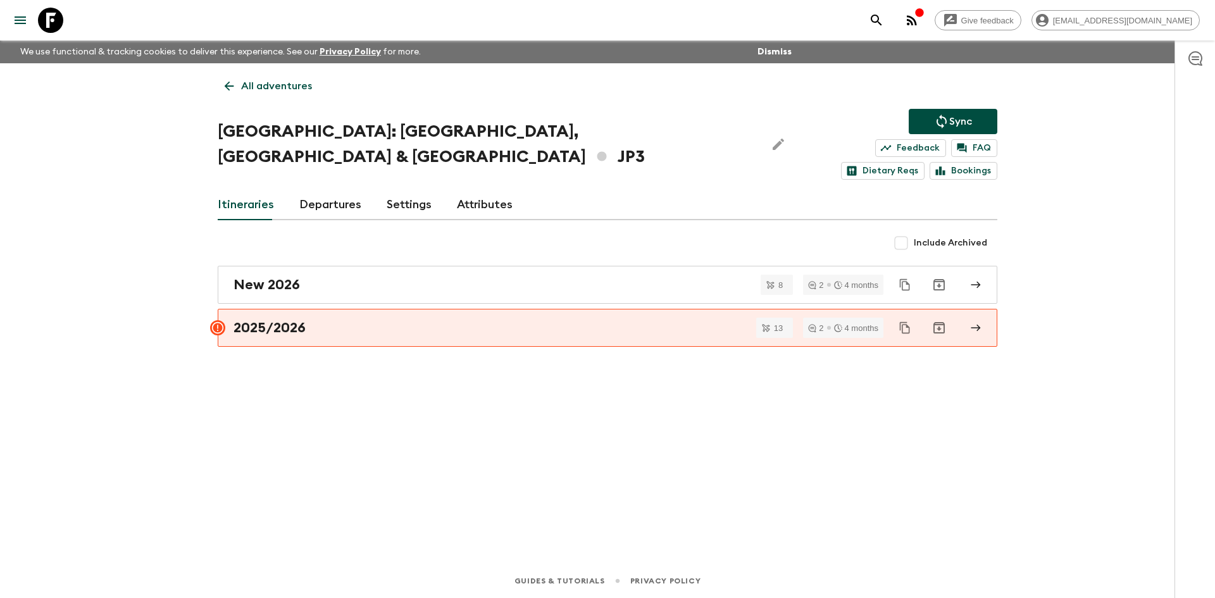
click at [252, 92] on p "All adventures" at bounding box center [276, 85] width 71 height 15
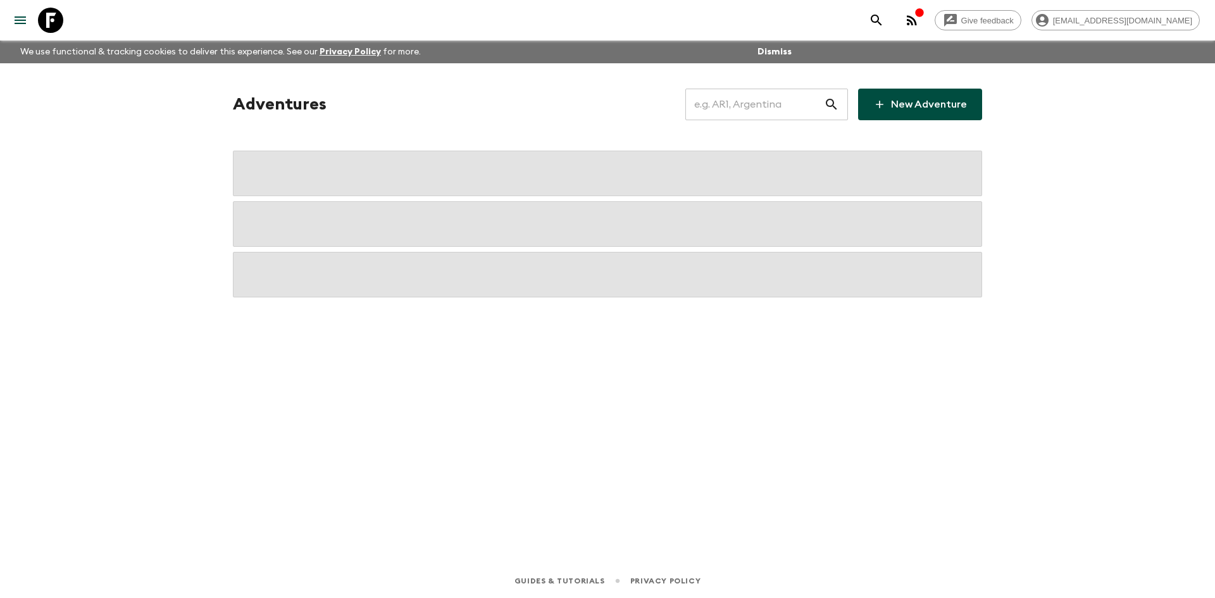
click at [759, 116] on input "text" at bounding box center [754, 104] width 139 height 35
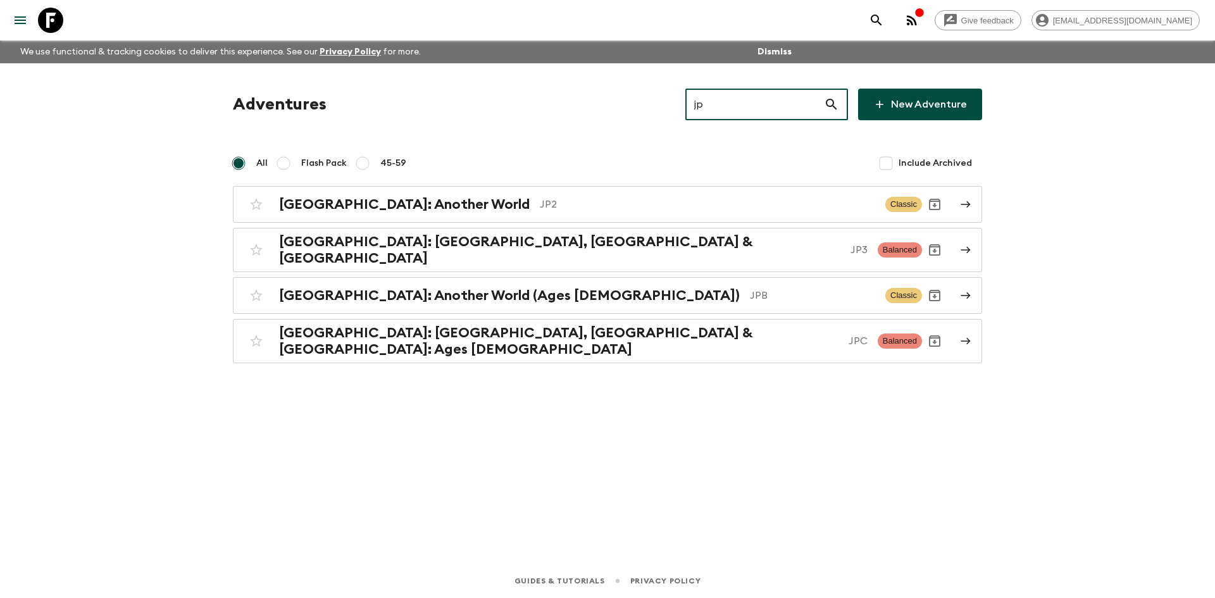
type input "jpb"
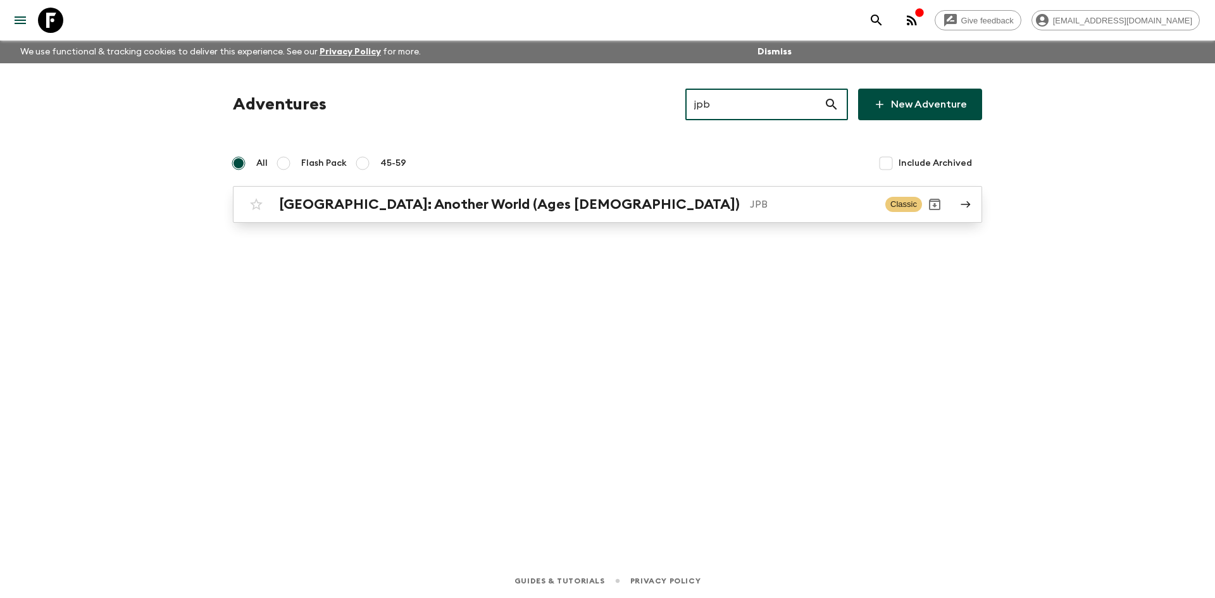
click at [452, 196] on h2 "[GEOGRAPHIC_DATA]: Another World (Ages [DEMOGRAPHIC_DATA])" at bounding box center [509, 204] width 461 height 16
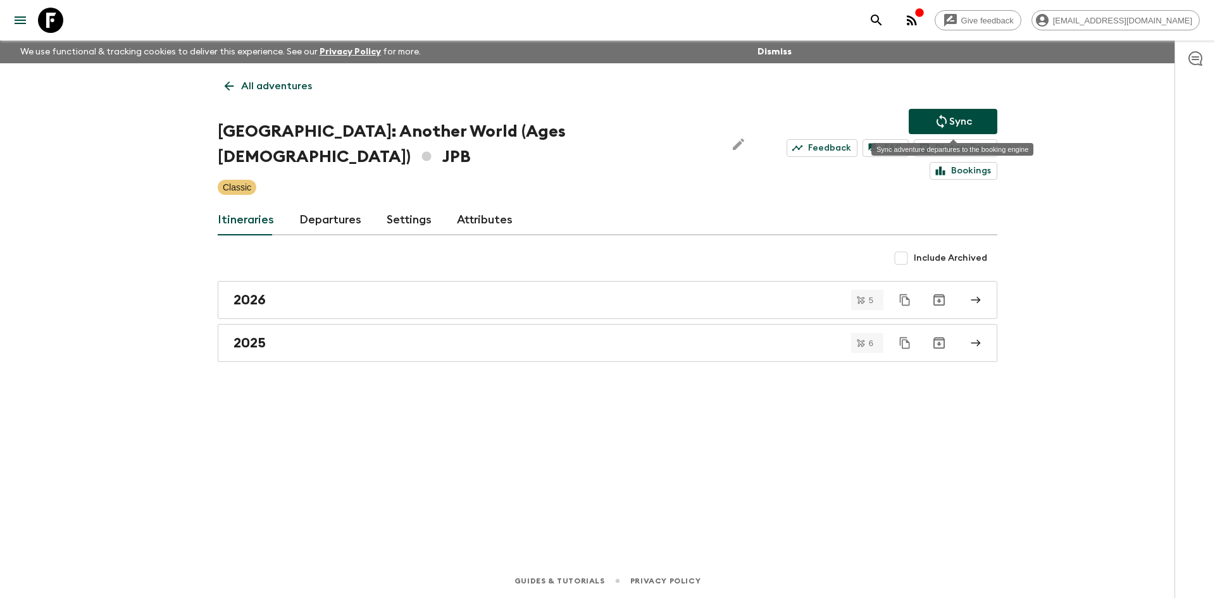
click at [957, 121] on p "Sync" at bounding box center [960, 121] width 23 height 15
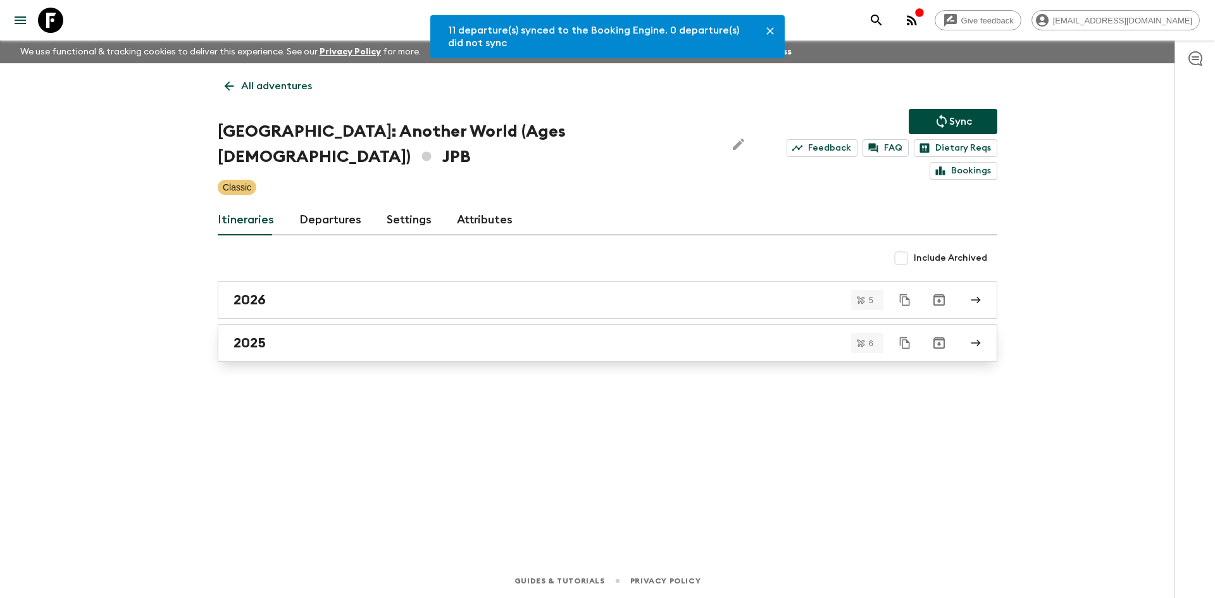
click at [261, 335] on h2 "2025" at bounding box center [250, 343] width 32 height 16
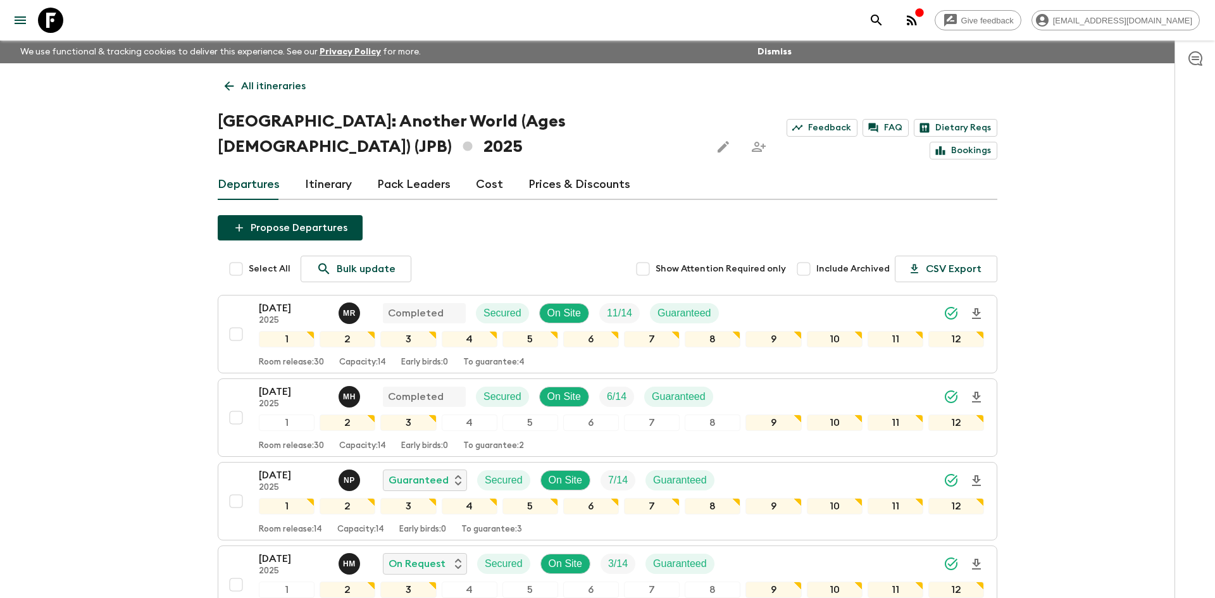
click at [278, 90] on p "All itineraries" at bounding box center [273, 85] width 65 height 15
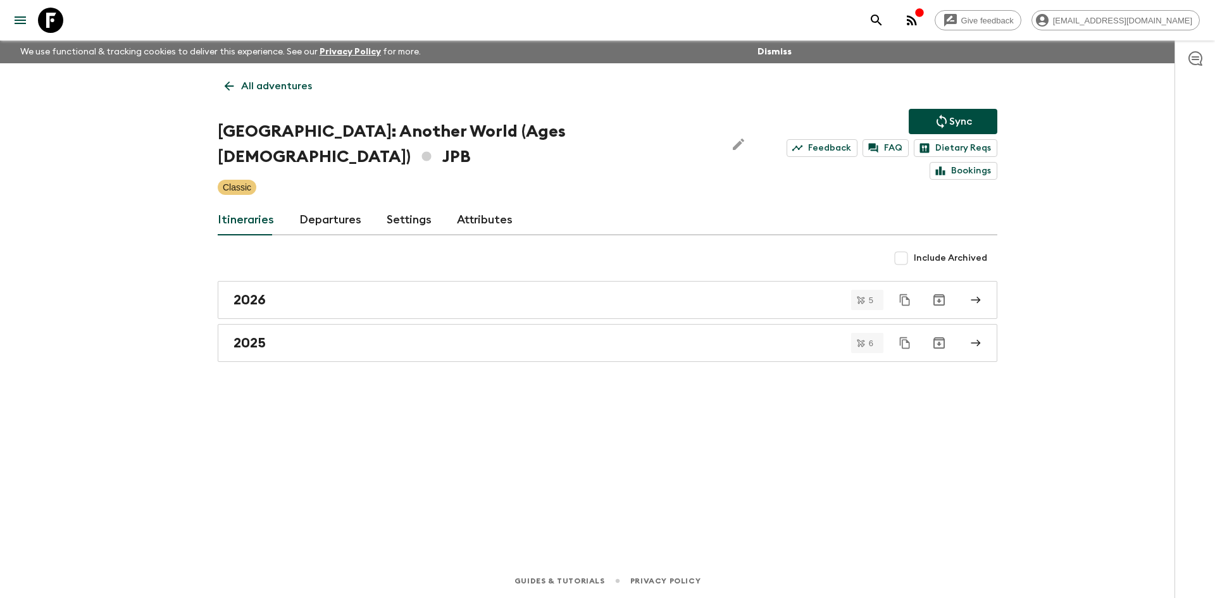
click at [278, 90] on p "All adventures" at bounding box center [276, 85] width 71 height 15
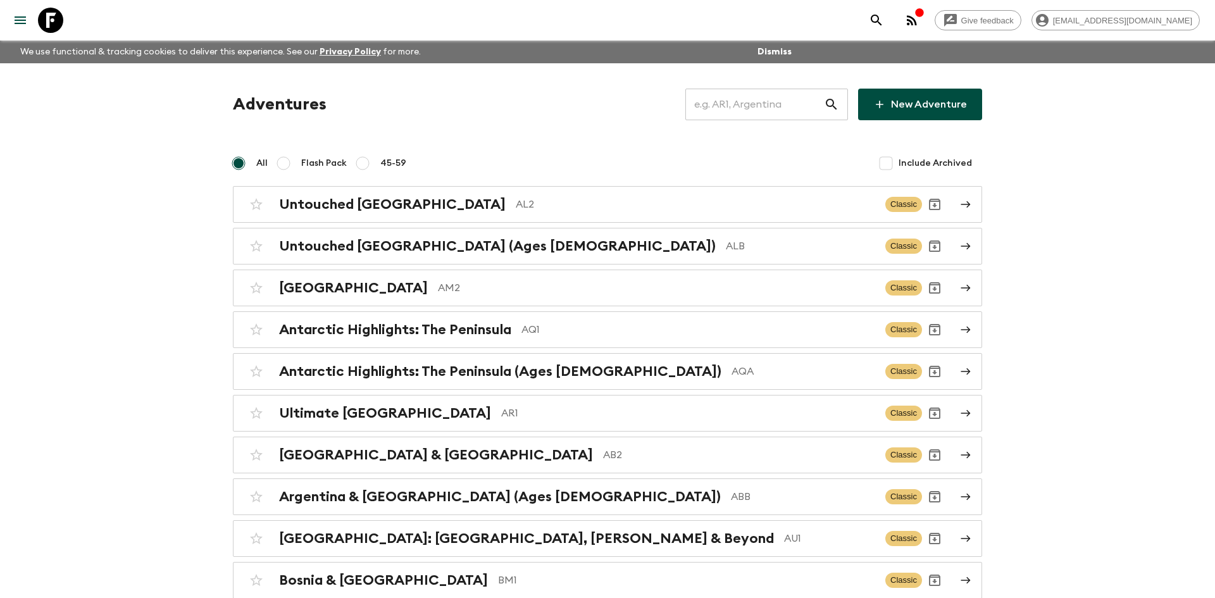
click at [738, 106] on input "text" at bounding box center [754, 104] width 139 height 35
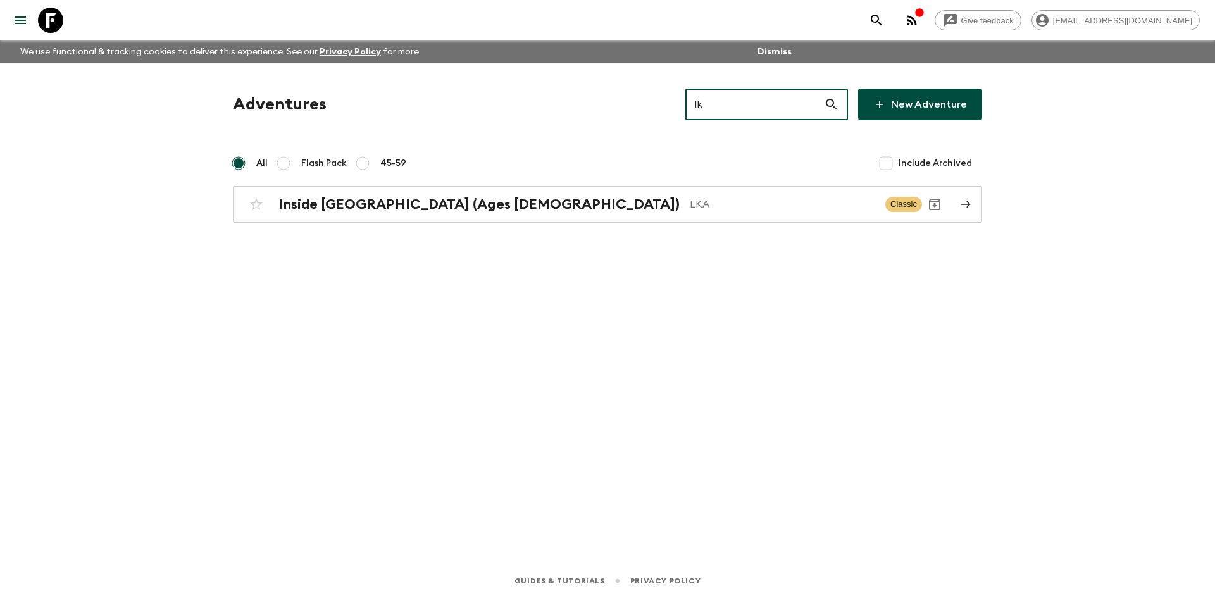
type input "lka"
click at [349, 209] on h2 "Inside [GEOGRAPHIC_DATA] (Ages [DEMOGRAPHIC_DATA])" at bounding box center [479, 204] width 401 height 16
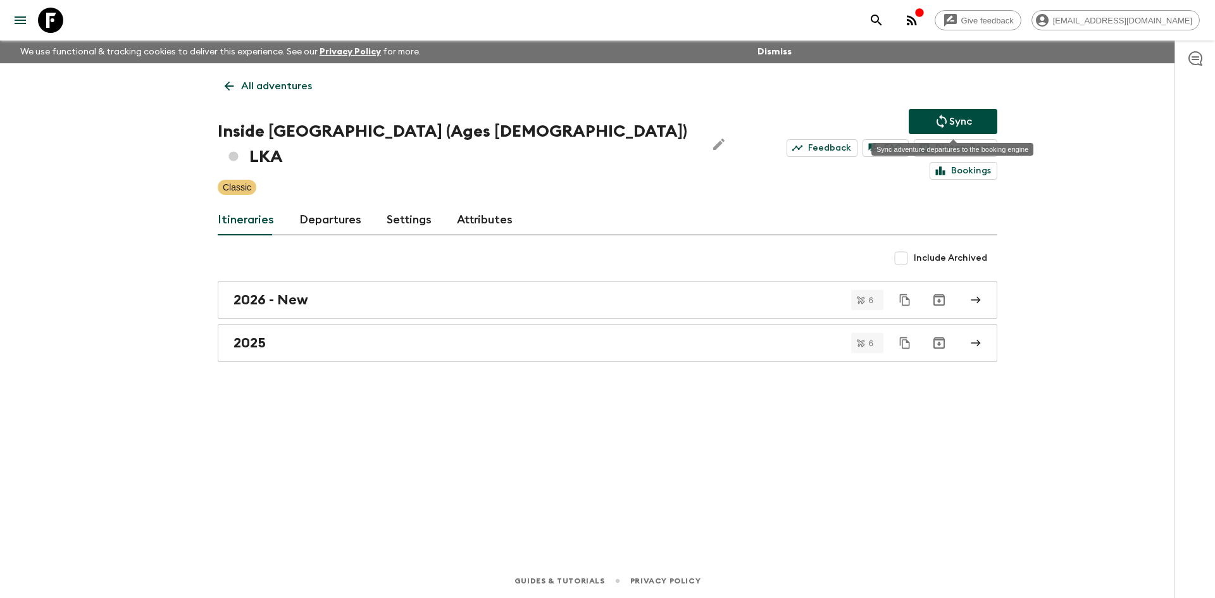
click at [952, 123] on p "Sync" at bounding box center [960, 121] width 23 height 15
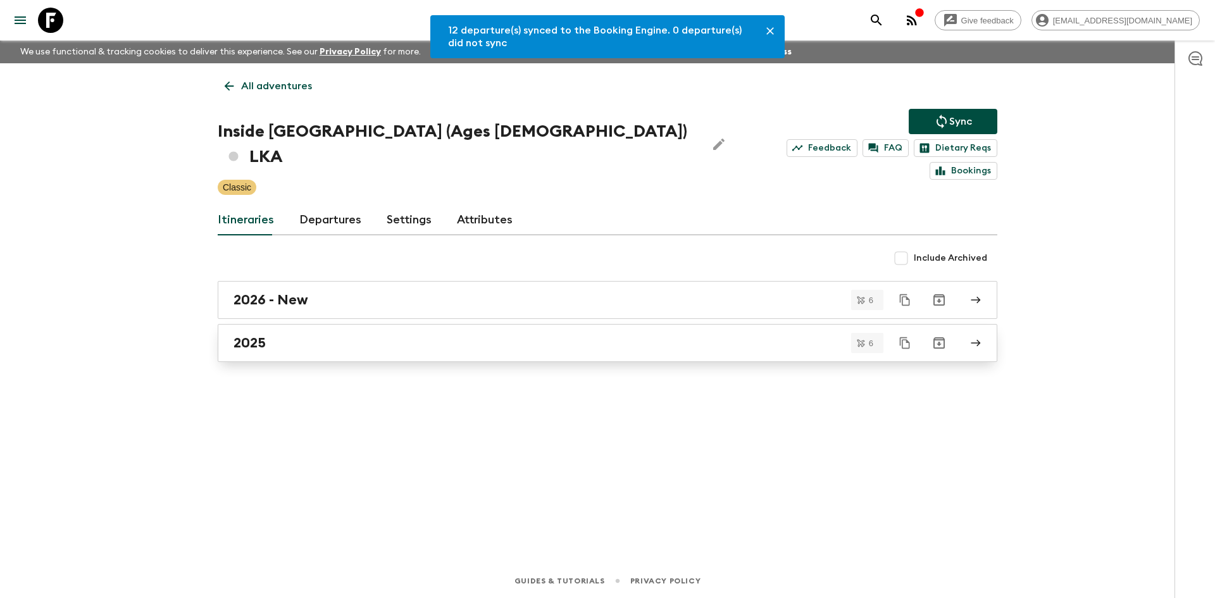
click at [287, 335] on div "2025" at bounding box center [596, 343] width 724 height 16
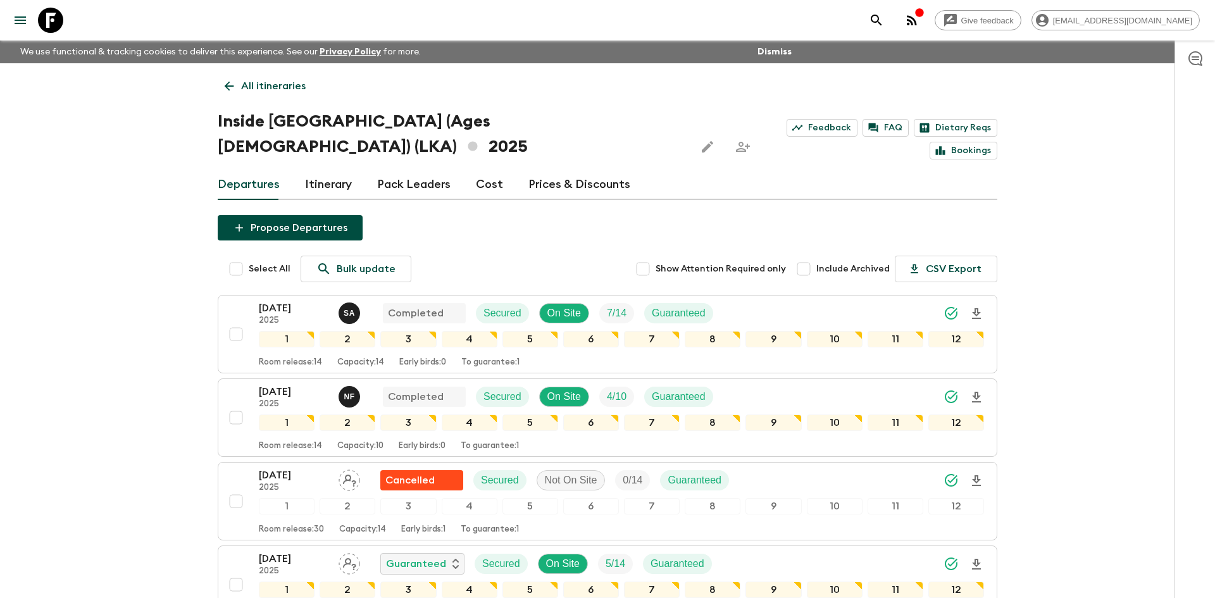
click at [275, 84] on p "All itineraries" at bounding box center [273, 85] width 65 height 15
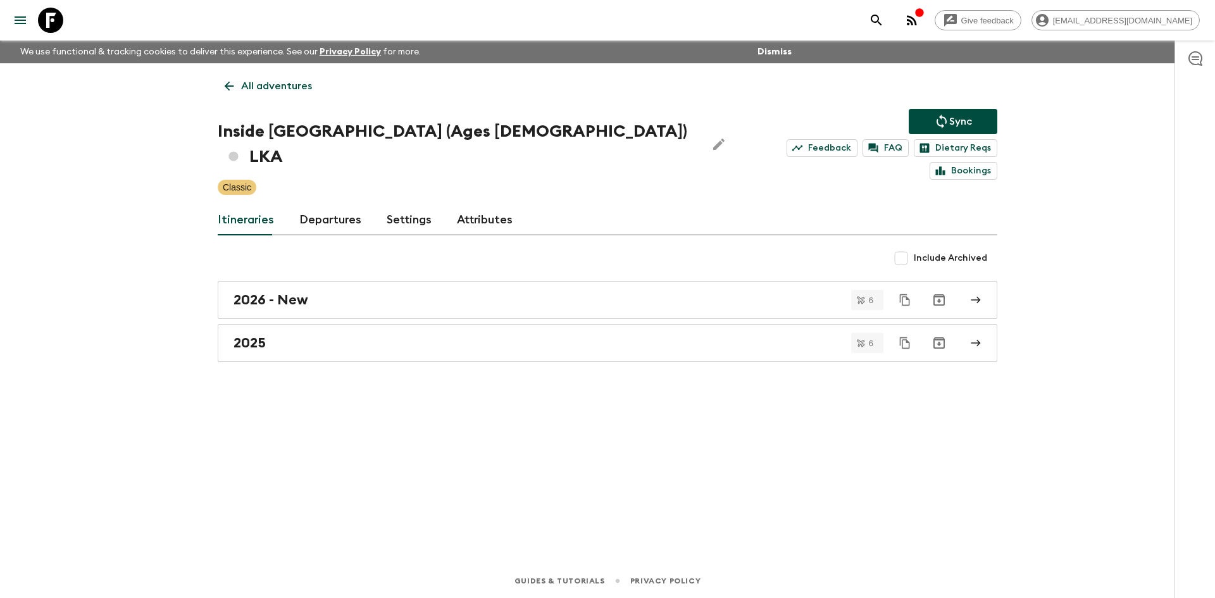
click at [275, 84] on p "All adventures" at bounding box center [276, 85] width 71 height 15
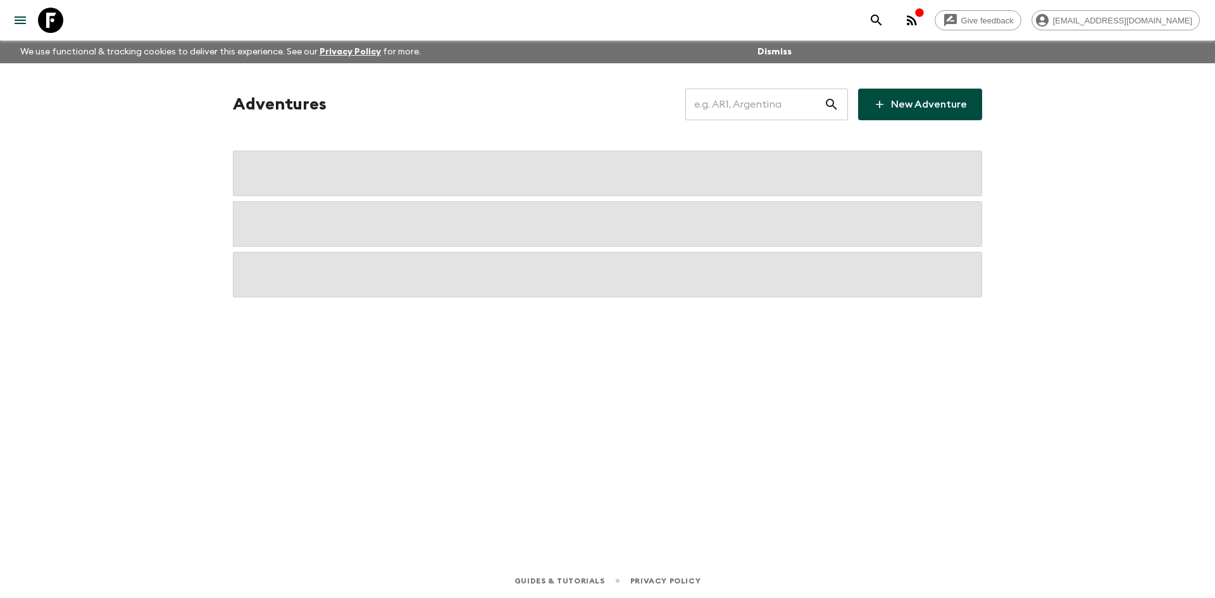
click at [753, 113] on input "text" at bounding box center [754, 104] width 139 height 35
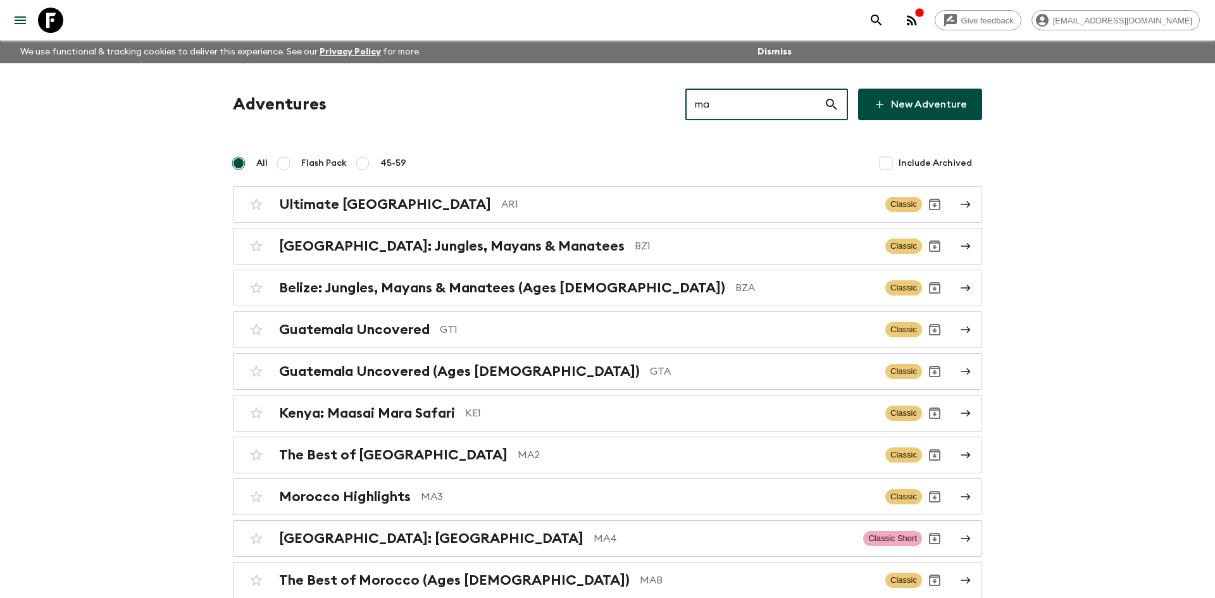
type input "ma2"
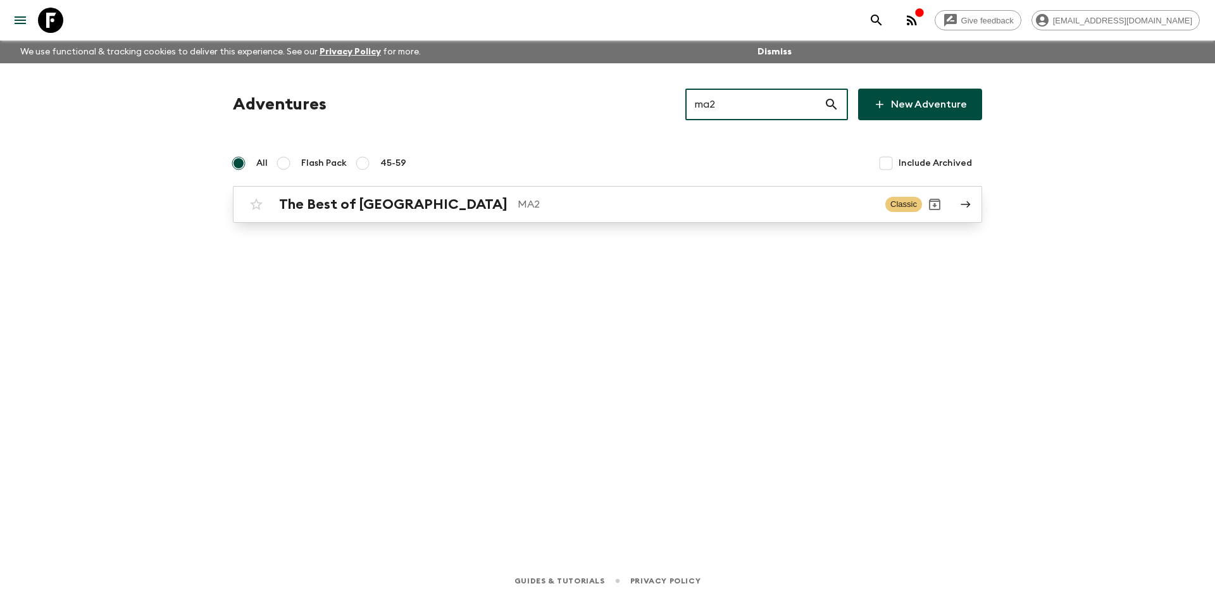
click at [491, 194] on div "The Best of Morocco MA2 Classic" at bounding box center [583, 204] width 678 height 25
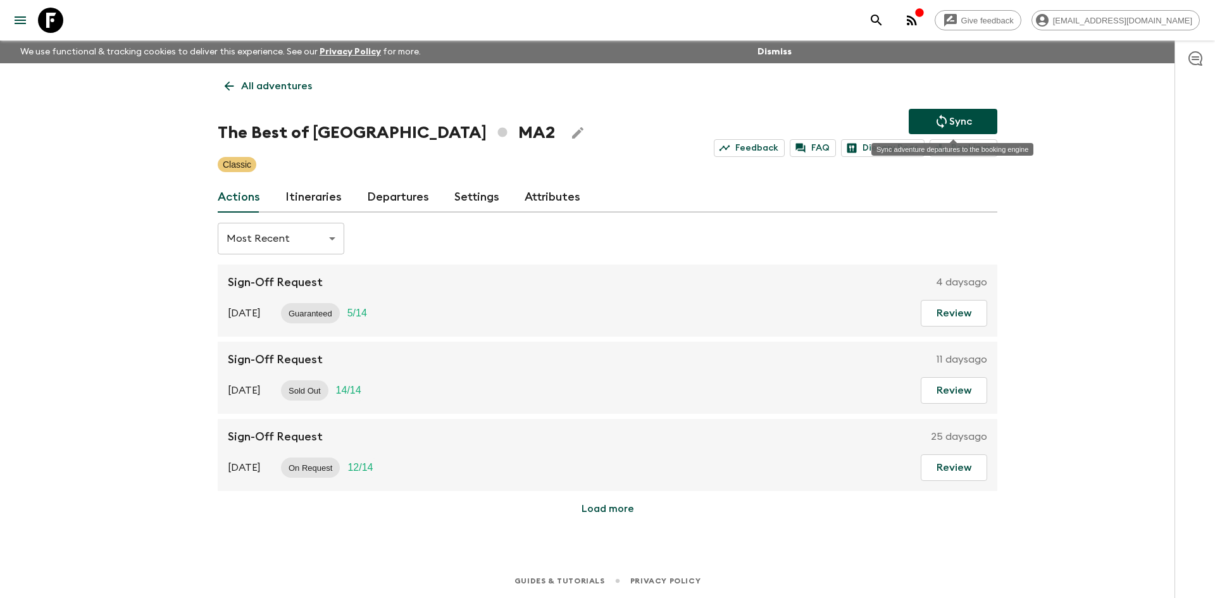
click at [950, 115] on p "Sync" at bounding box center [960, 121] width 23 height 15
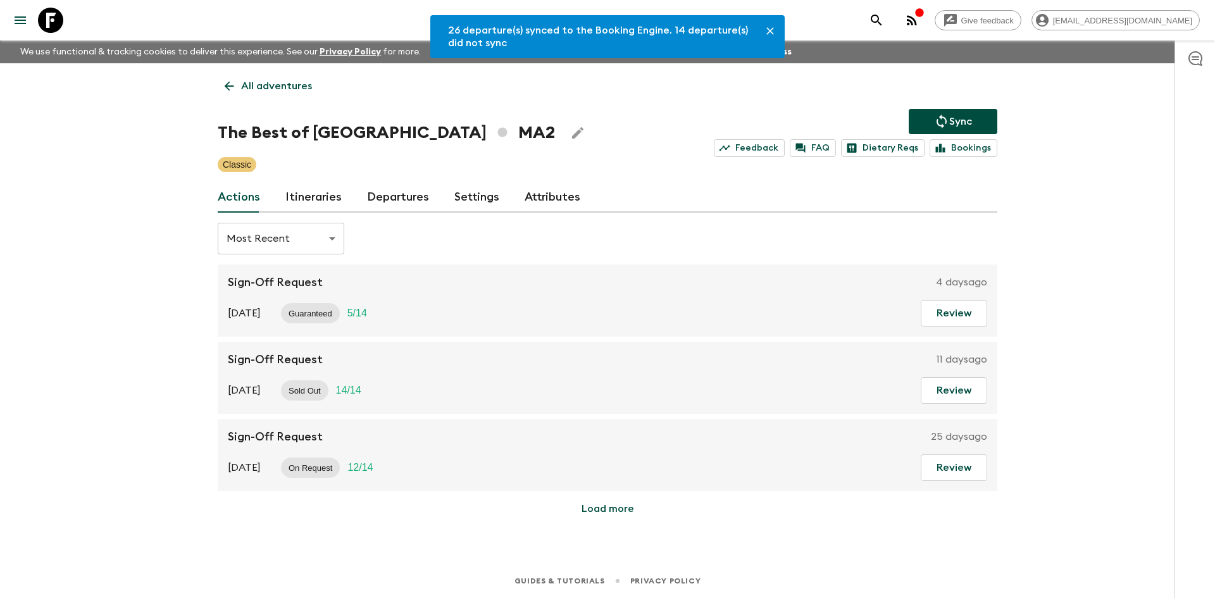
click at [411, 197] on link "Departures" at bounding box center [398, 197] width 62 height 30
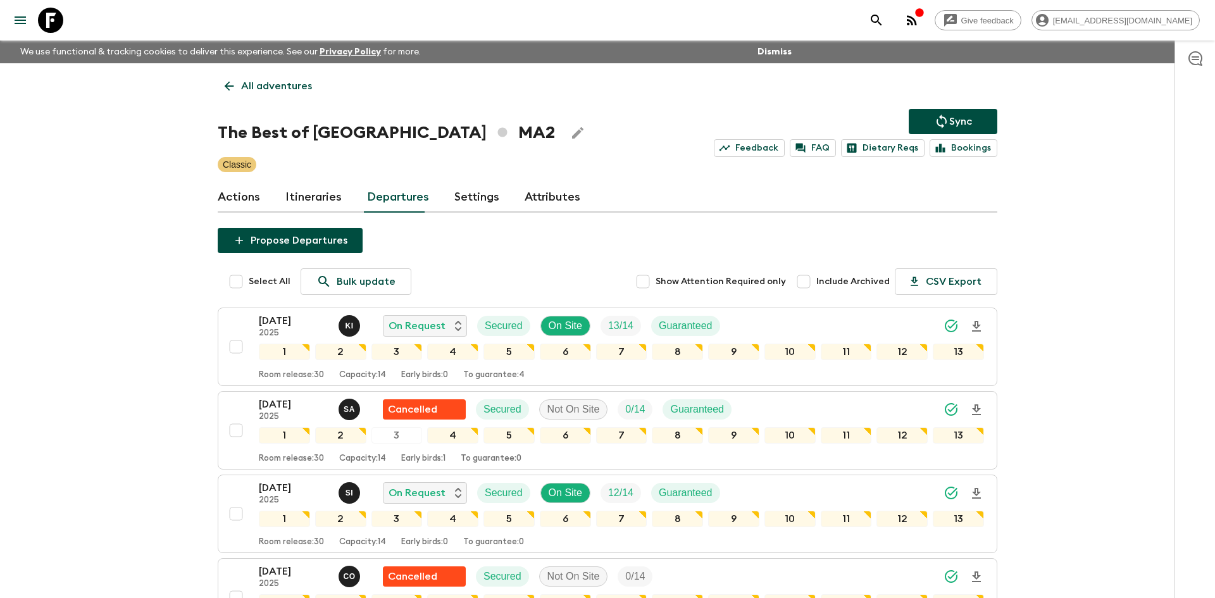
click at [261, 90] on p "All adventures" at bounding box center [276, 85] width 71 height 15
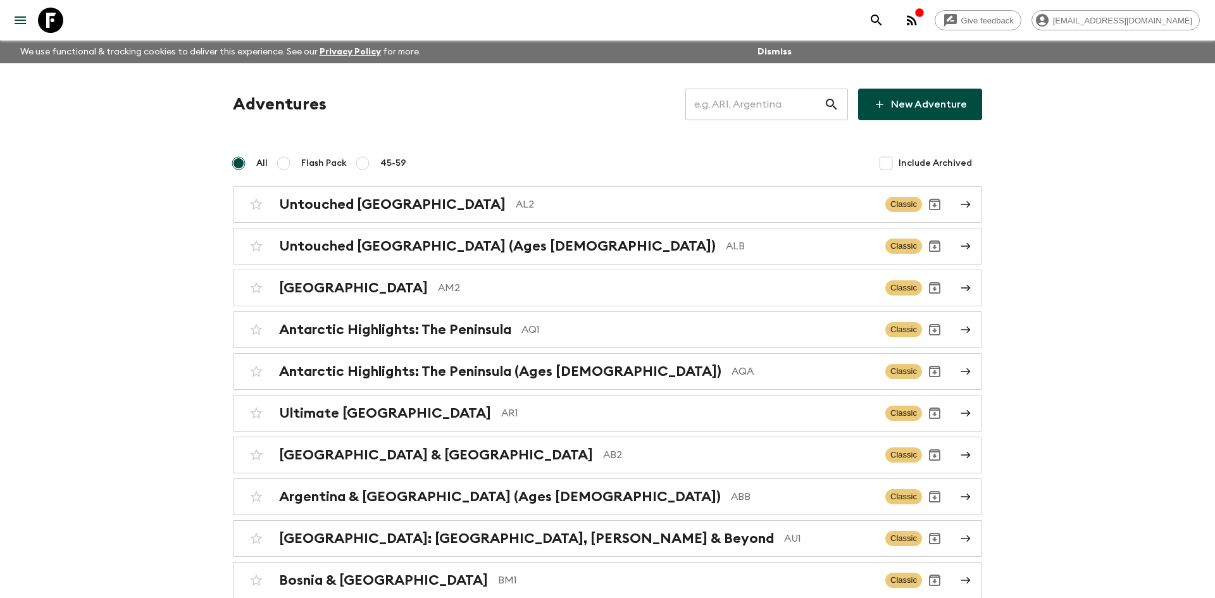
click at [732, 104] on input "text" at bounding box center [754, 104] width 139 height 35
type input "jo1"
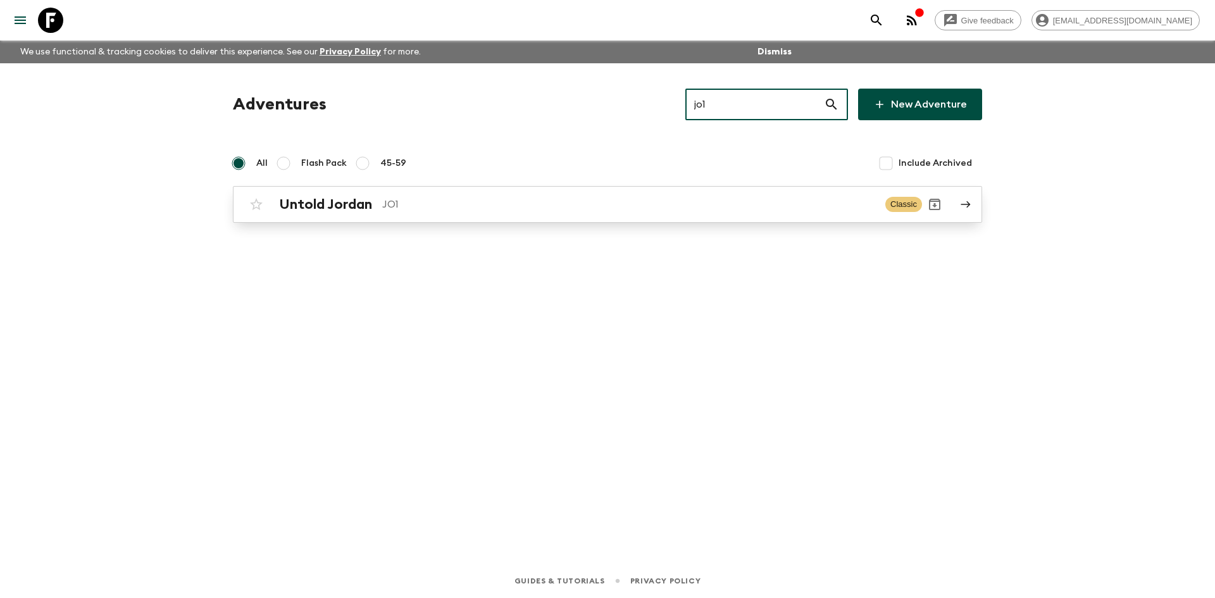
click at [455, 194] on div "Untold Jordan JO1 Classic" at bounding box center [583, 204] width 678 height 25
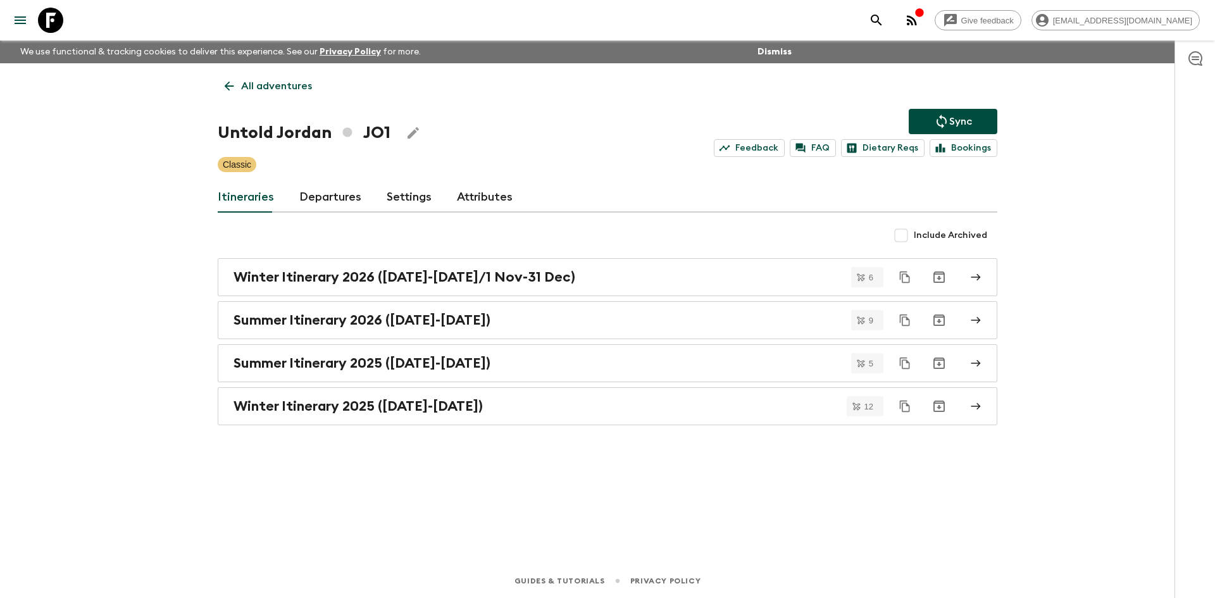
click at [947, 119] on icon "Sync adventure departures to the booking engine" at bounding box center [941, 121] width 15 height 15
click at [950, 123] on p "Sync" at bounding box center [960, 121] width 23 height 15
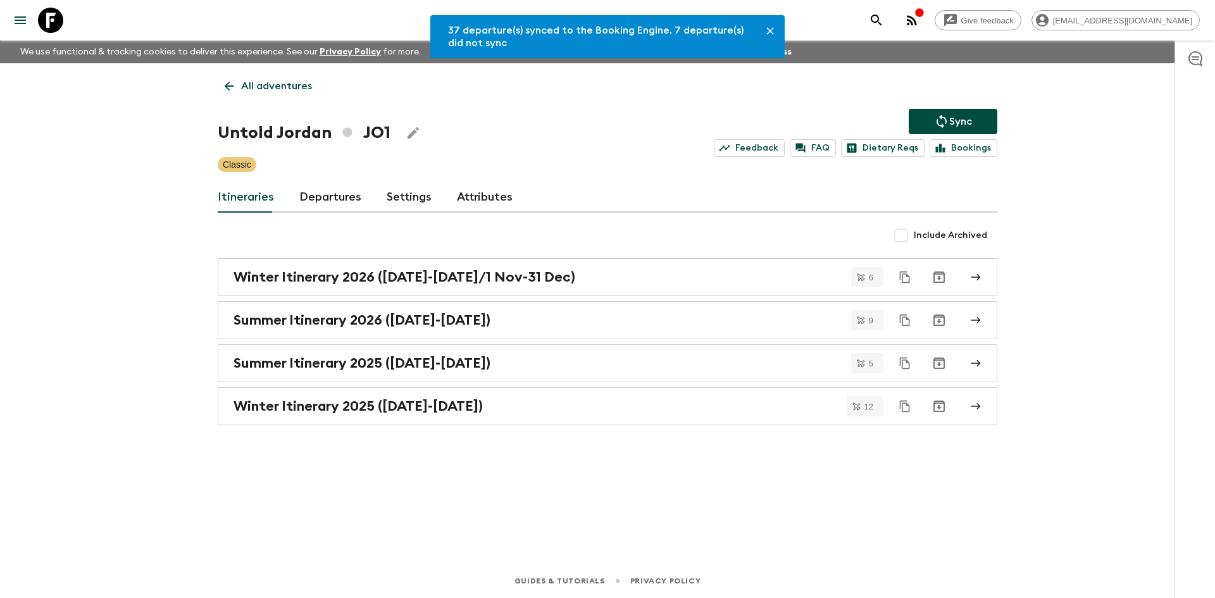
click at [332, 202] on link "Departures" at bounding box center [330, 197] width 62 height 30
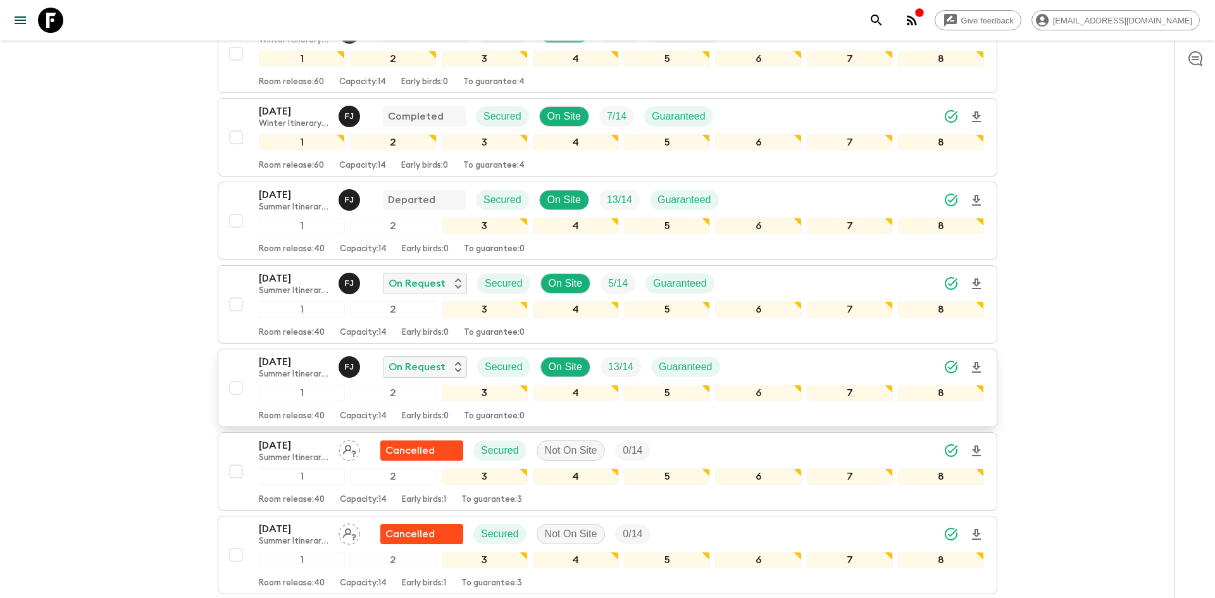
scroll to position [1480, 0]
